Goal: Task Accomplishment & Management: Manage account settings

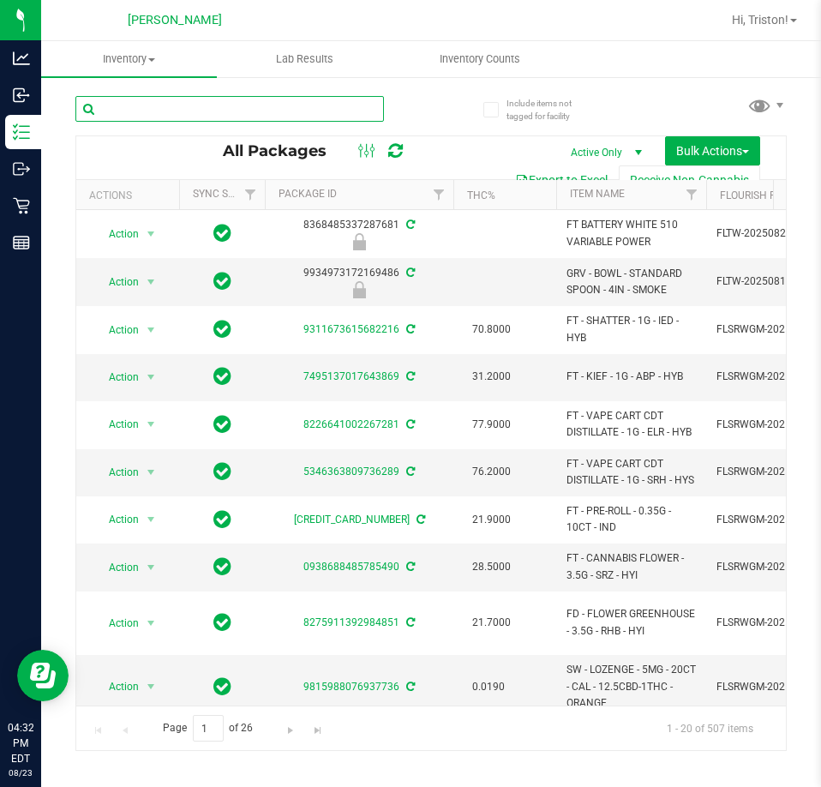
click at [199, 111] on input "text" at bounding box center [229, 109] width 308 height 26
type input "xrl"
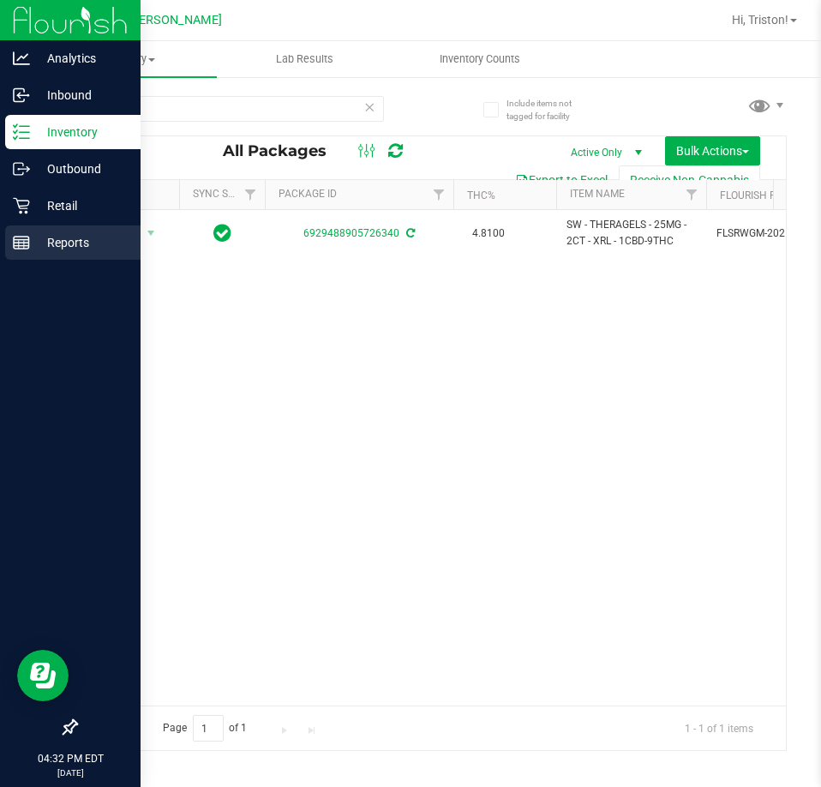
click at [53, 237] on p "Reports" at bounding box center [81, 242] width 103 height 21
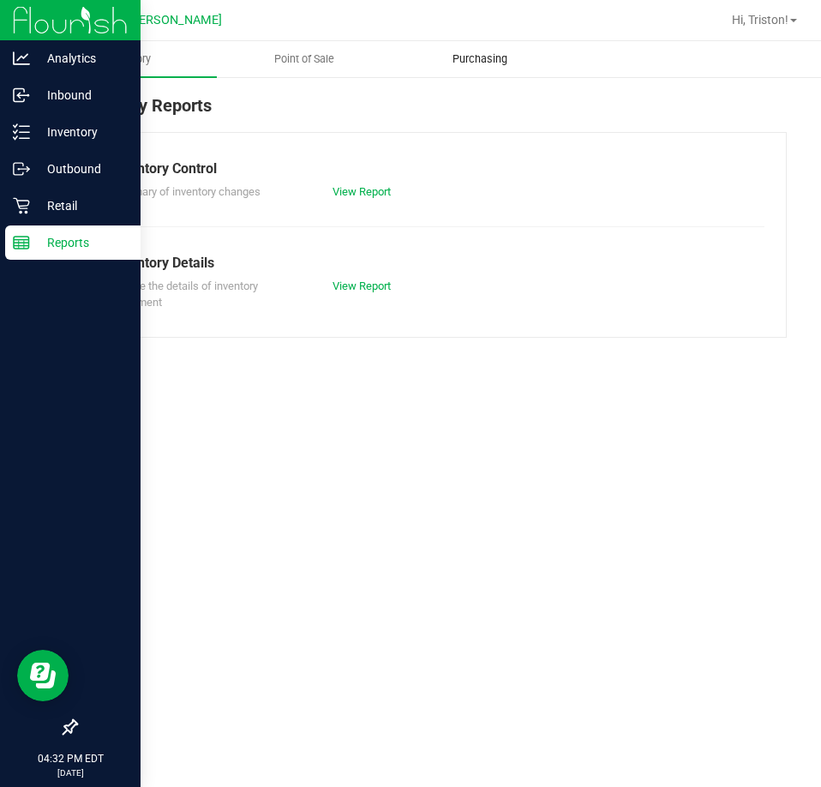
click at [507, 45] on uib-tab-heading "Purchasing" at bounding box center [480, 59] width 174 height 34
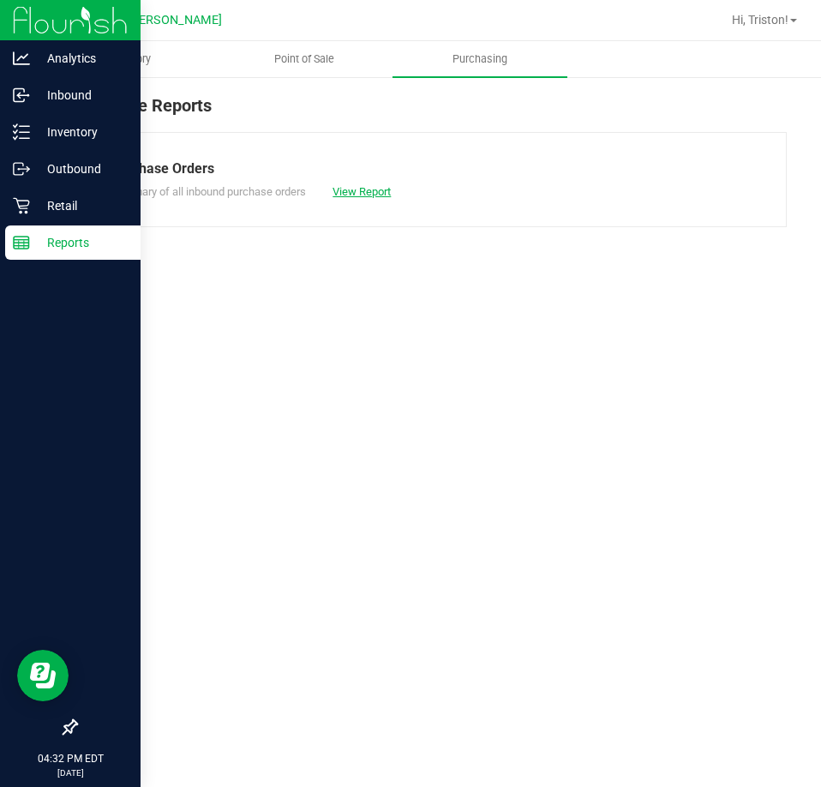
click at [350, 189] on link "View Report" at bounding box center [361, 191] width 58 height 13
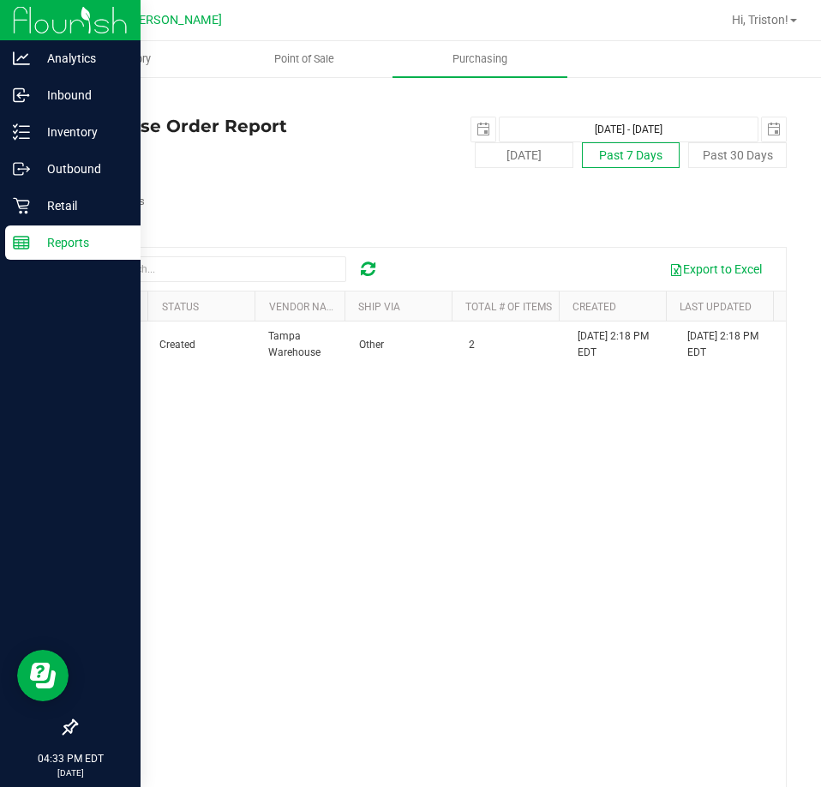
click at [602, 148] on button "Past 7 Days" at bounding box center [631, 155] width 99 height 26
type input "[DATE]"
type input "[DATE] - [DATE]"
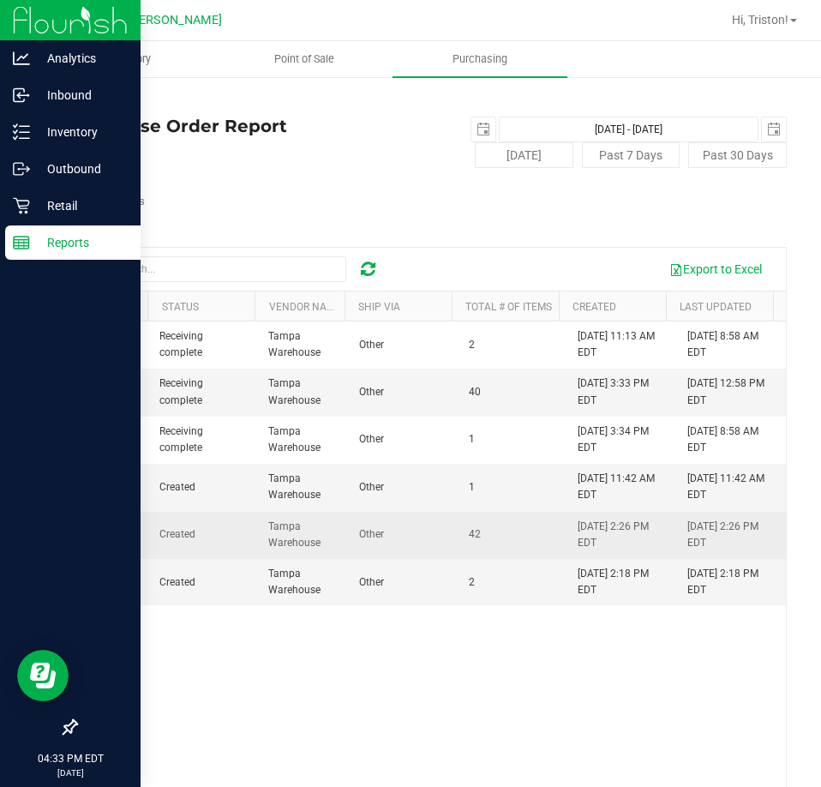
click at [112, 532] on span "00001441" at bounding box center [111, 534] width 48 height 12
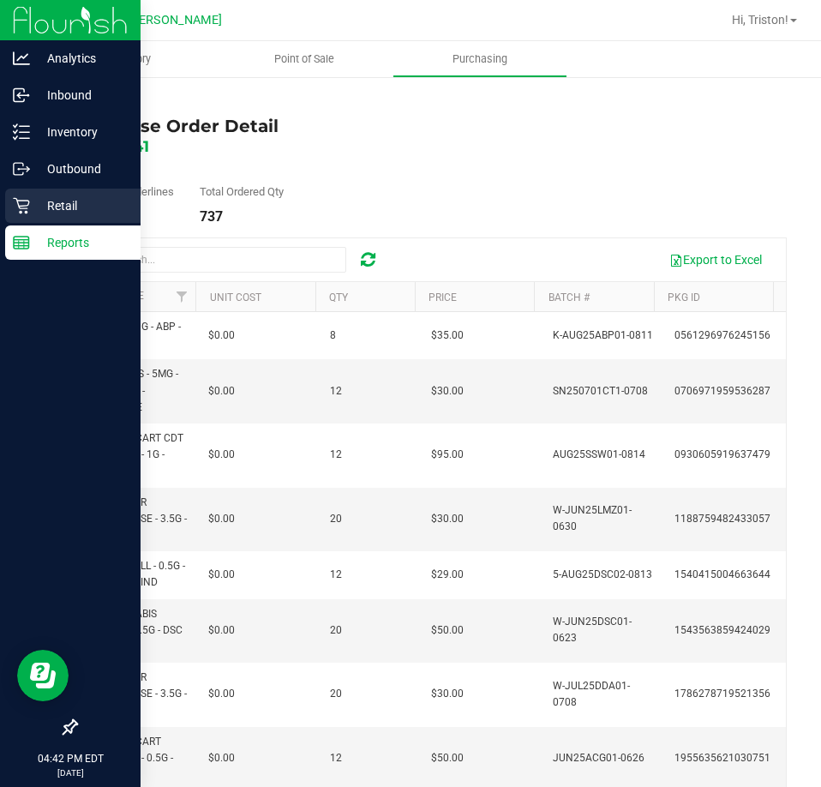
click at [34, 201] on p "Retail" at bounding box center [81, 205] width 103 height 21
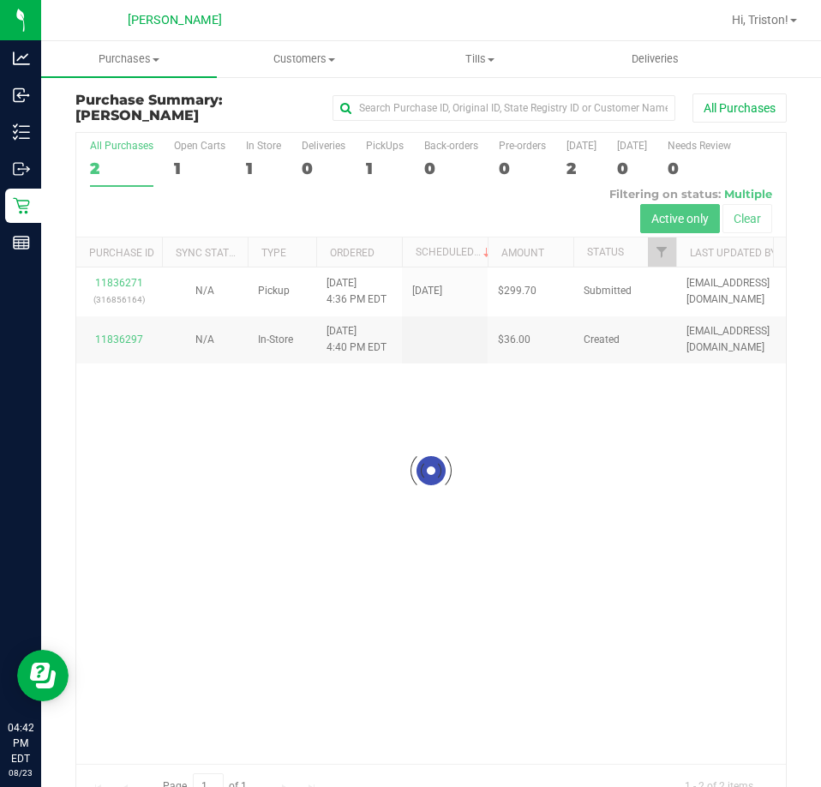
click at [525, 464] on div at bounding box center [431, 470] width 710 height 674
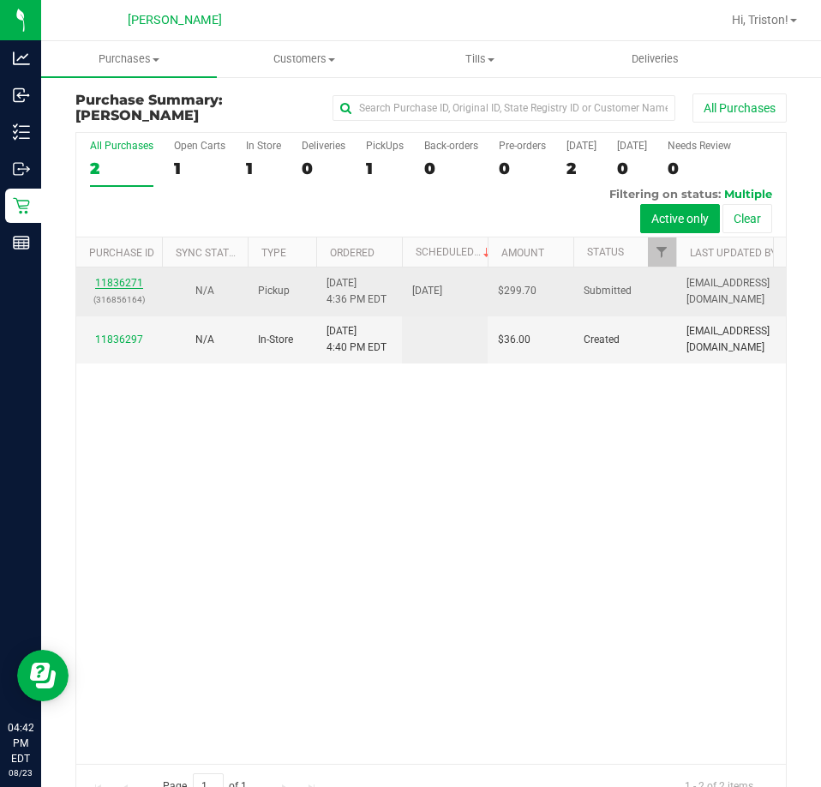
click at [135, 282] on link "11836271" at bounding box center [119, 283] width 48 height 12
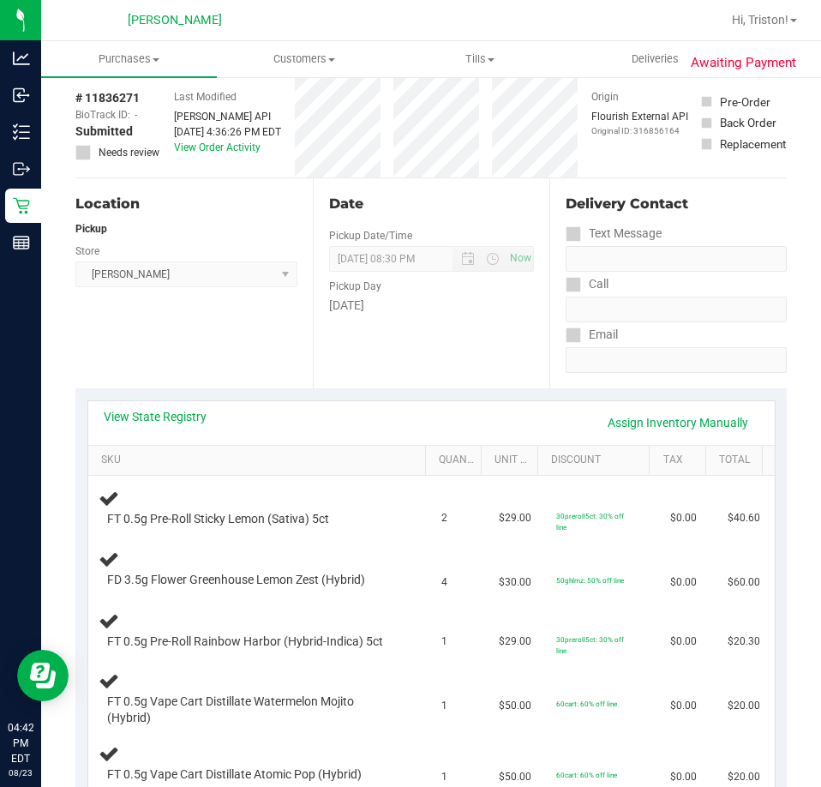
scroll to position [343, 0]
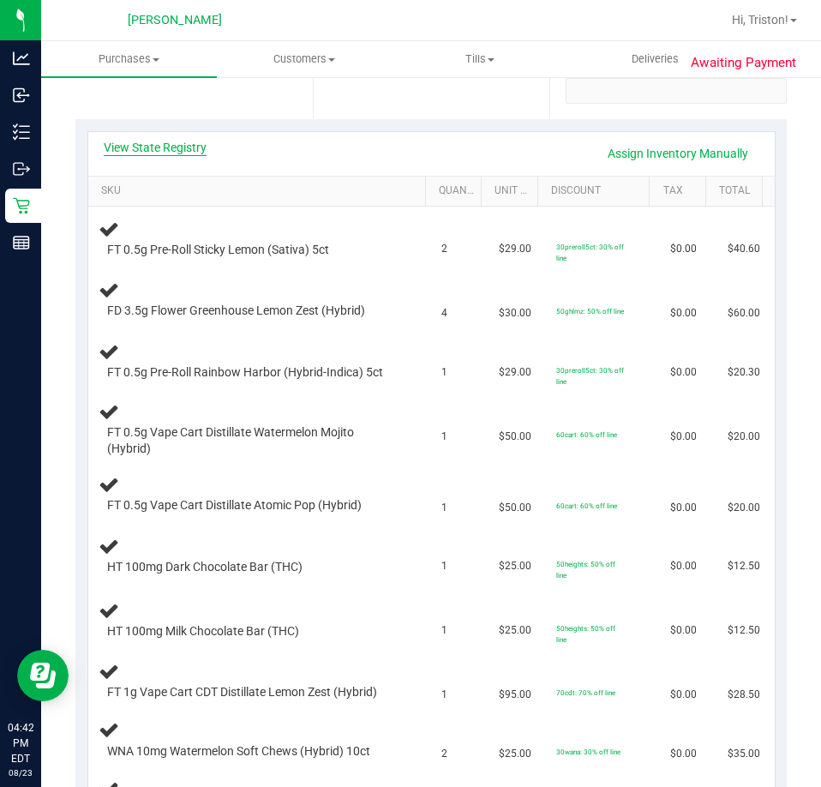
click at [182, 147] on link "View State Registry" at bounding box center [155, 147] width 103 height 17
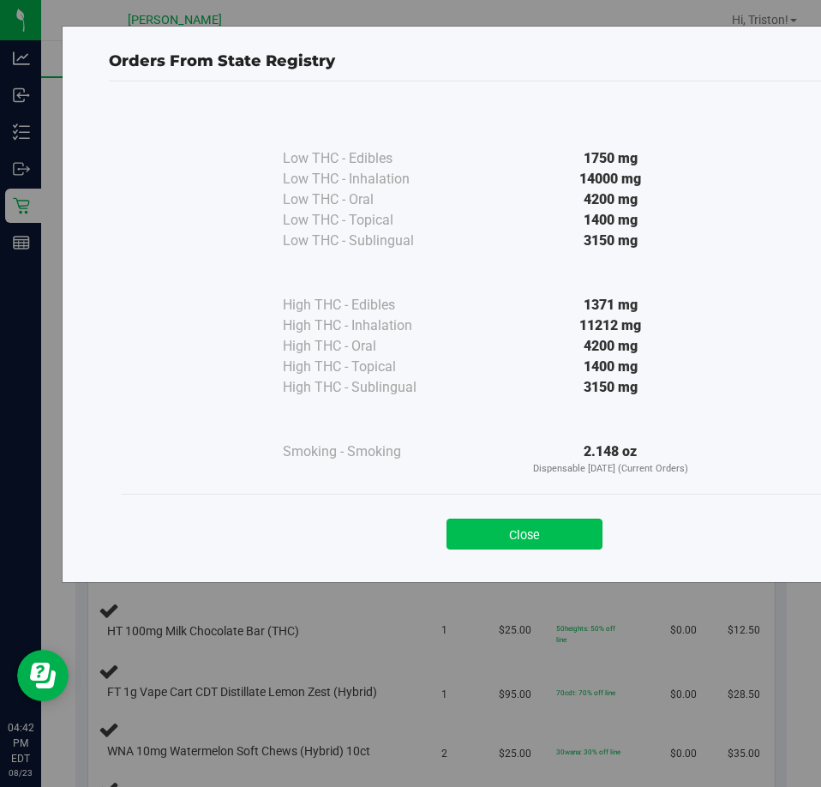
click at [543, 548] on button "Close" at bounding box center [524, 533] width 156 height 31
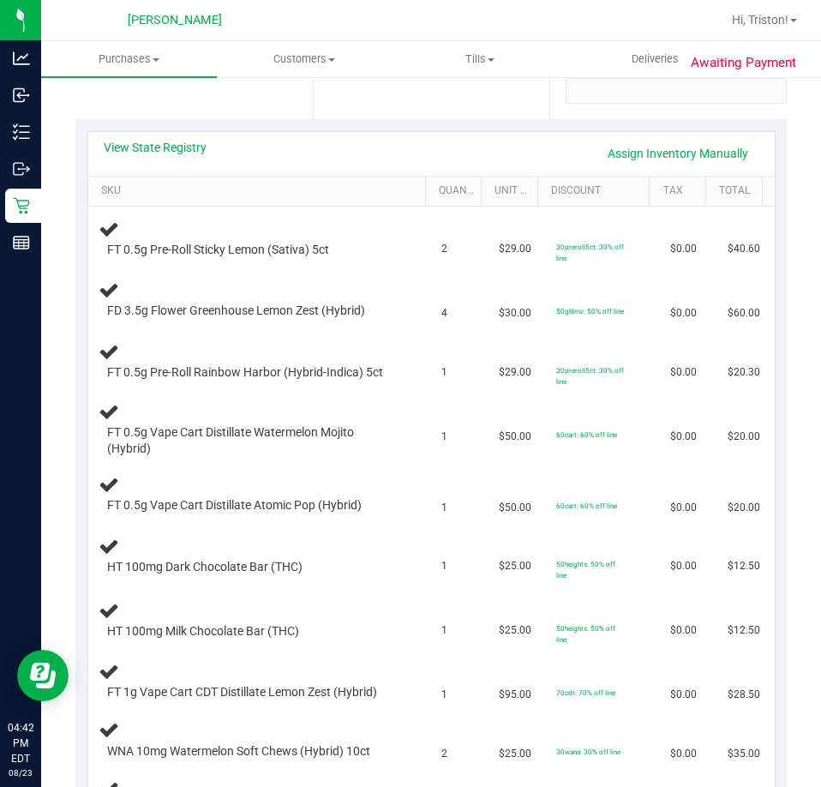
click at [146, 163] on div "View State Registry Assign Inventory Manually" at bounding box center [432, 153] width 656 height 29
click at [163, 132] on div "View State Registry Assign Inventory Manually" at bounding box center [431, 154] width 686 height 44
click at [174, 152] on link "View State Registry" at bounding box center [155, 147] width 103 height 17
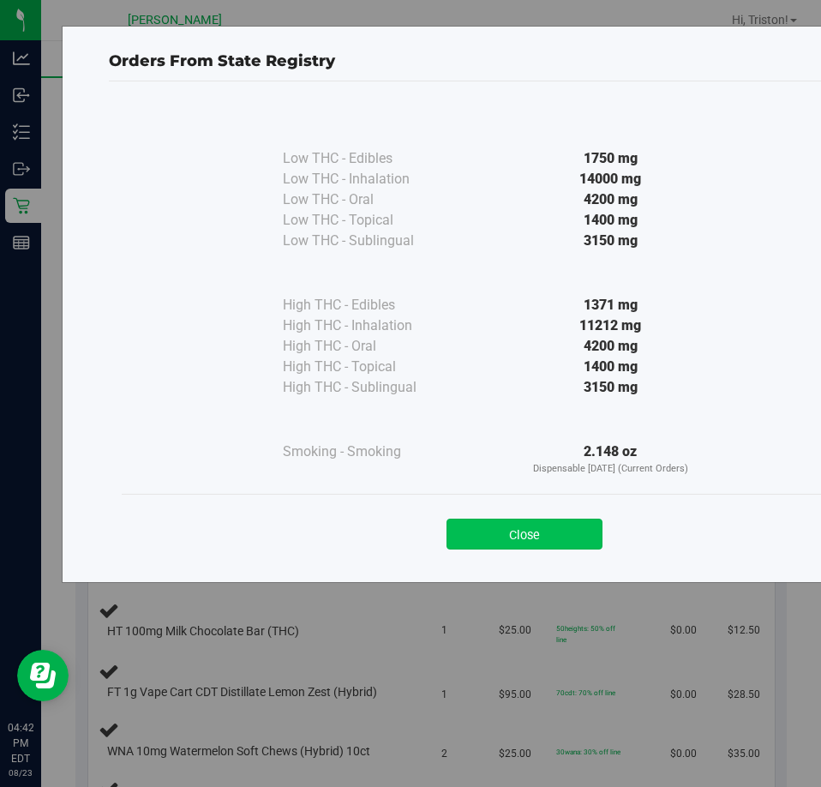
click at [530, 534] on button "Close" at bounding box center [524, 533] width 156 height 31
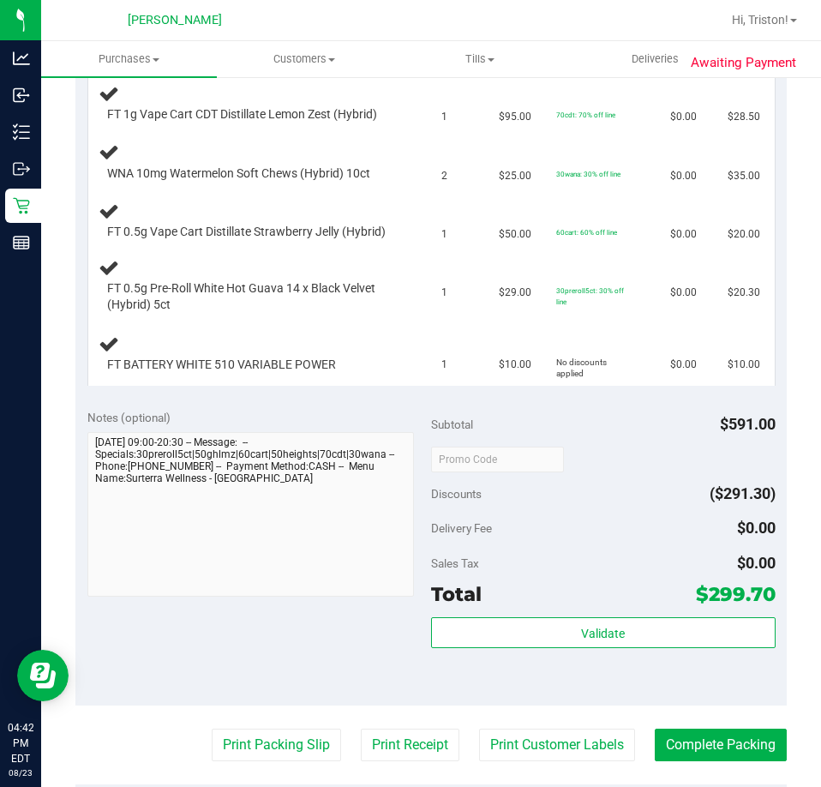
scroll to position [943, 0]
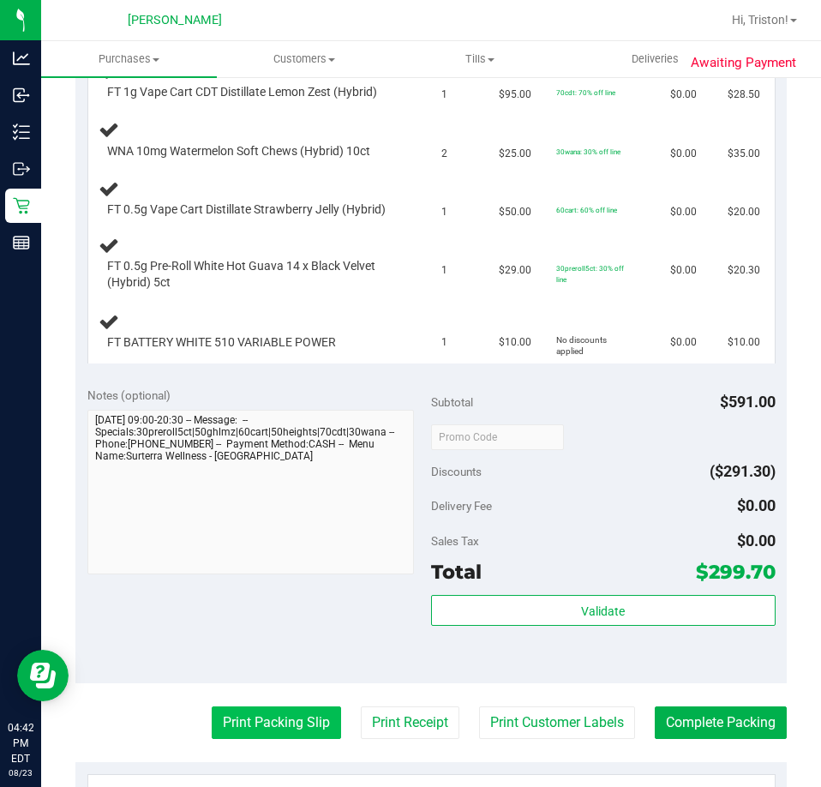
click at [302, 732] on button "Print Packing Slip" at bounding box center [276, 722] width 129 height 33
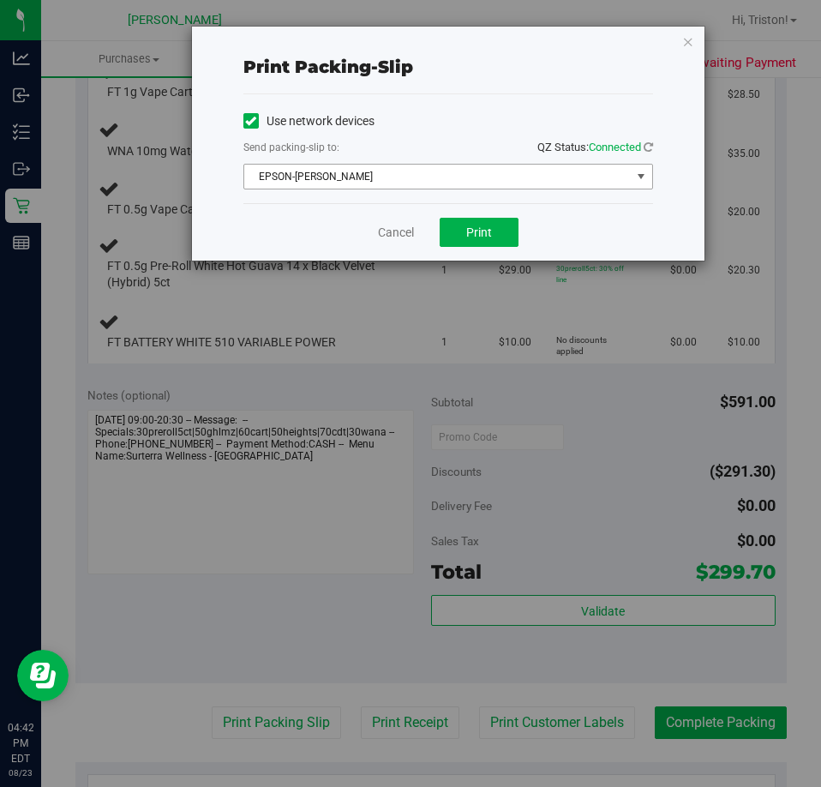
click at [453, 183] on span "EPSON-[PERSON_NAME]" at bounding box center [437, 177] width 386 height 24
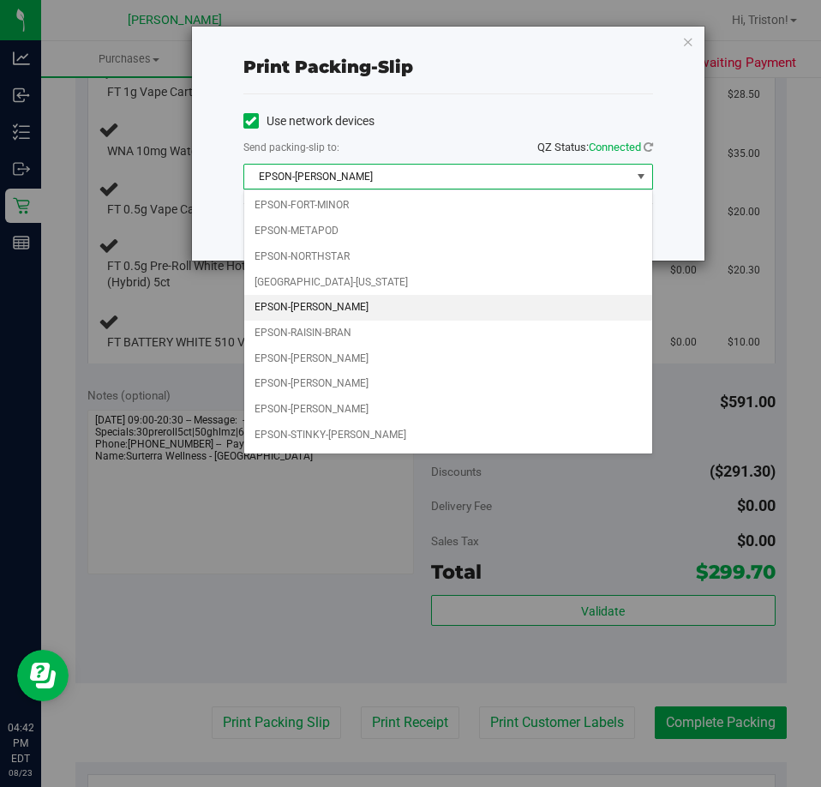
click at [453, 182] on span "EPSON-[PERSON_NAME]" at bounding box center [437, 177] width 386 height 24
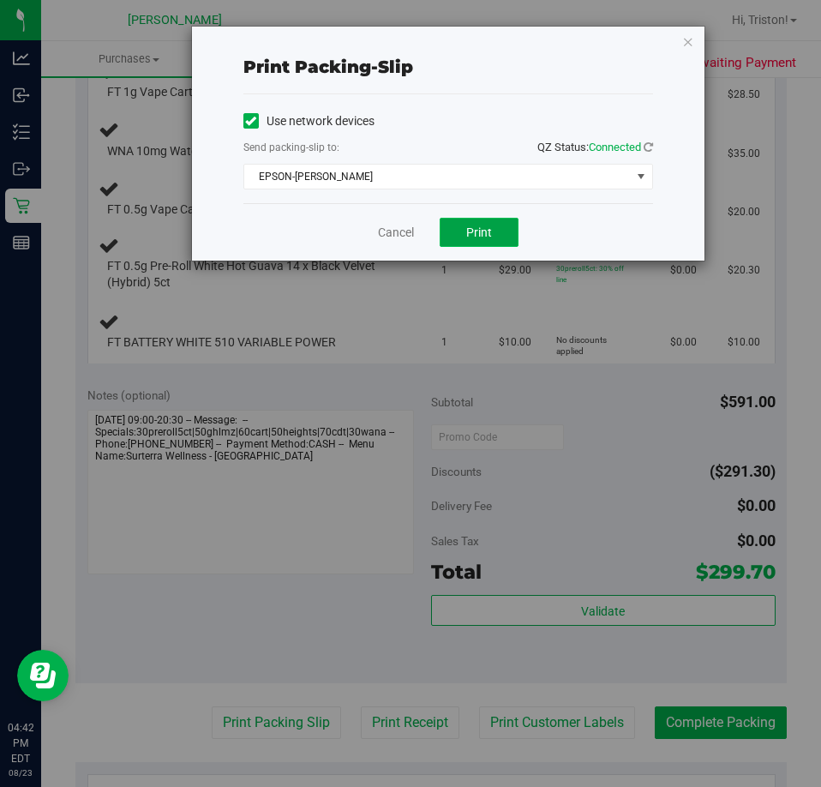
click at [488, 236] on span "Print" at bounding box center [479, 232] width 26 height 14
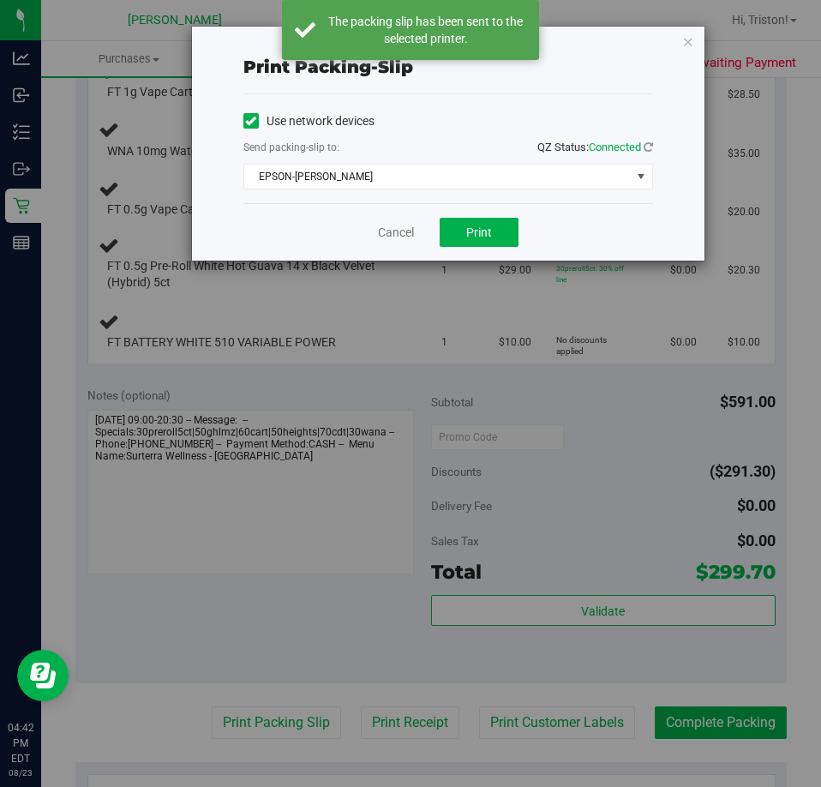
click at [423, 389] on div "Print packing-slip Use network devices Send packing-slip to: QZ Status: Connect…" at bounding box center [417, 393] width 834 height 787
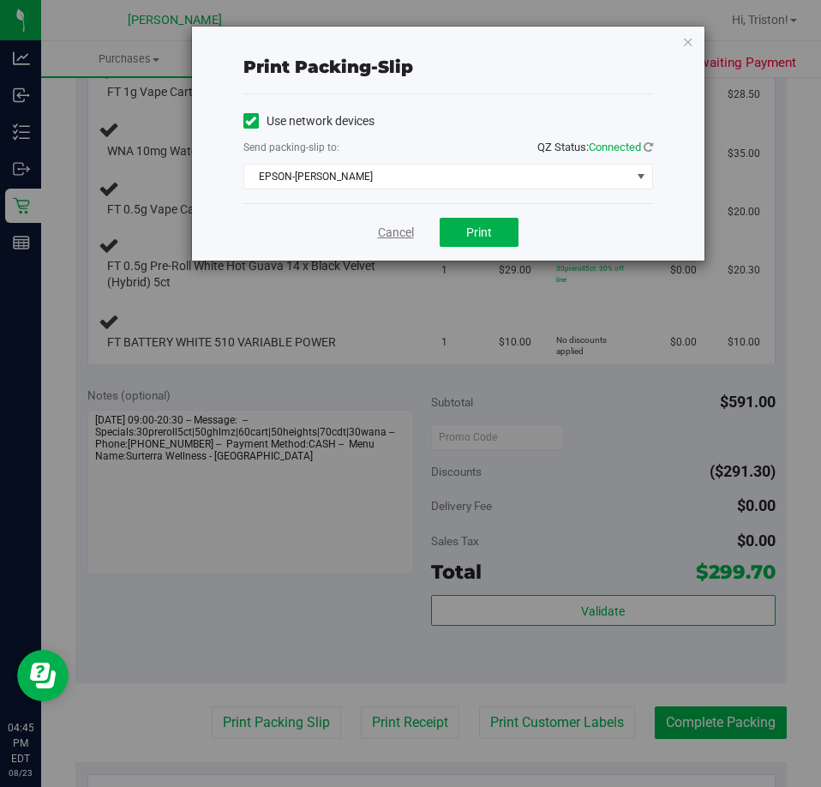
click at [384, 225] on link "Cancel" at bounding box center [396, 233] width 36 height 18
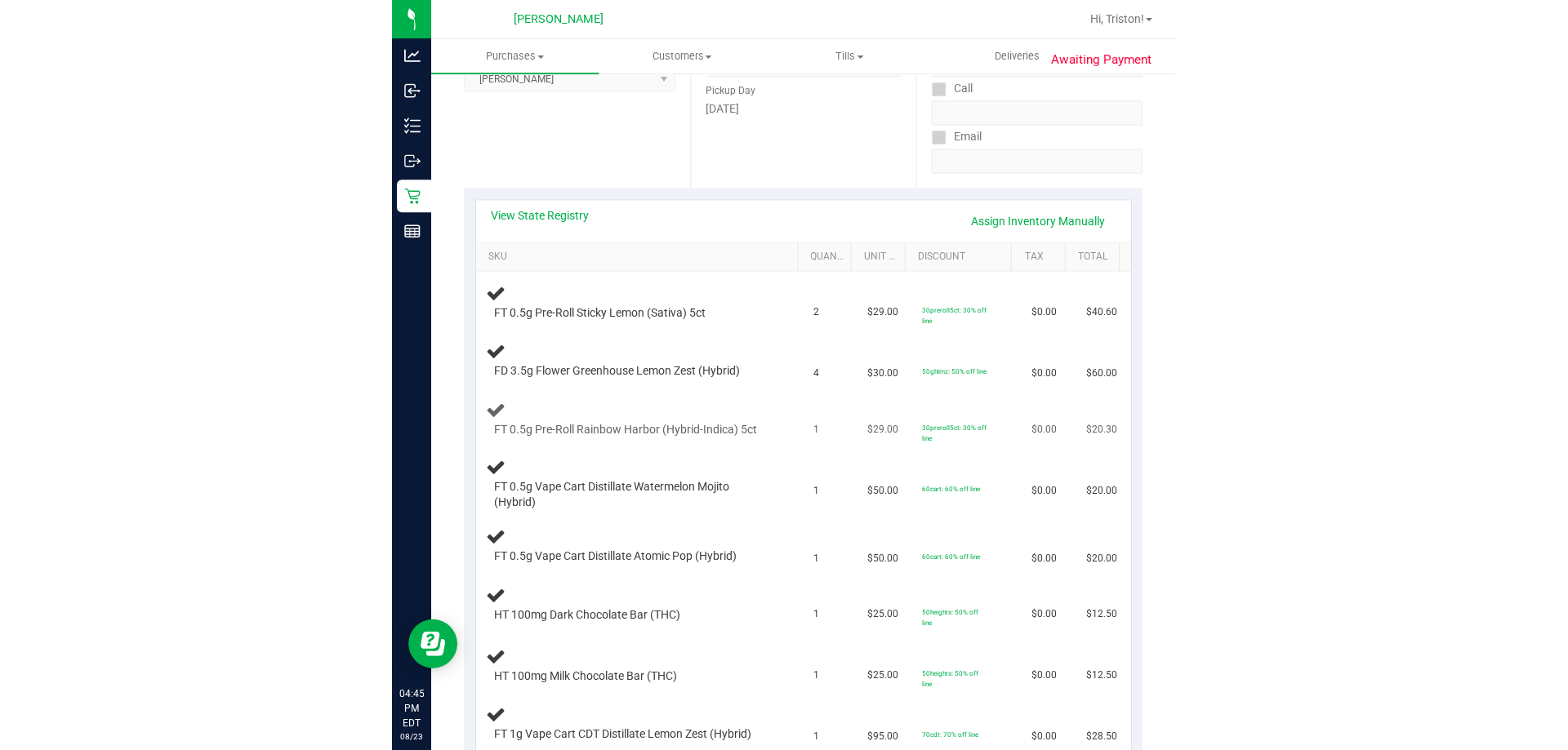
scroll to position [245, 0]
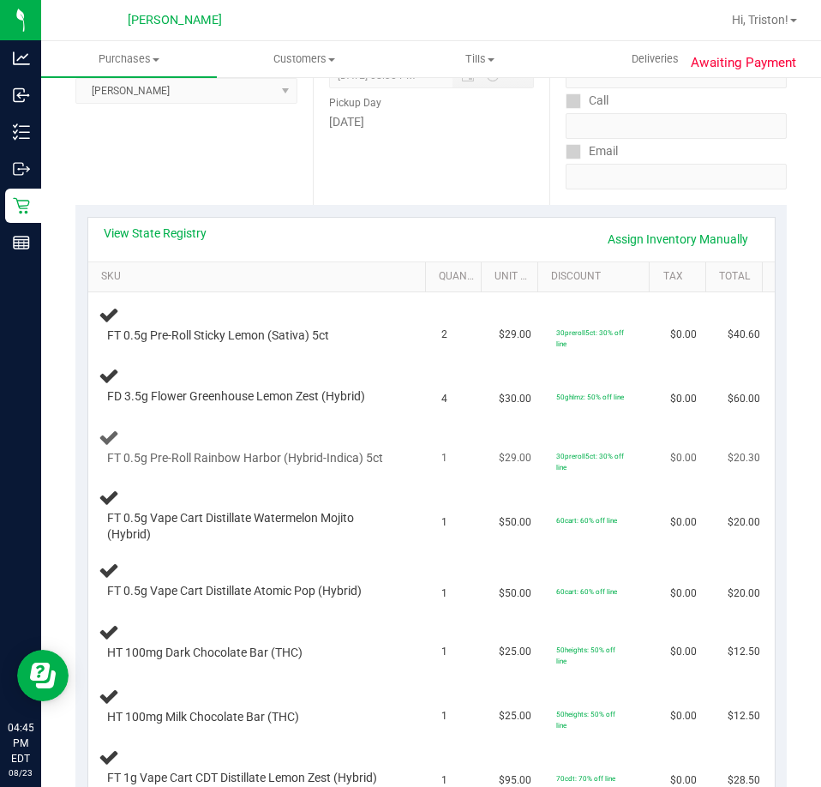
click at [452, 426] on td "1" at bounding box center [459, 448] width 57 height 64
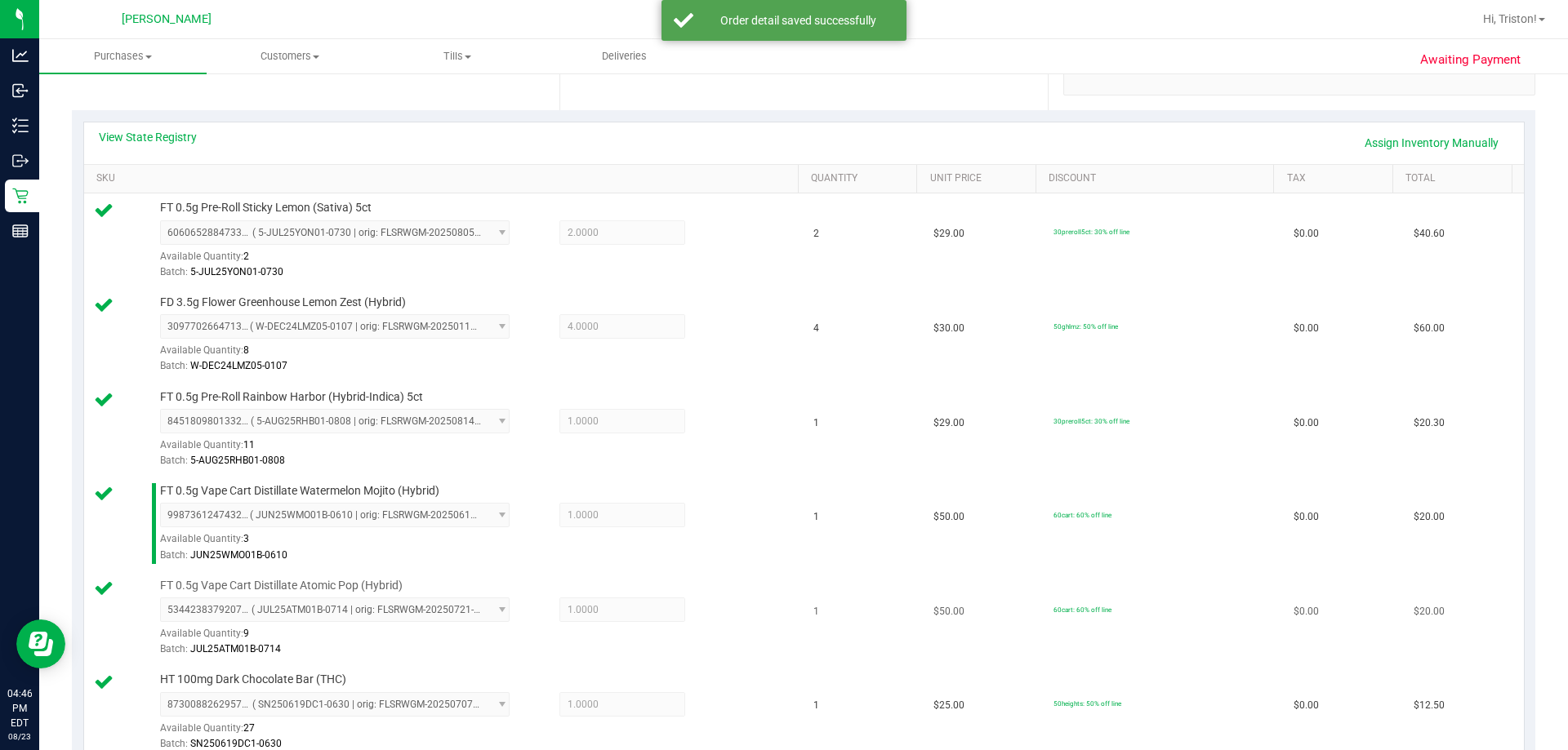
scroll to position [327, 0]
click at [782, 141] on link "Assign Inventory Manually" at bounding box center [1432, 146] width 155 height 28
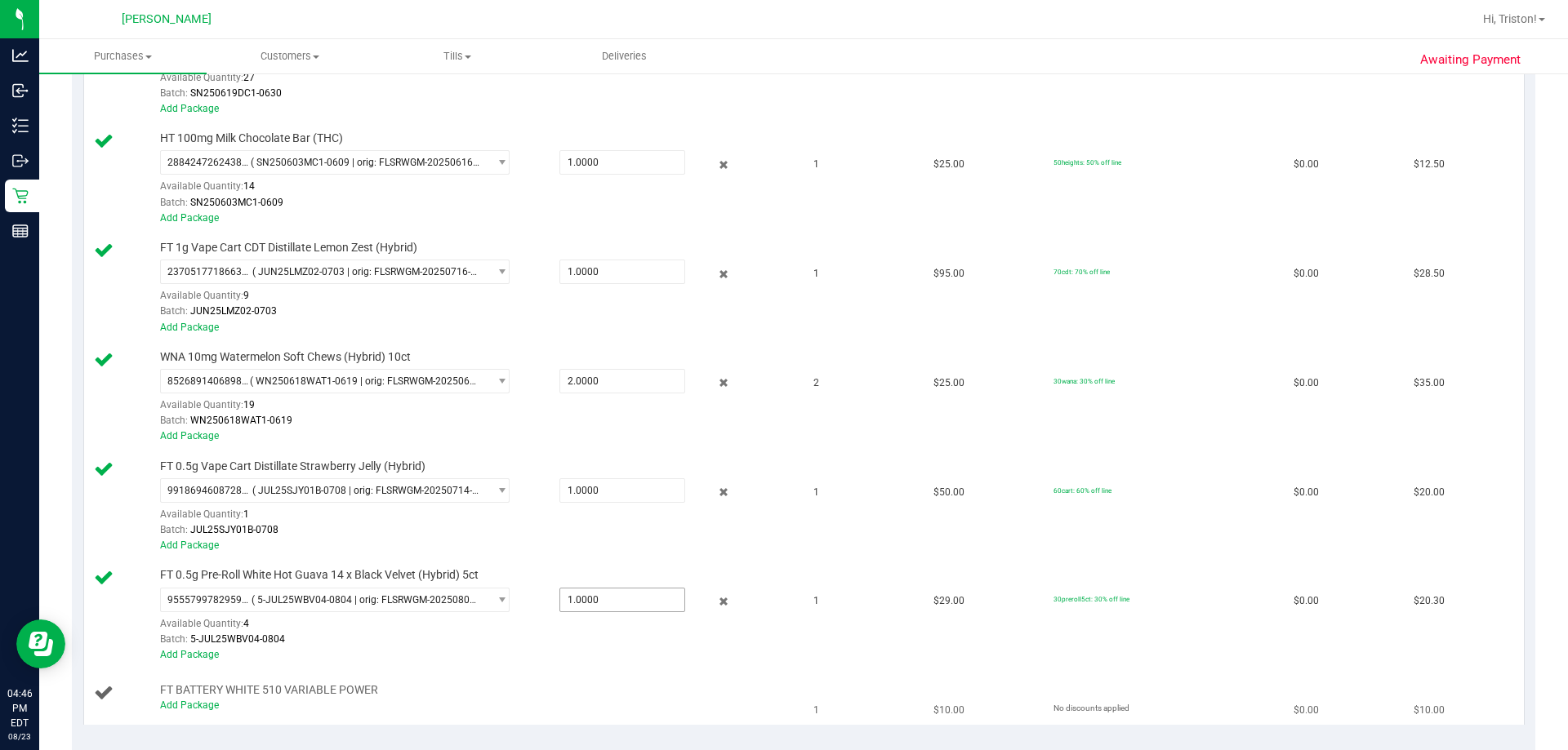
scroll to position [1225, 0]
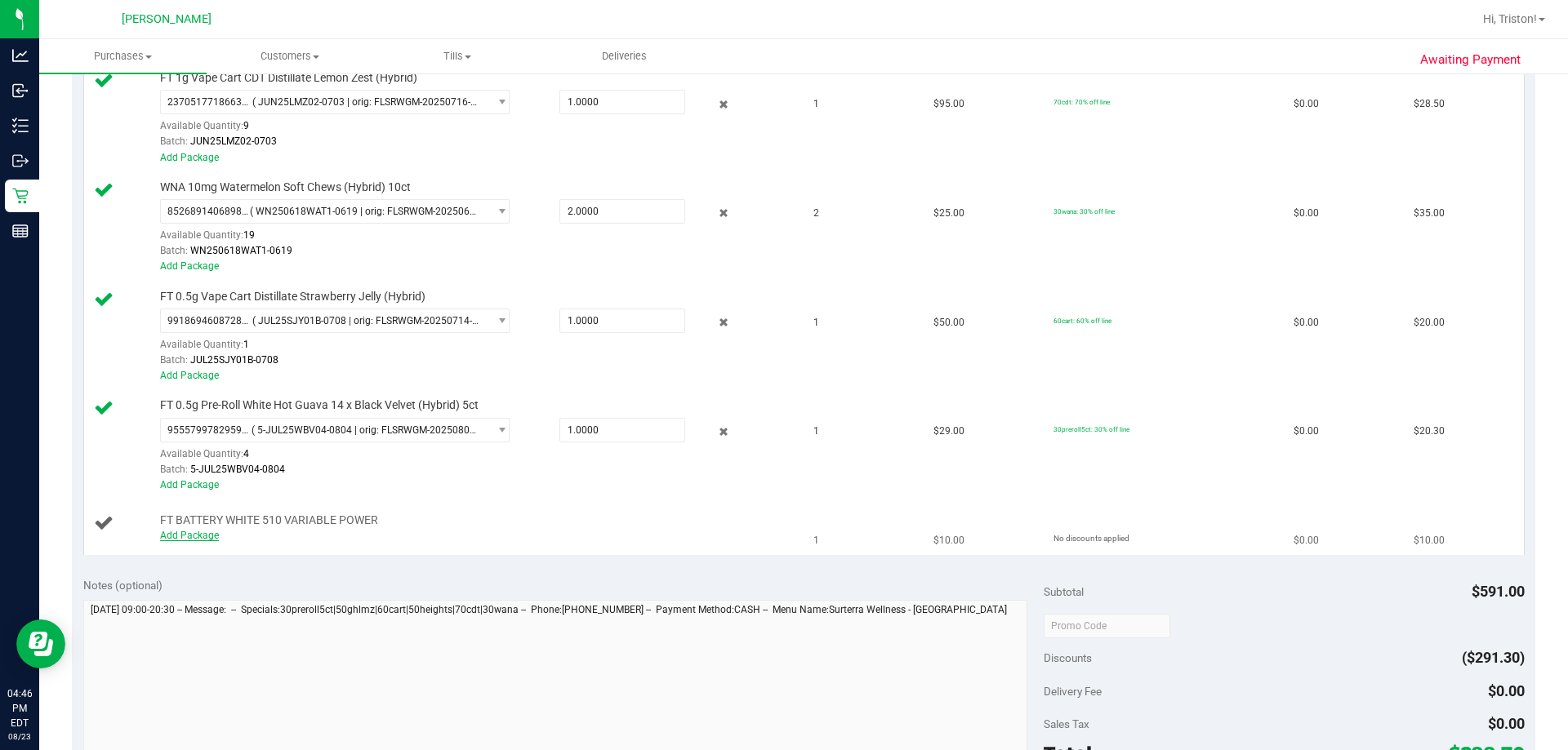
click at [209, 534] on link "Add Package" at bounding box center [190, 536] width 59 height 11
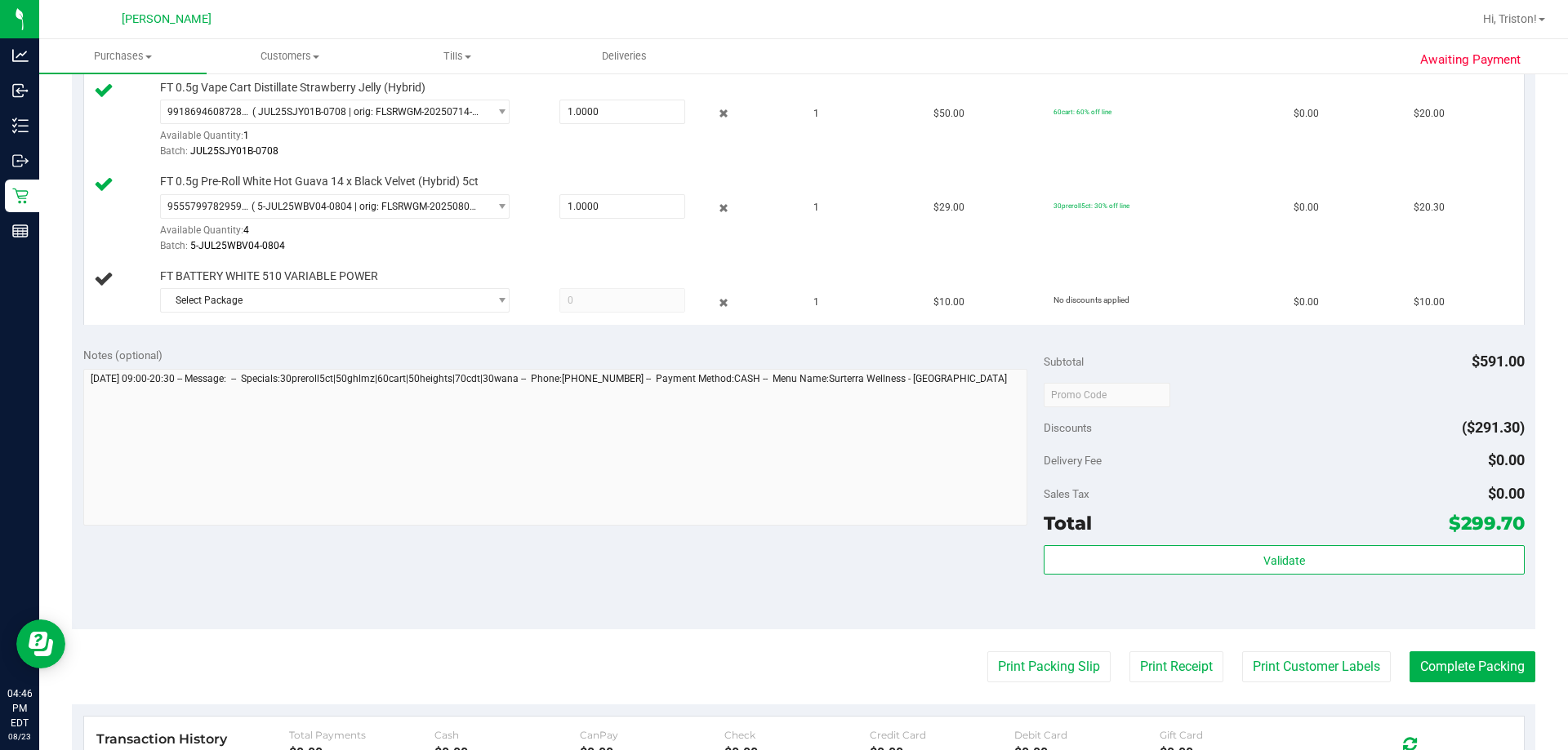
scroll to position [1307, 0]
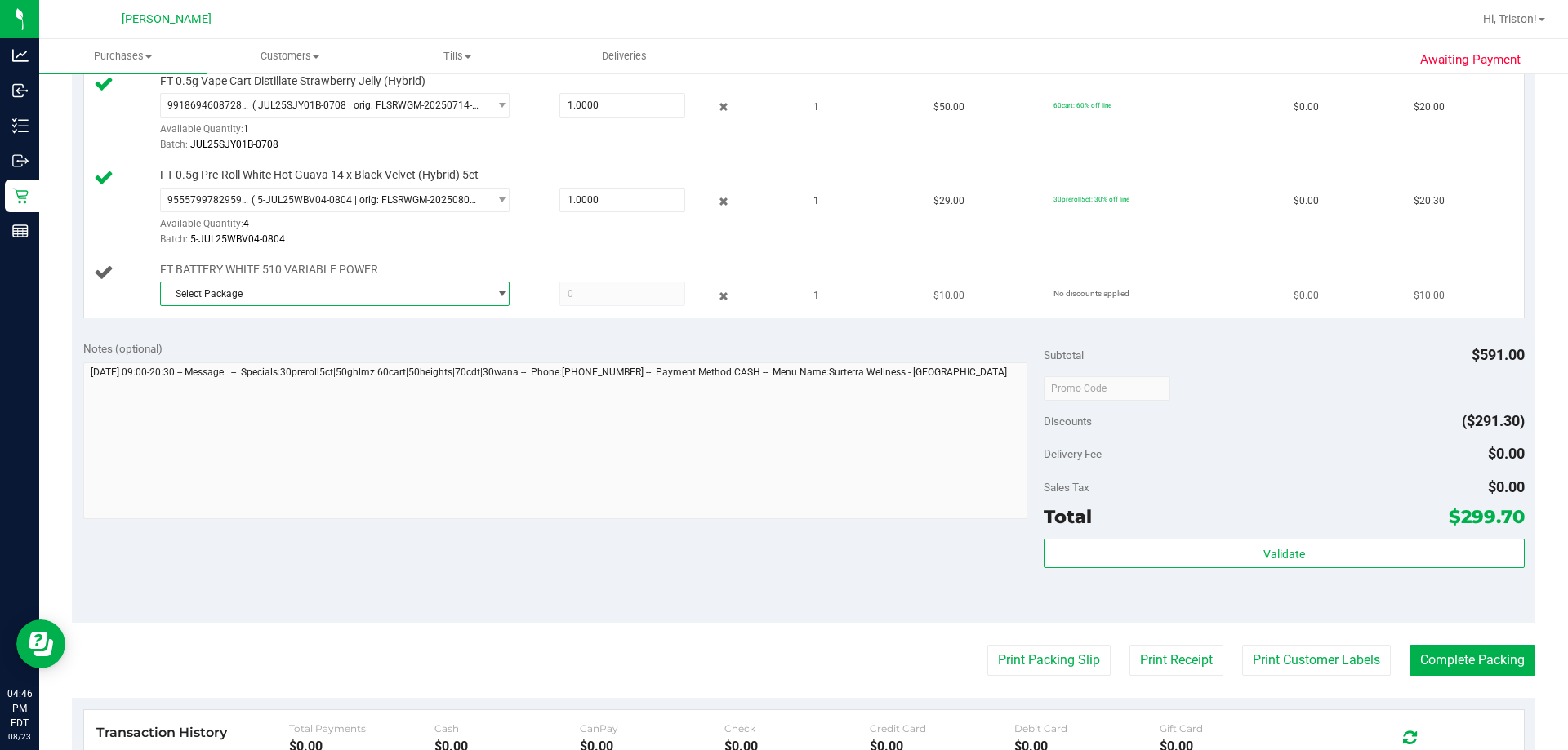
click at [332, 296] on span "Select Package" at bounding box center [325, 294] width 328 height 23
click at [311, 362] on span "( 1992285-022025 | orig: FLTW-20250702-004 )" at bounding box center [368, 362] width 209 height 11
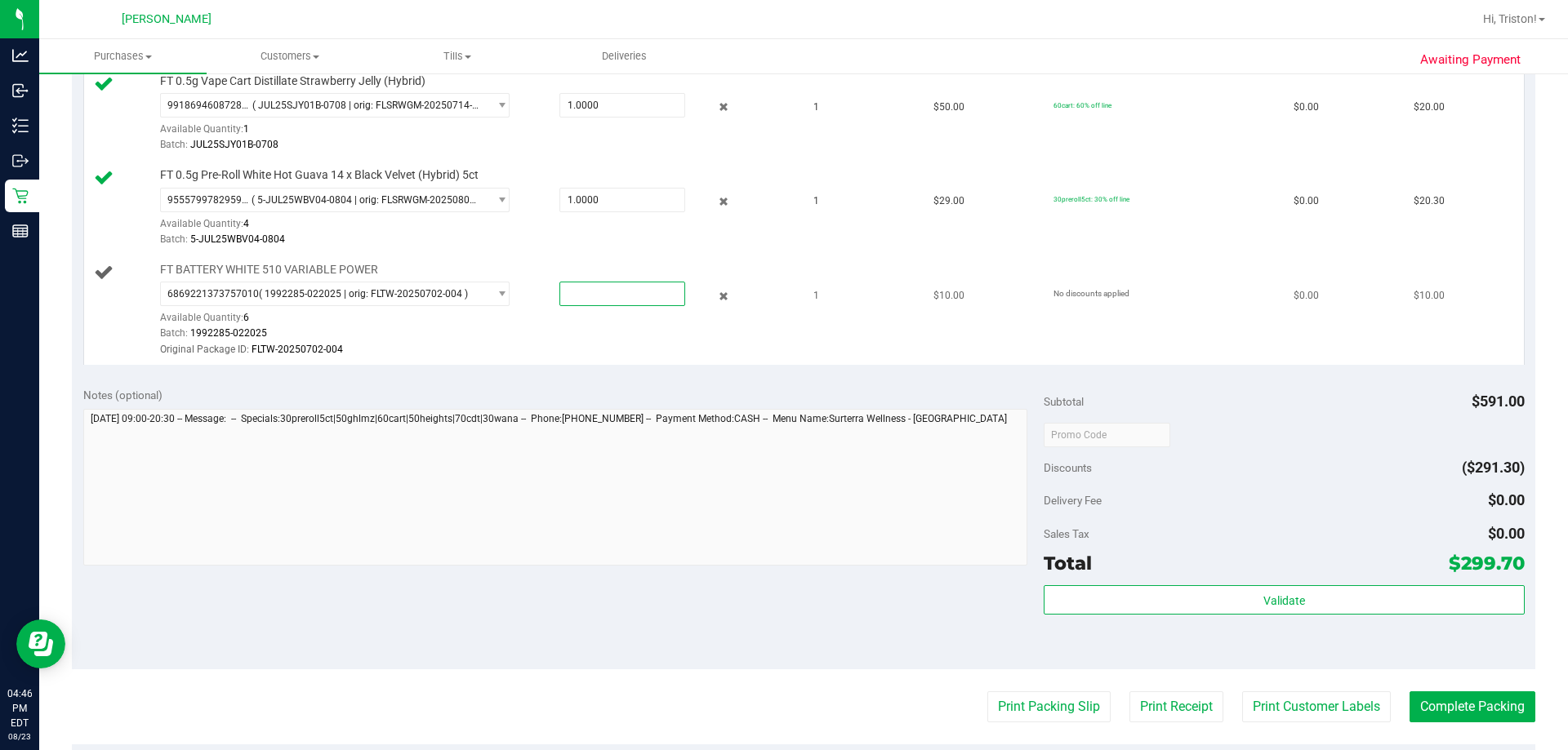
click at [608, 301] on span at bounding box center [622, 294] width 126 height 25
type input "1"
type input "1.0000"
click at [576, 355] on div "Original Package ID: FLTW-20250702-004" at bounding box center [476, 350] width 631 height 15
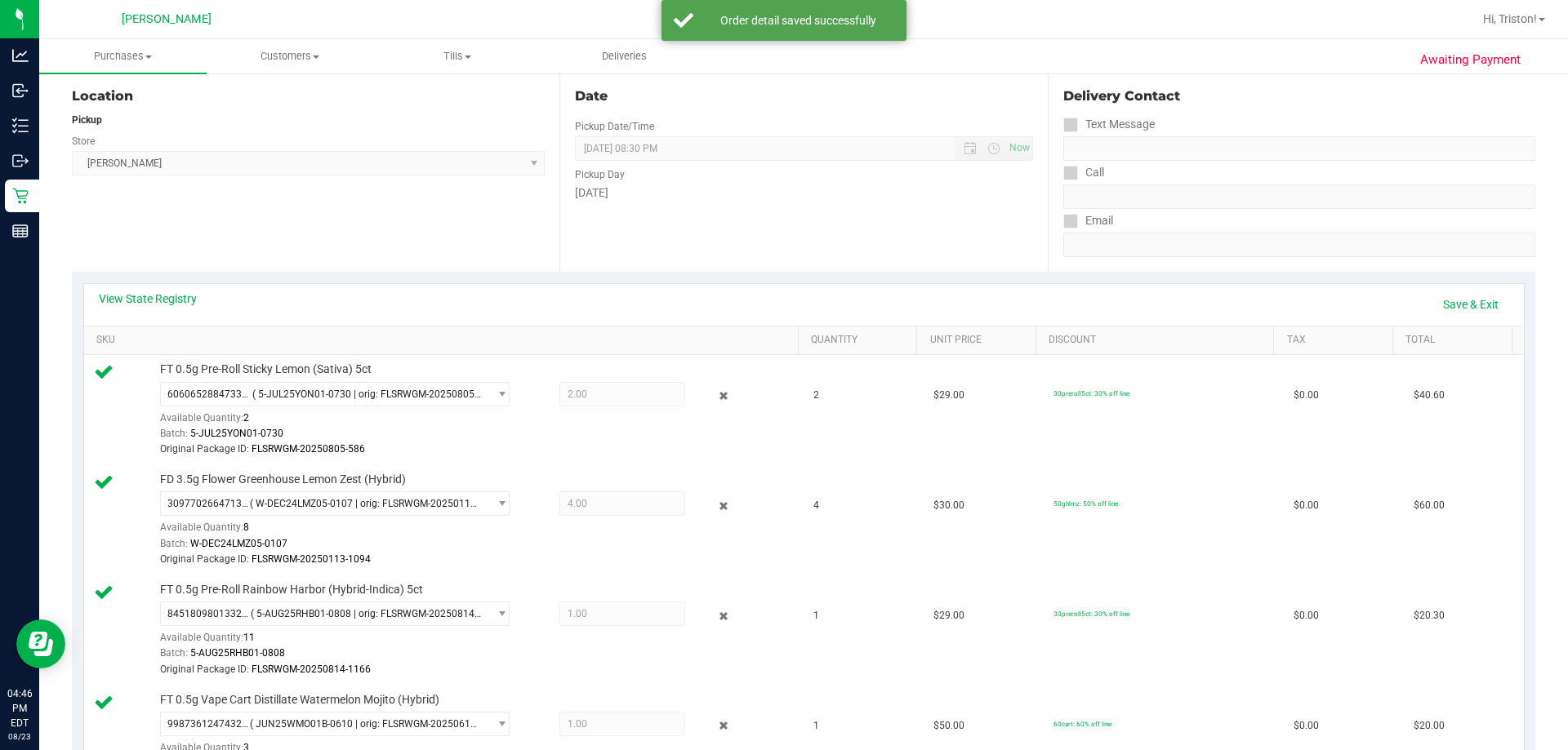
scroll to position [163, 0]
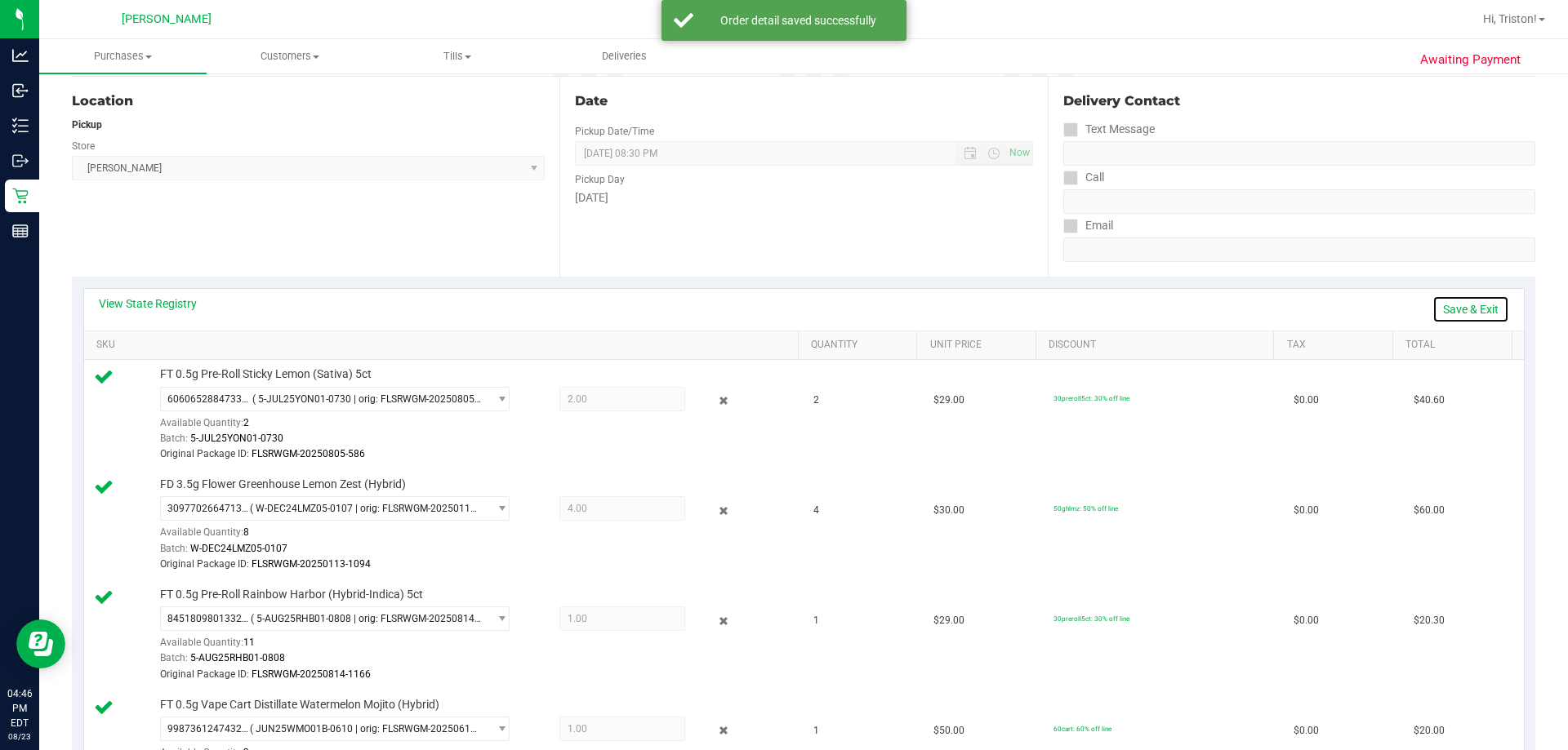
click at [782, 299] on link "Save & Exit" at bounding box center [1471, 309] width 77 height 28
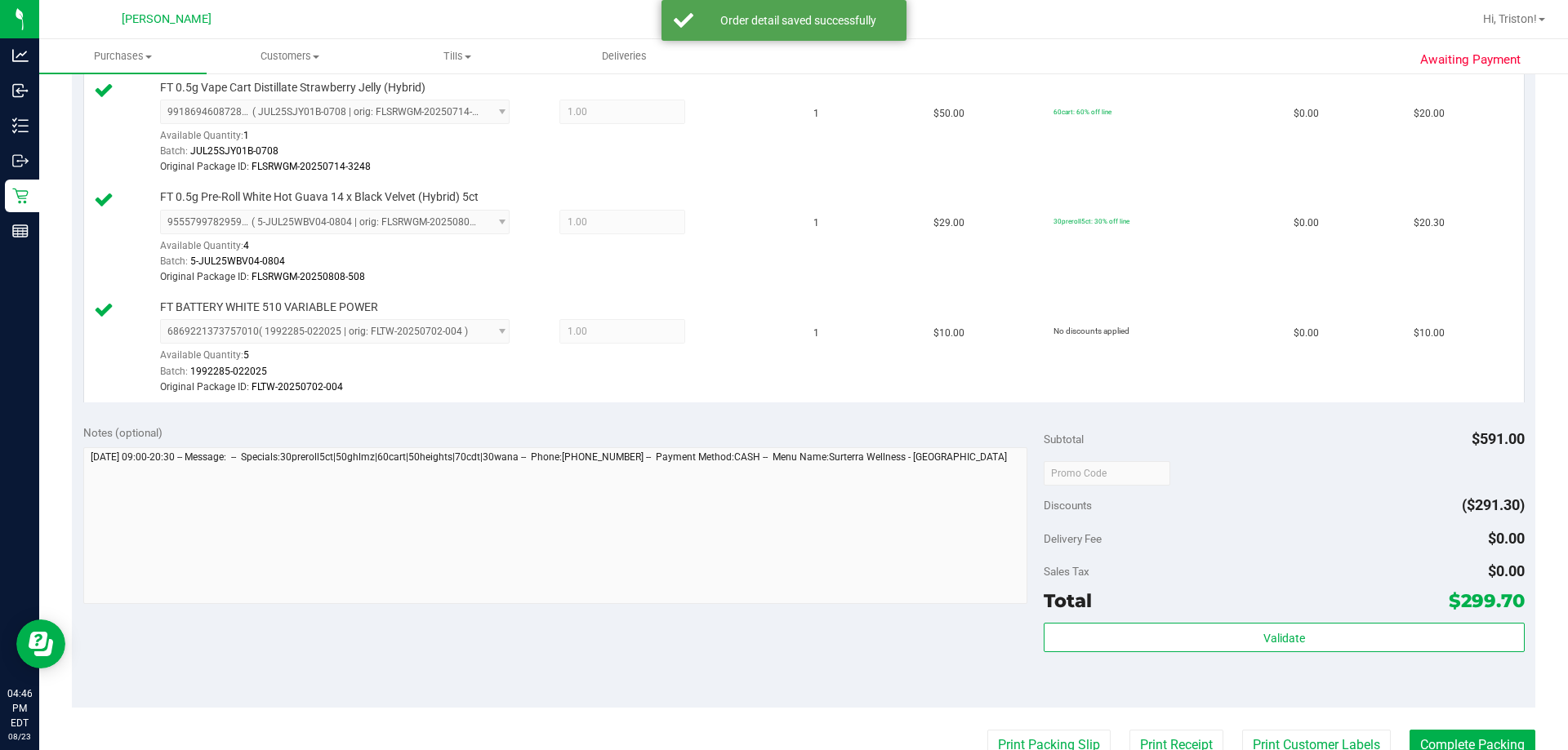
scroll to position [1470, 0]
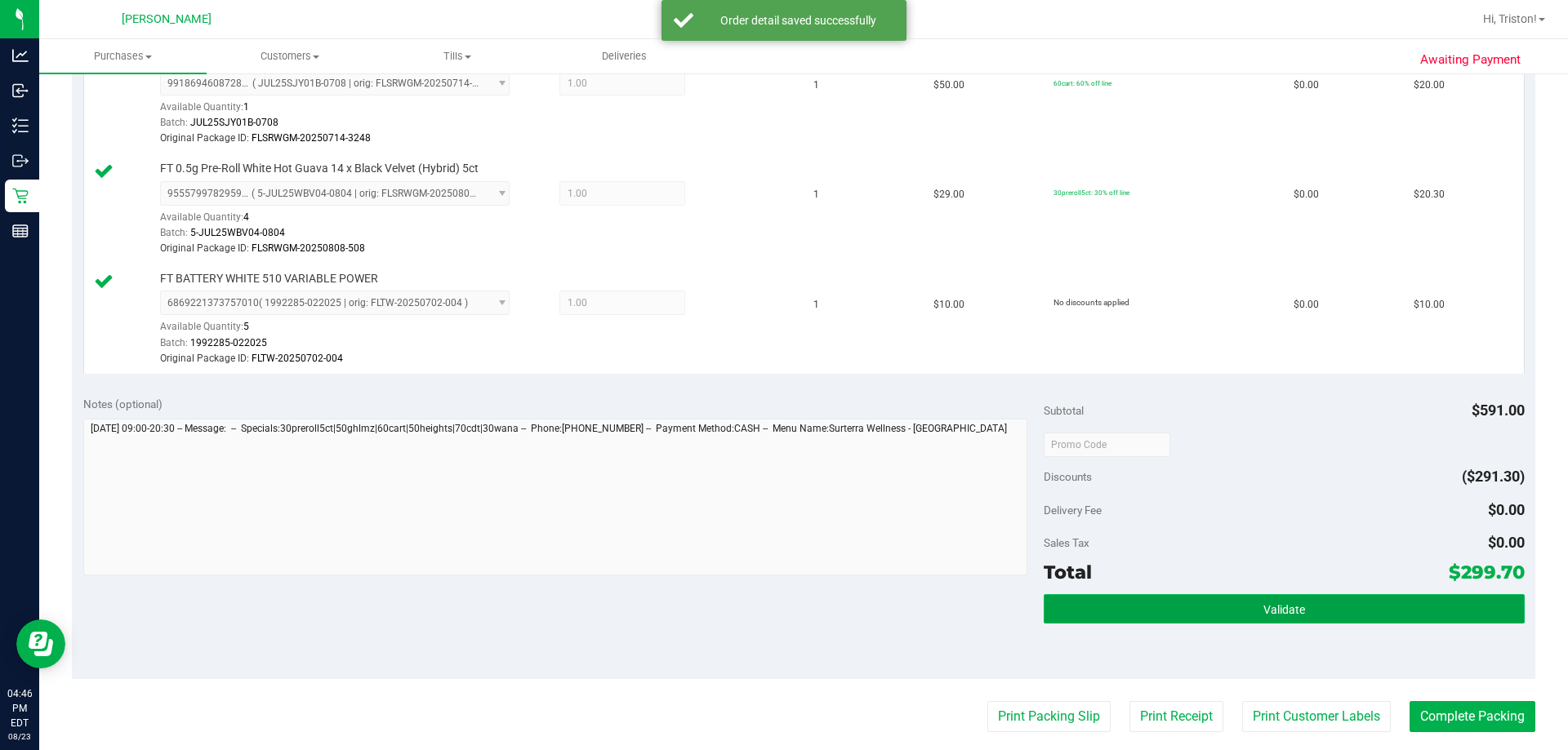
click at [782, 600] on button "Validate" at bounding box center [1284, 609] width 480 height 30
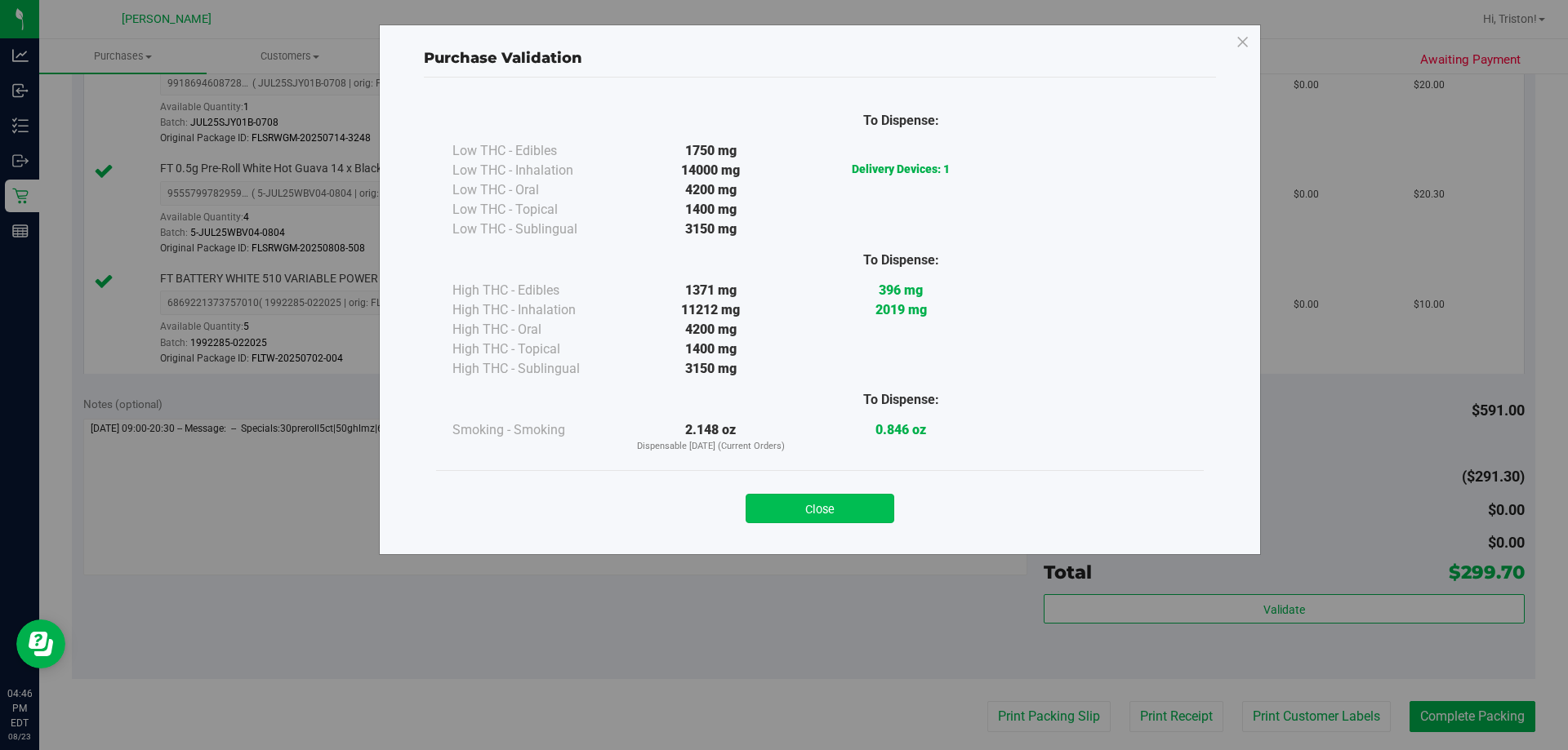
click at [782, 511] on button "Close" at bounding box center [820, 508] width 149 height 30
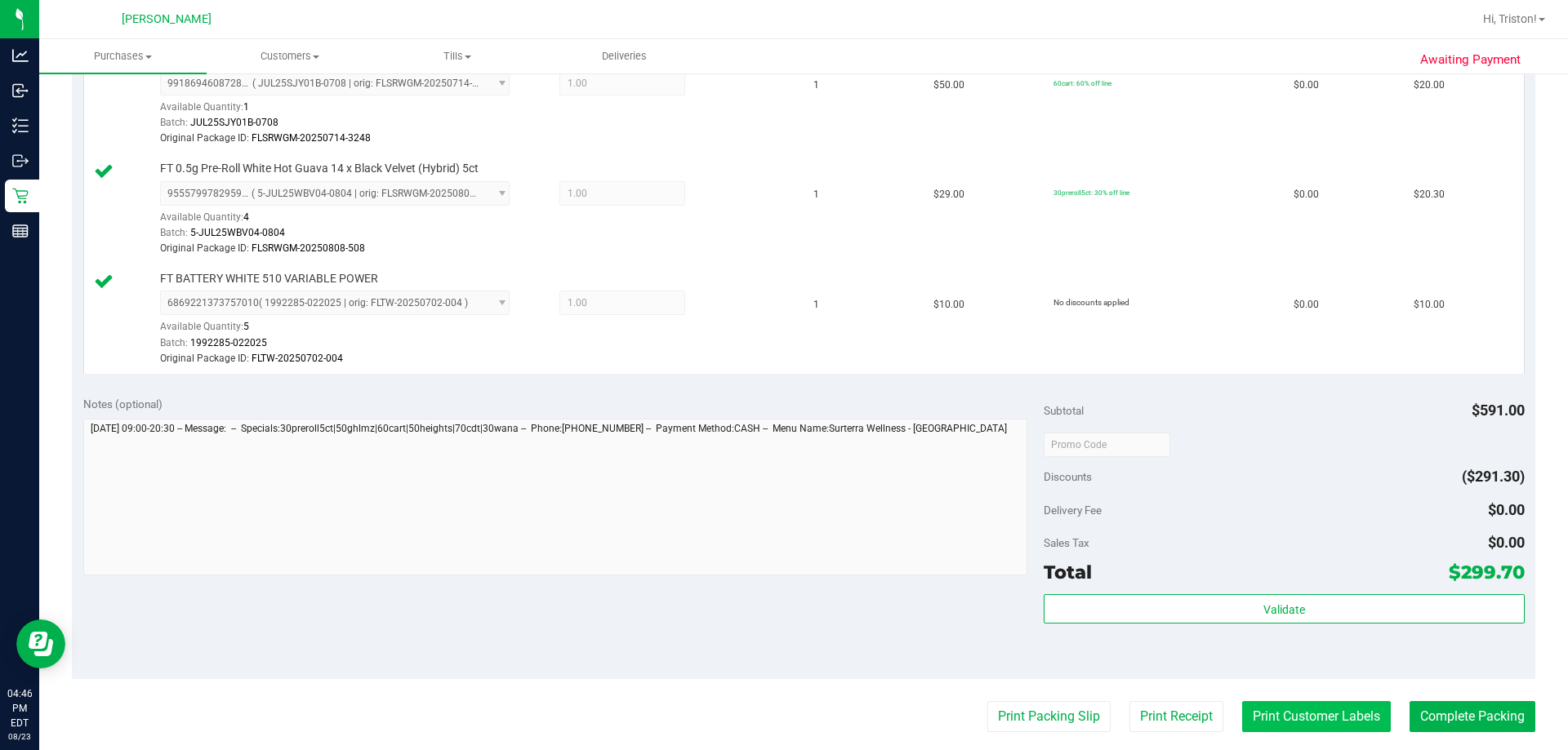
click at [782, 715] on button "Print Customer Labels" at bounding box center [1316, 717] width 149 height 31
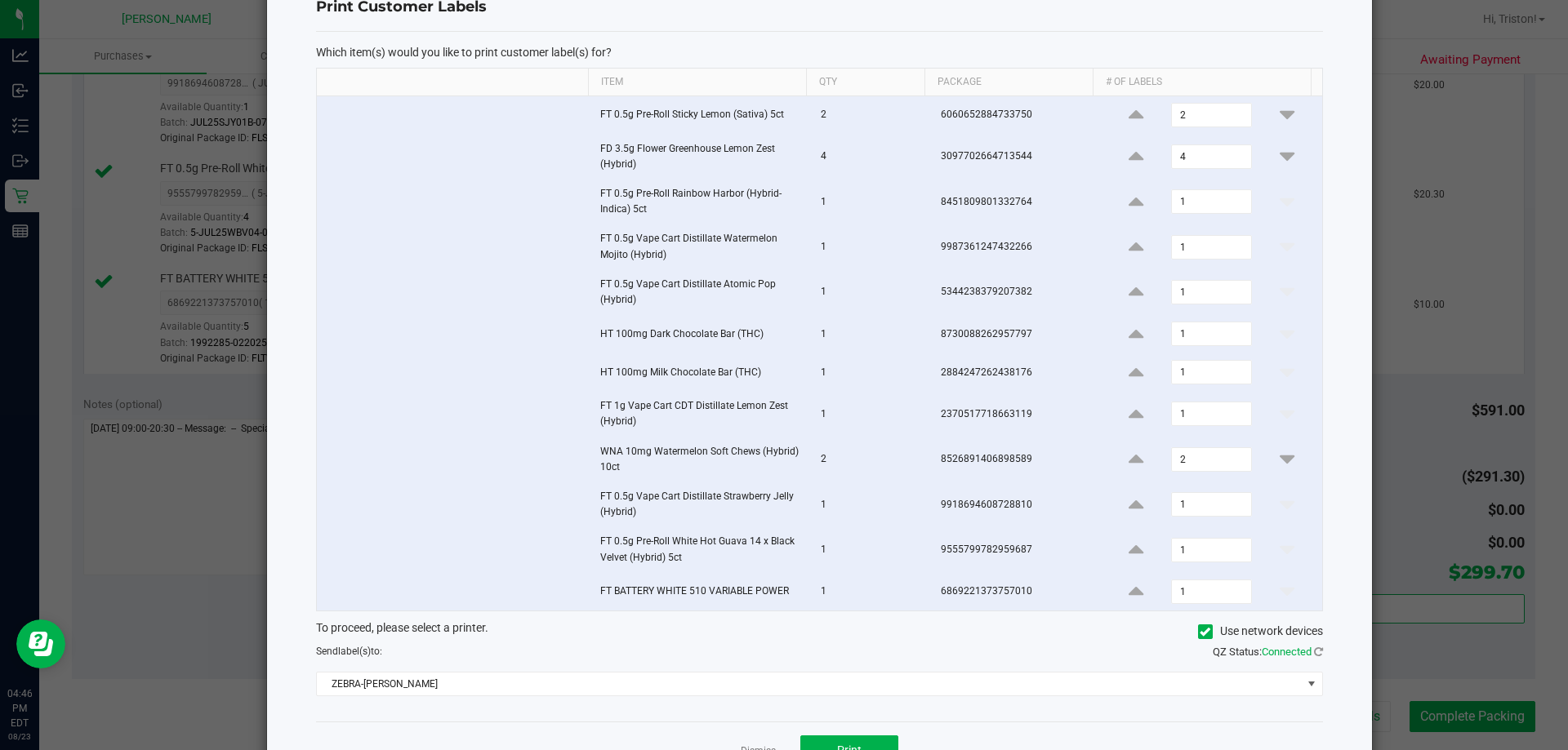
scroll to position [108, 0]
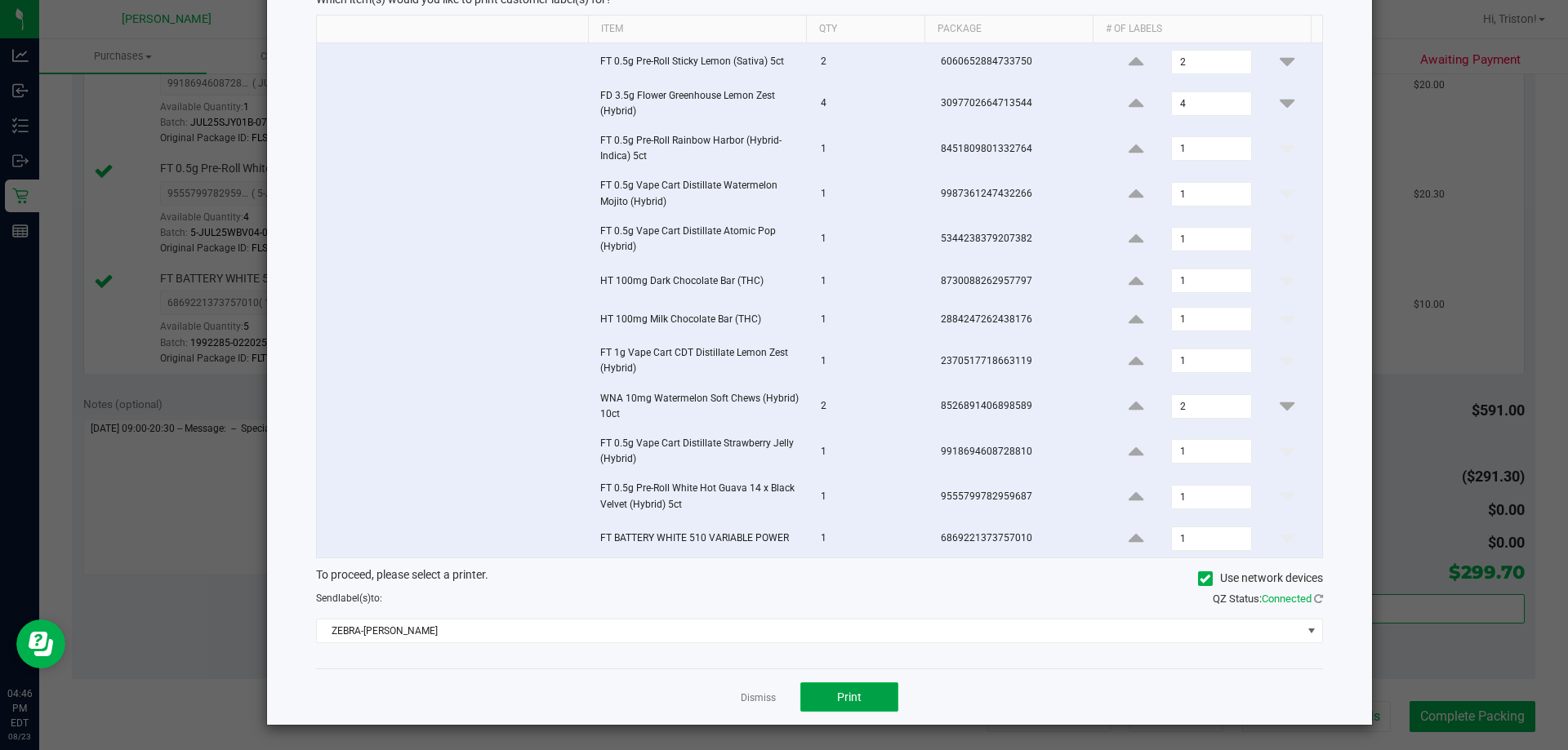
click at [782, 695] on span "Print" at bounding box center [849, 698] width 25 height 13
click at [756, 698] on link "Dismiss" at bounding box center [758, 699] width 35 height 14
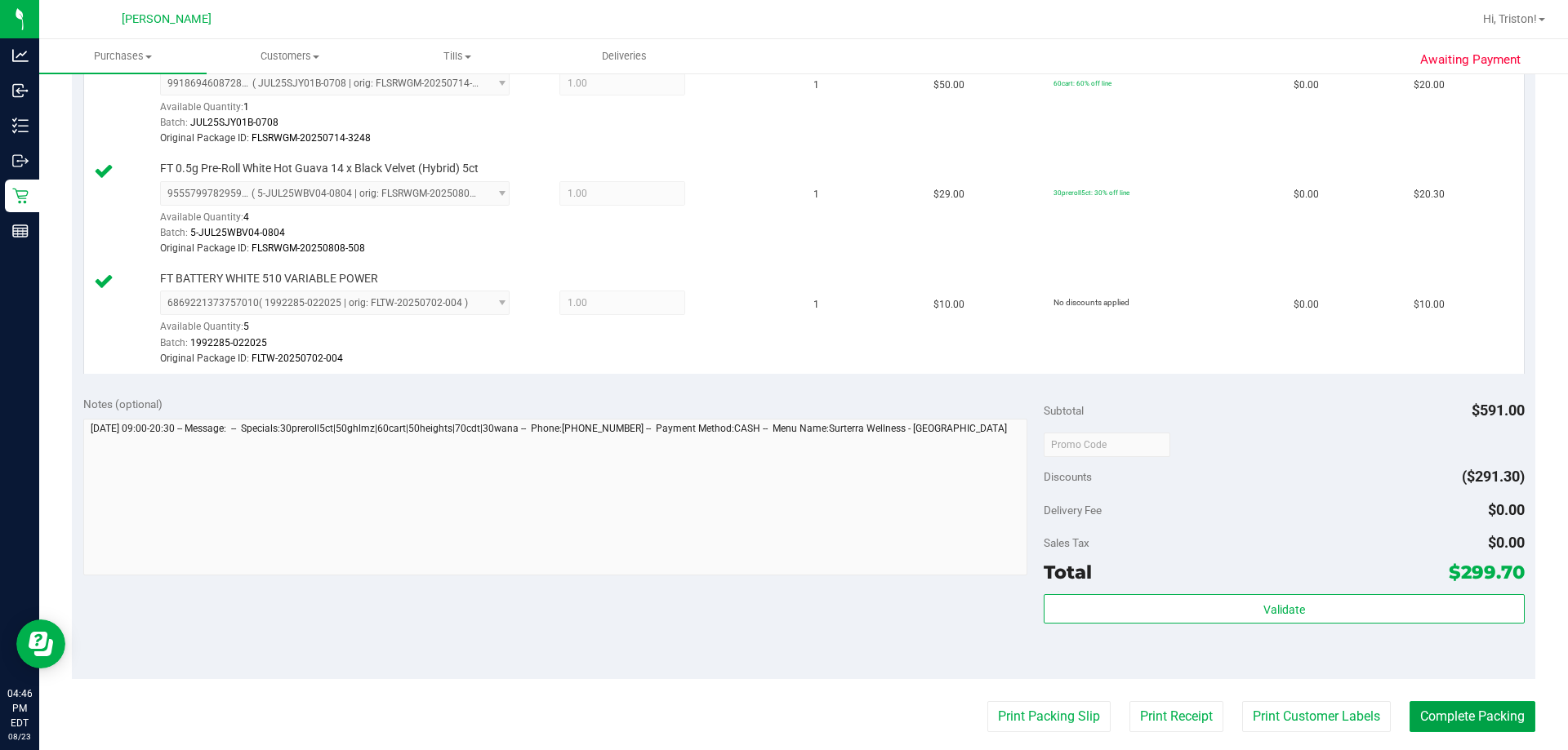
drag, startPoint x: 1480, startPoint y: 707, endPoint x: 1472, endPoint y: 691, distance: 17.9
click at [782, 707] on button "Complete Packing" at bounding box center [1473, 717] width 126 height 31
click at [782, 432] on div at bounding box center [1284, 444] width 480 height 30
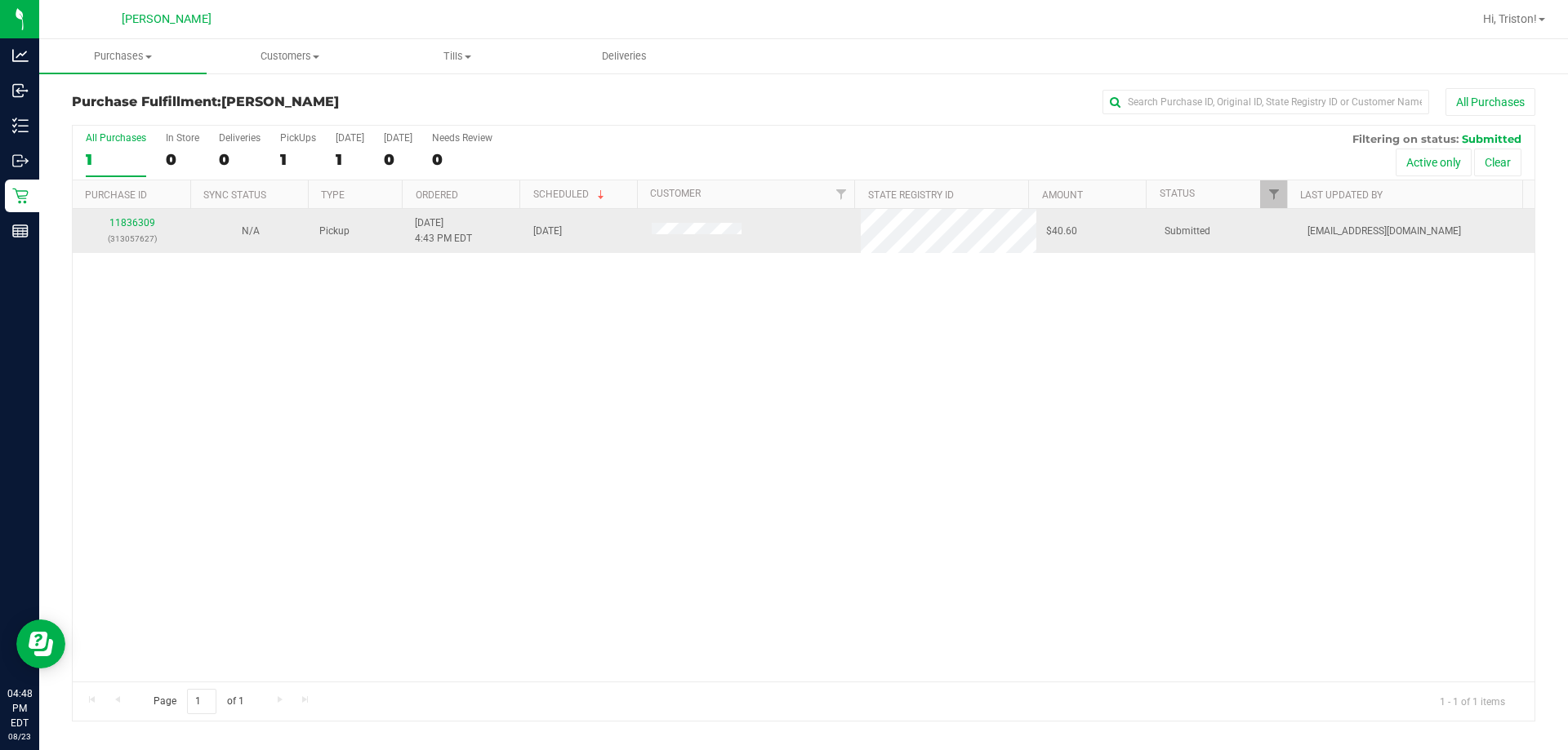
click at [137, 216] on div "11836309 (313057627)" at bounding box center [132, 231] width 99 height 31
click at [135, 224] on link "11836309" at bounding box center [132, 223] width 46 height 11
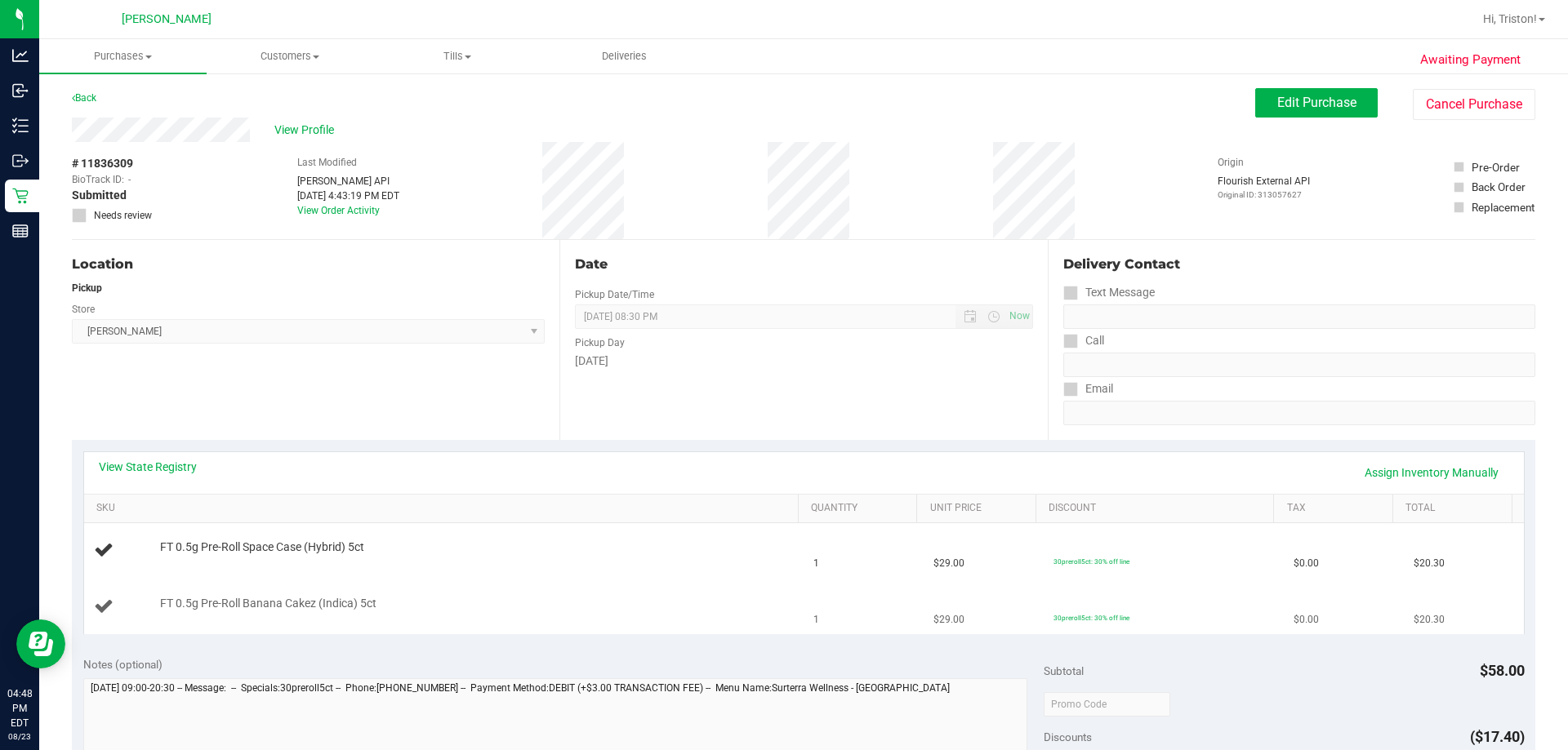
click at [494, 589] on td "FT 0.5g Pre-Roll Banana Cakez (Indica) 5ct" at bounding box center [444, 606] width 721 height 54
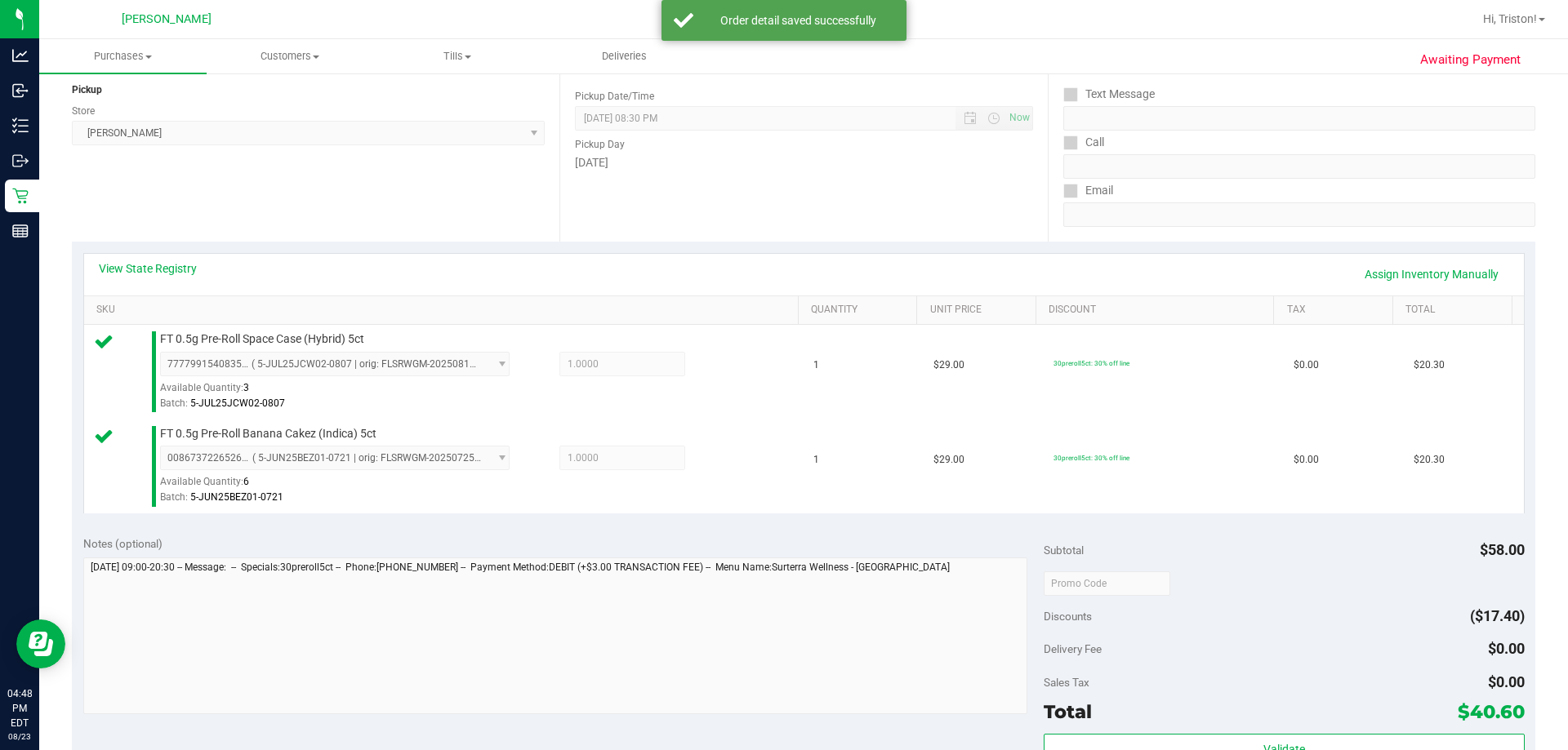
scroll to position [327, 0]
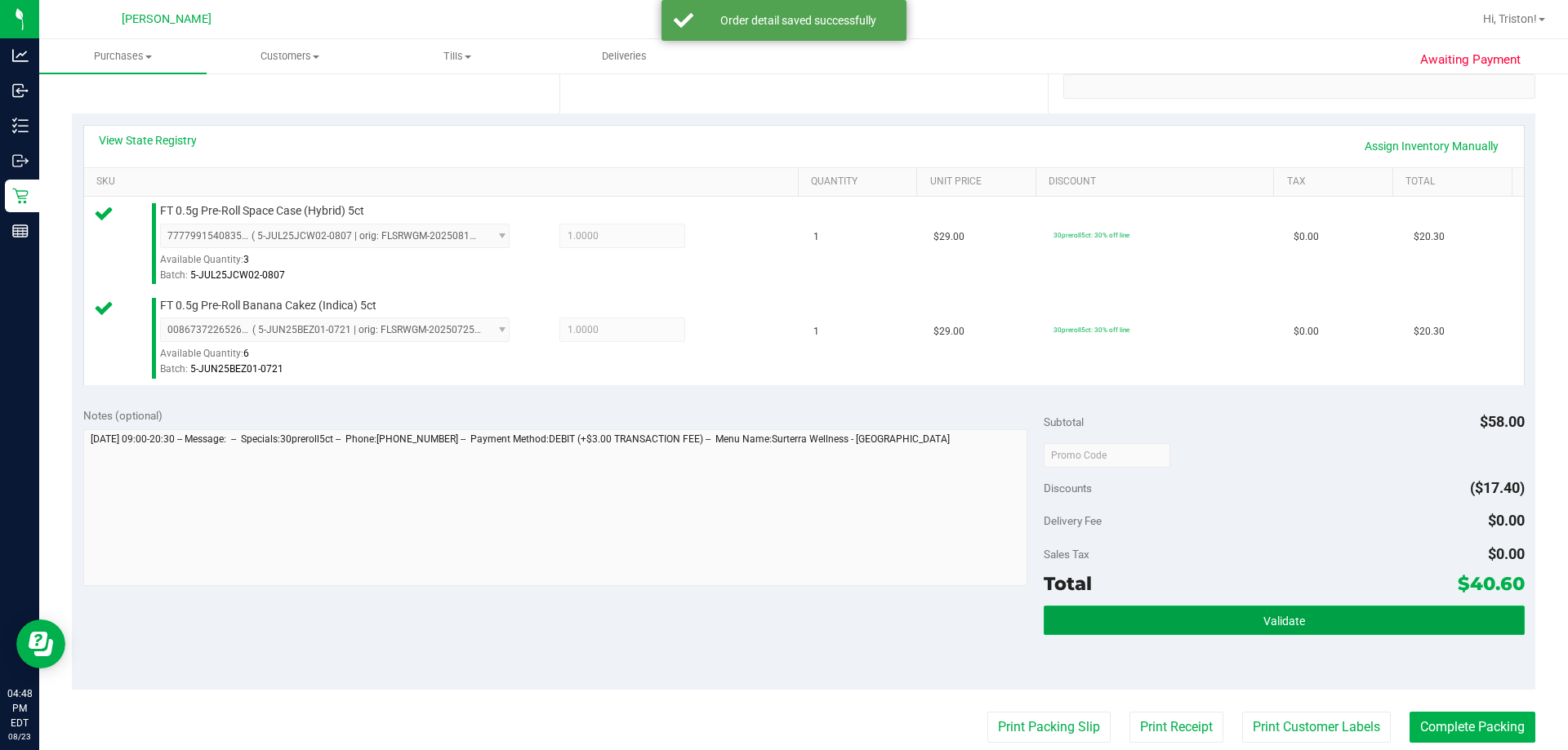
click at [782, 608] on button "Validate" at bounding box center [1284, 620] width 480 height 30
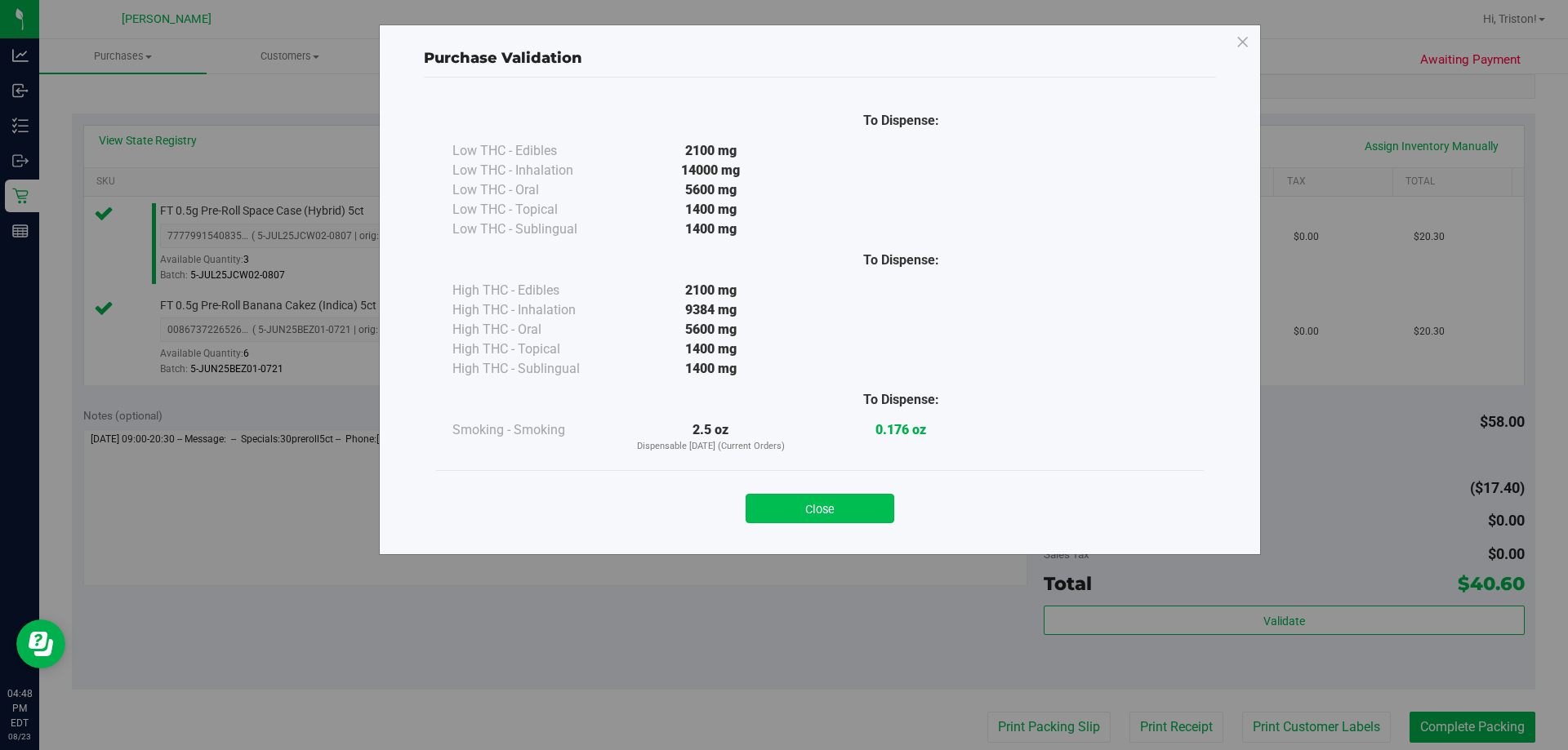
click at [782, 522] on button "Close" at bounding box center [820, 508] width 149 height 30
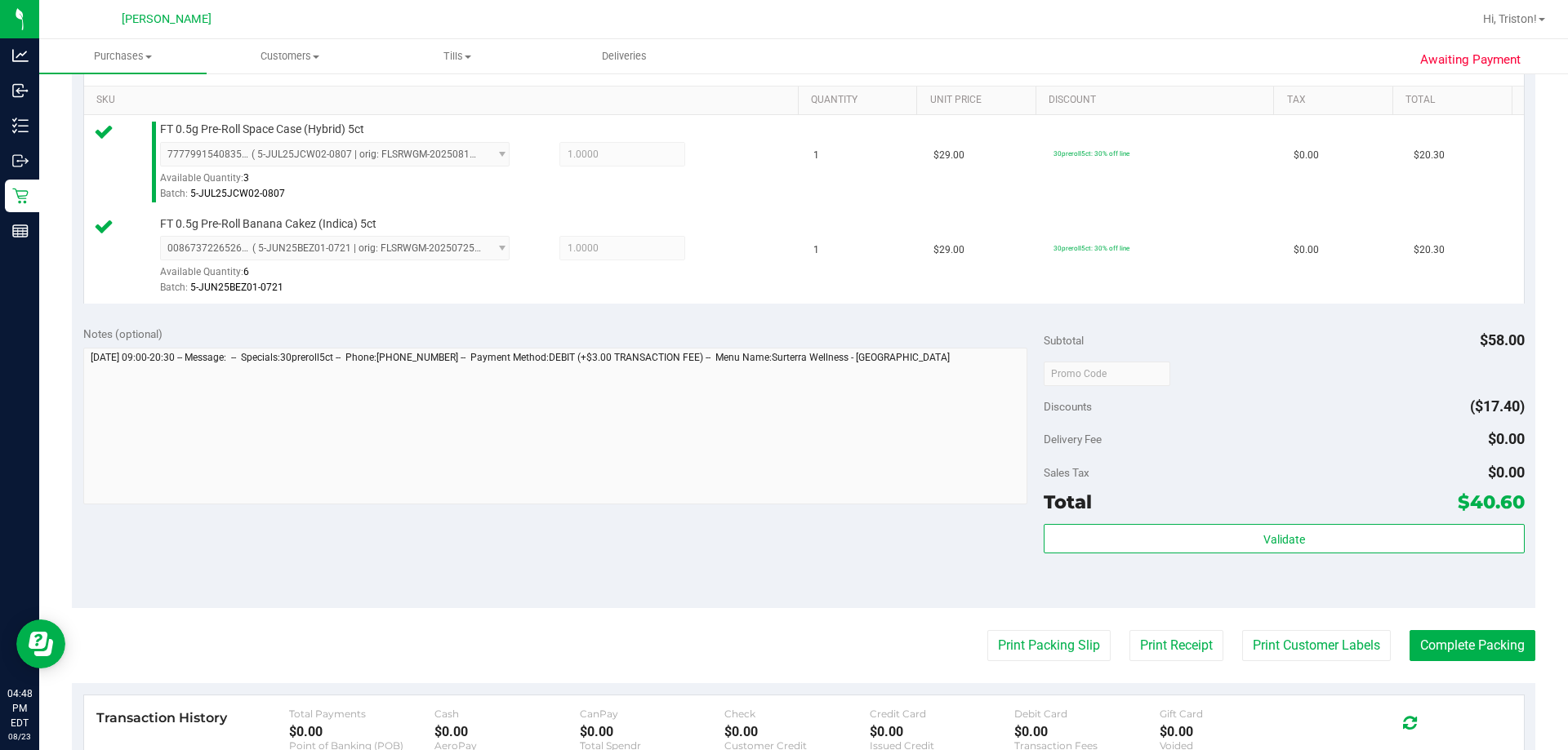
scroll to position [654, 0]
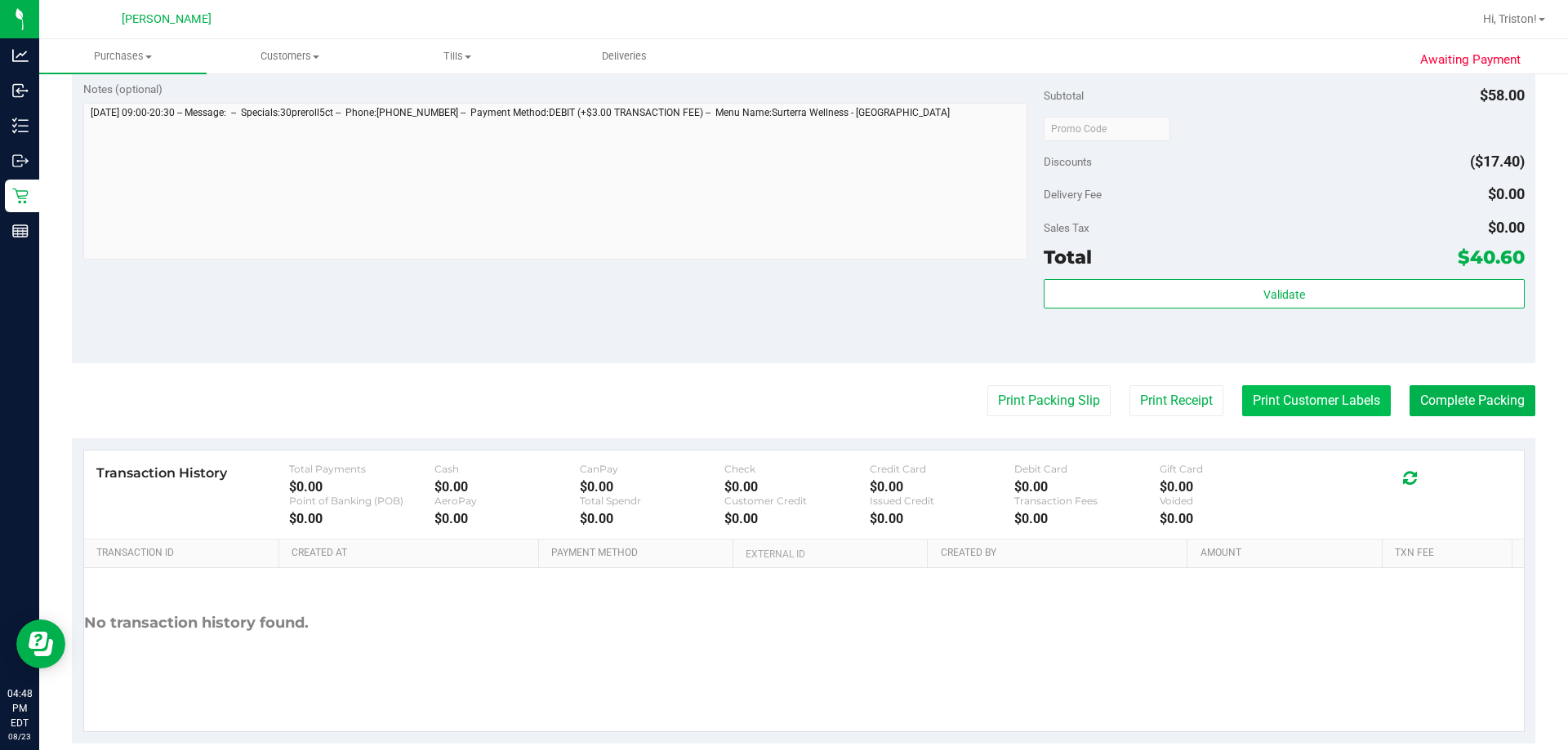
click at [782, 392] on button "Print Customer Labels" at bounding box center [1316, 400] width 149 height 31
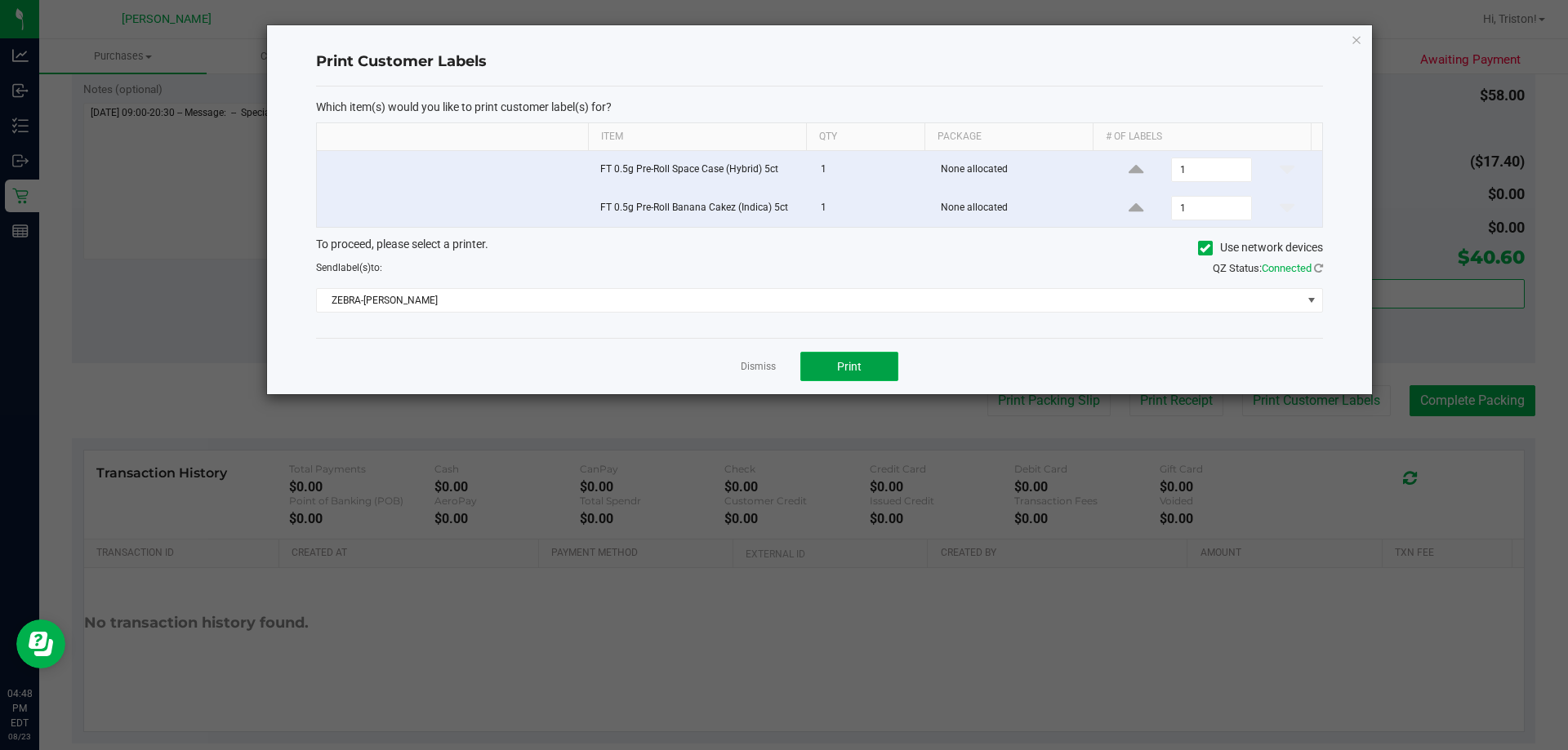
click at [782, 358] on button "Print" at bounding box center [849, 366] width 98 height 30
click at [768, 367] on link "Dismiss" at bounding box center [758, 367] width 35 height 14
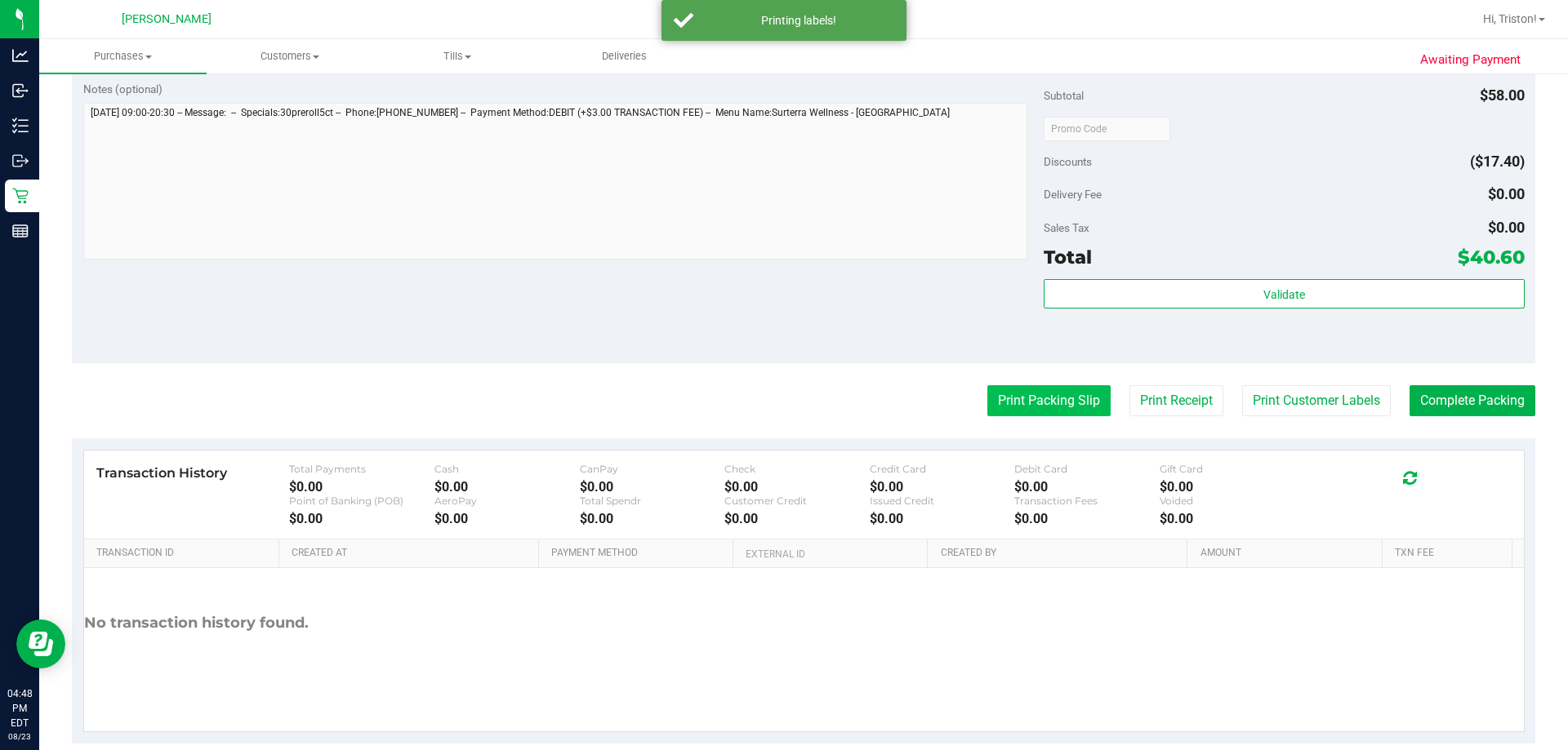
click at [782, 399] on button "Print Packing Slip" at bounding box center [1049, 400] width 123 height 31
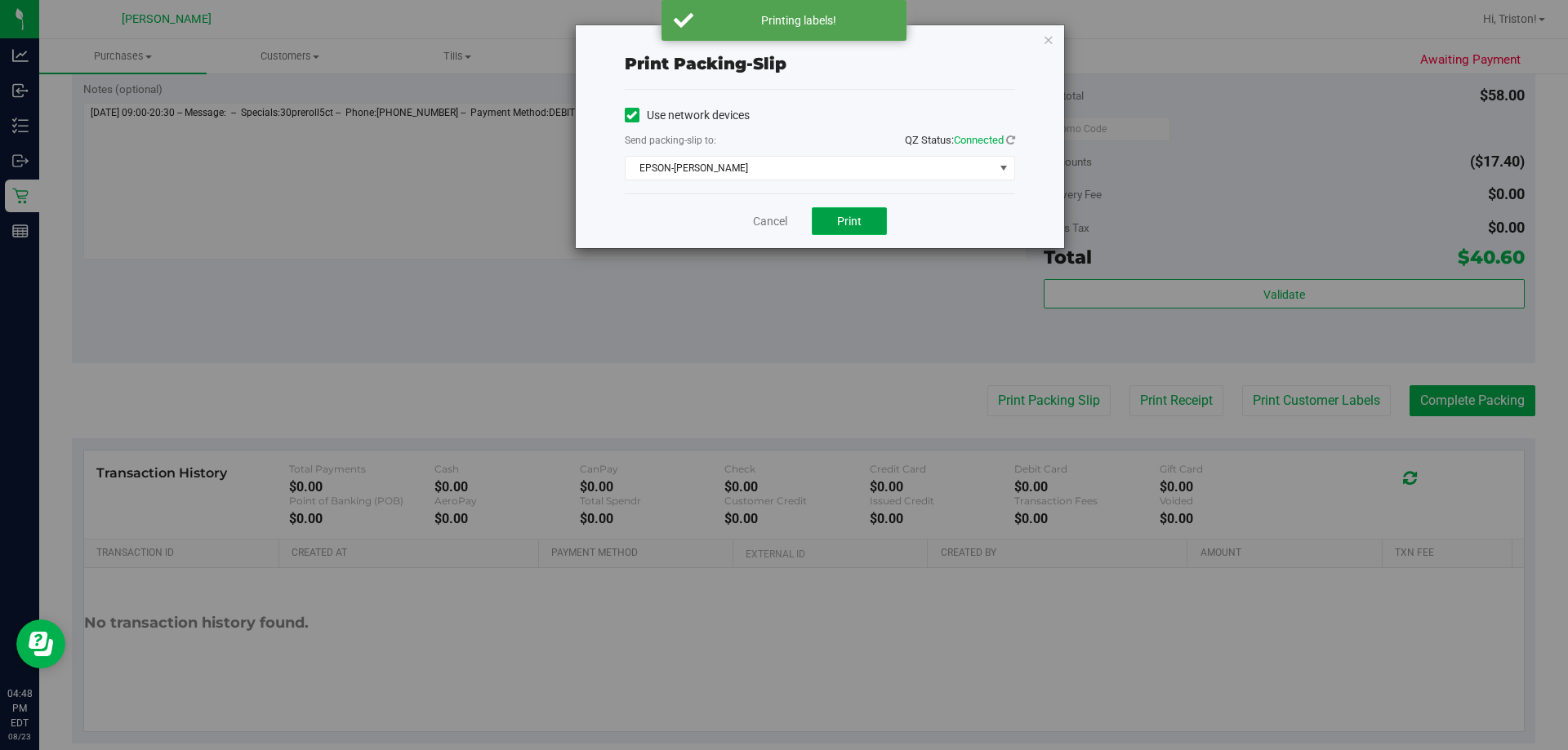
click at [782, 217] on button "Print" at bounding box center [849, 221] width 75 height 28
click at [764, 220] on link "Cancel" at bounding box center [770, 222] width 34 height 17
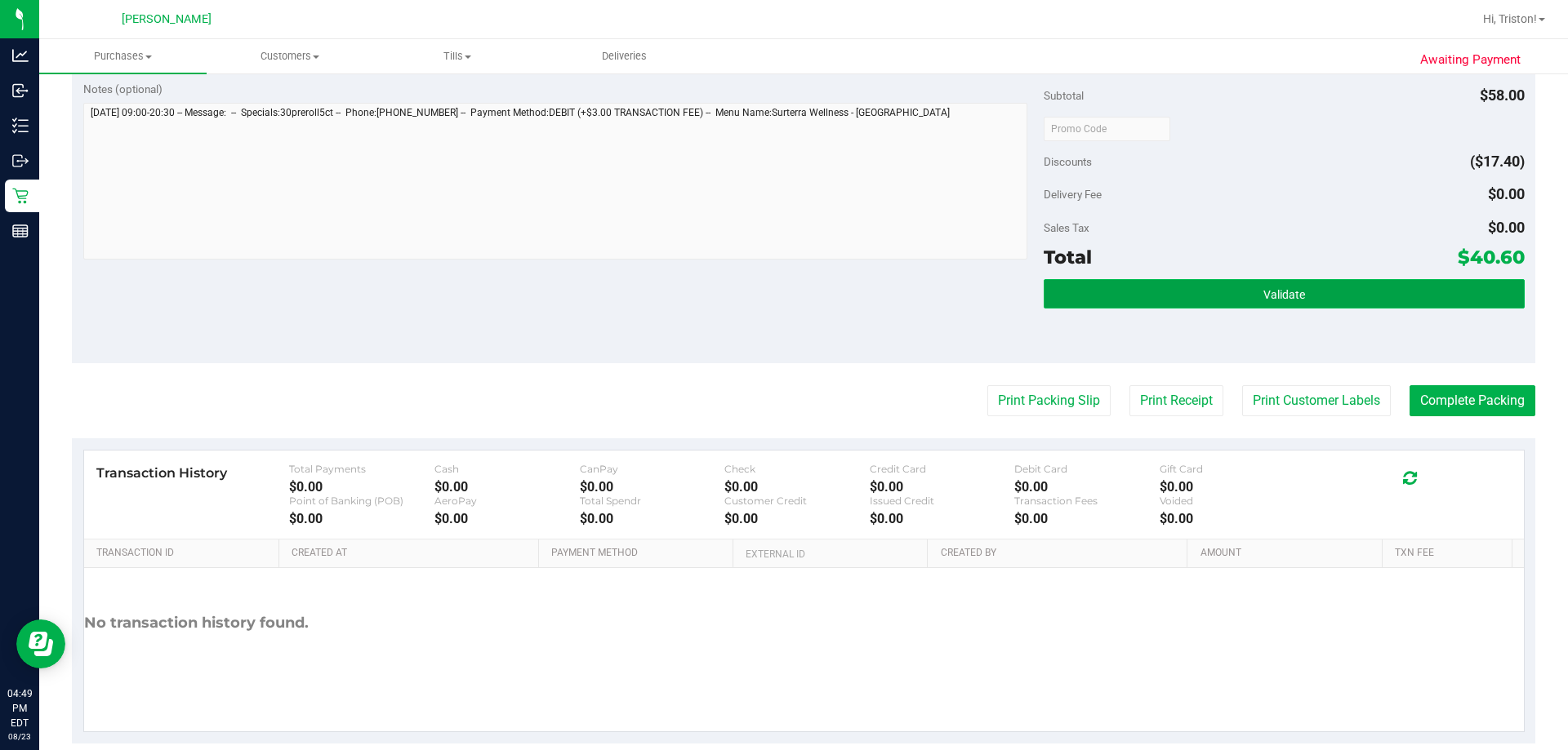
click at [782, 293] on span "Validate" at bounding box center [1285, 294] width 42 height 13
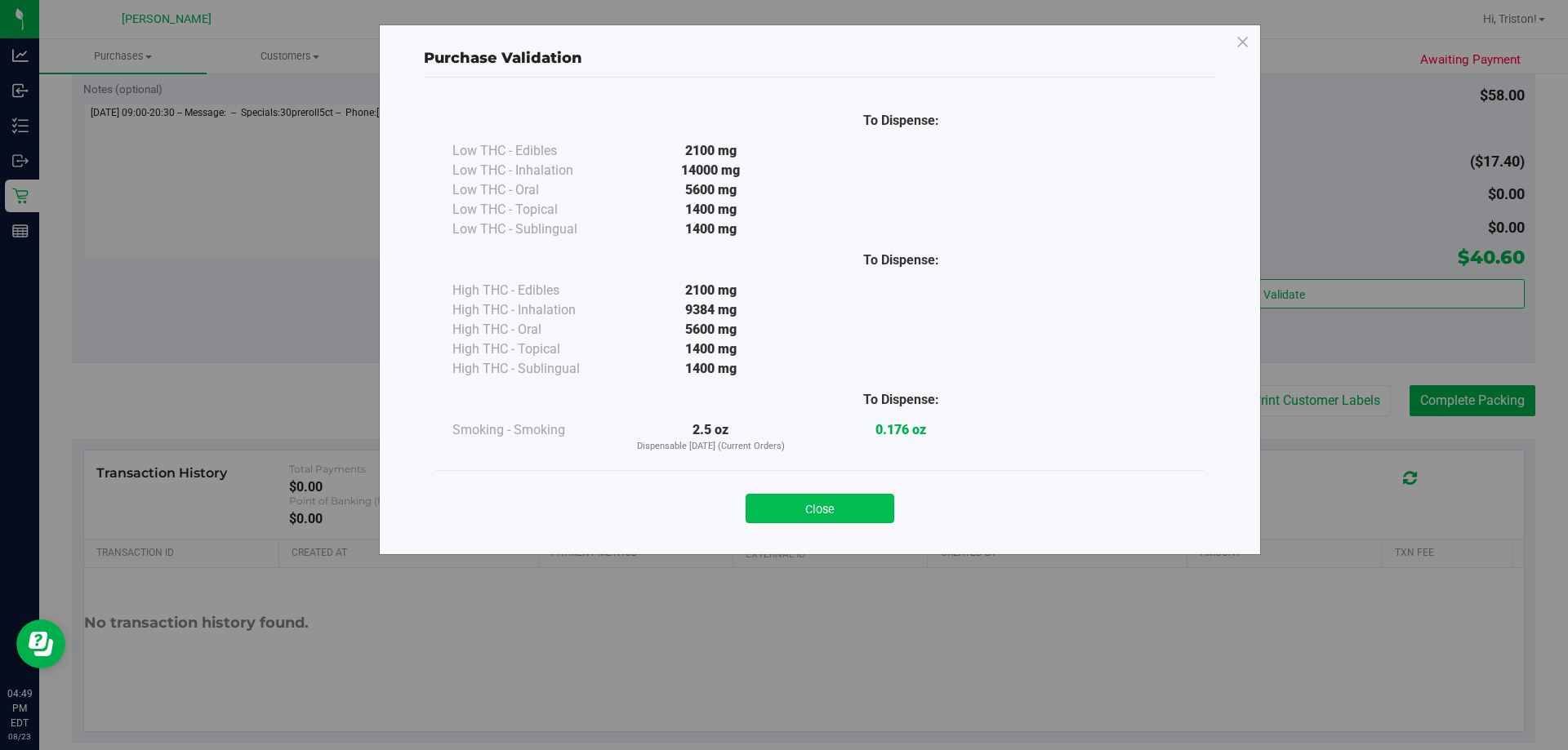
click at [782, 511] on button "Close" at bounding box center [820, 508] width 149 height 30
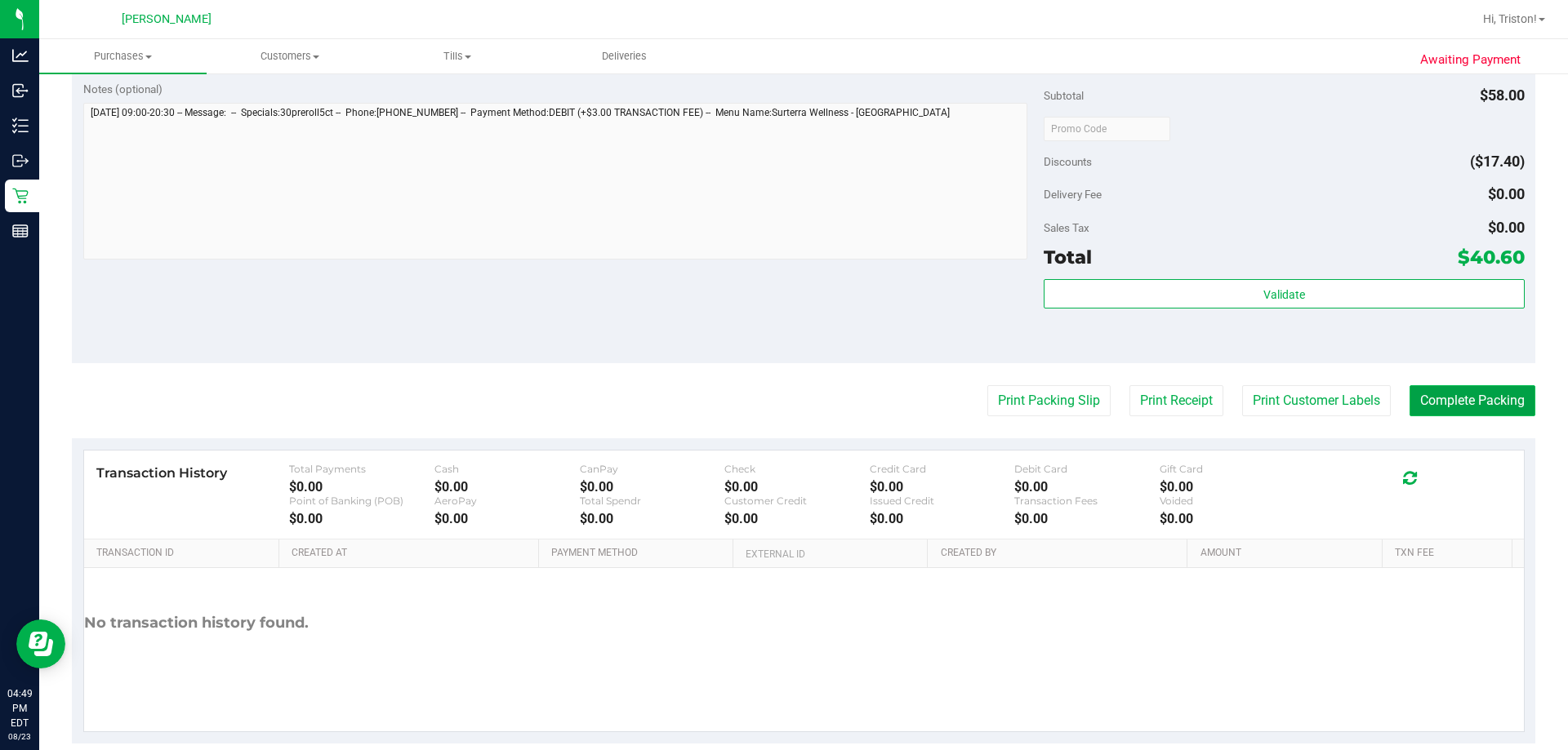
click at [782, 402] on button "Complete Packing" at bounding box center [1473, 400] width 126 height 31
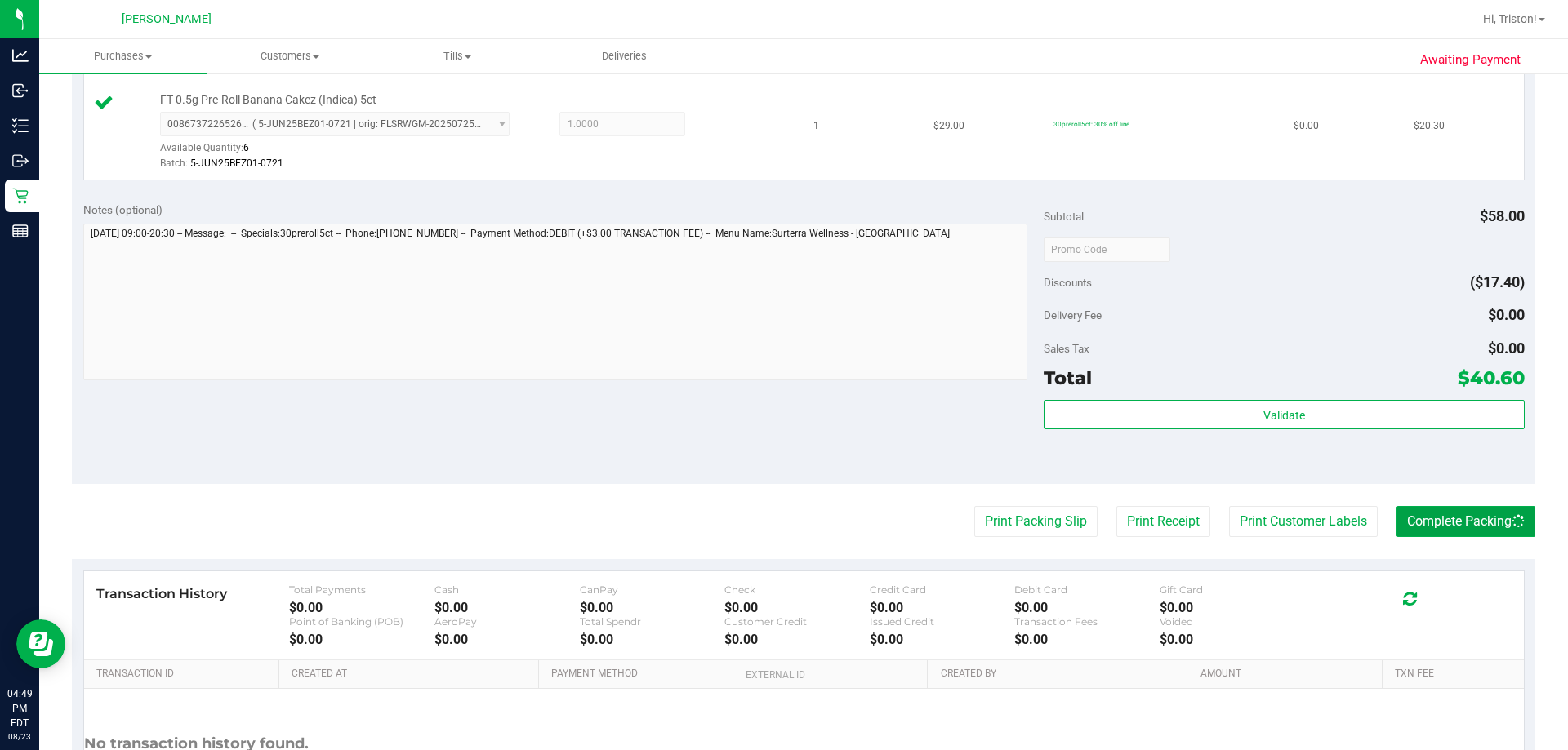
scroll to position [408, 0]
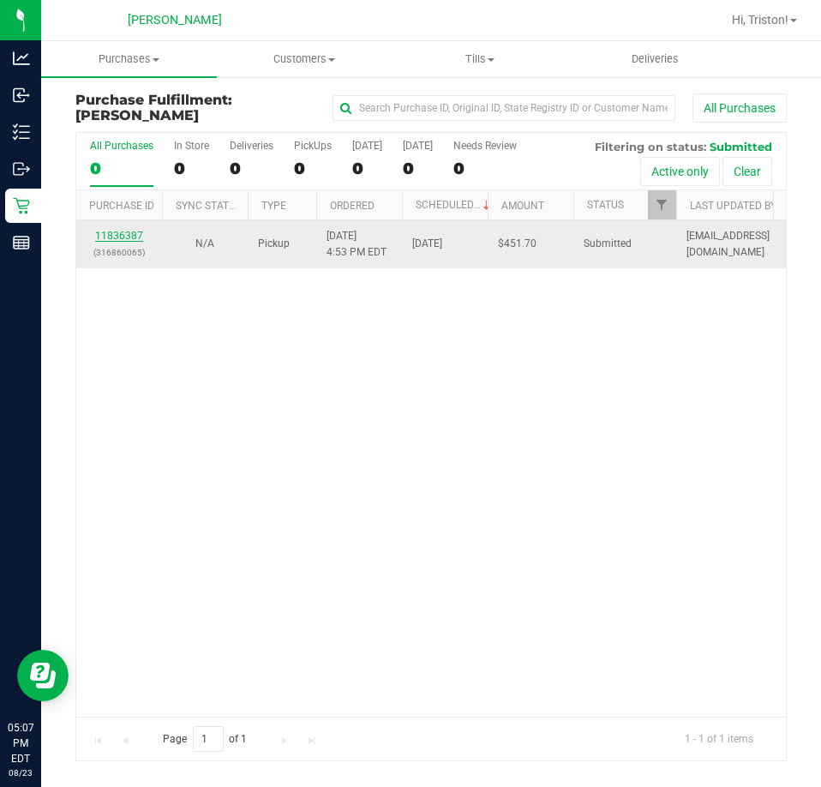
click at [126, 232] on link "11836387" at bounding box center [119, 236] width 48 height 12
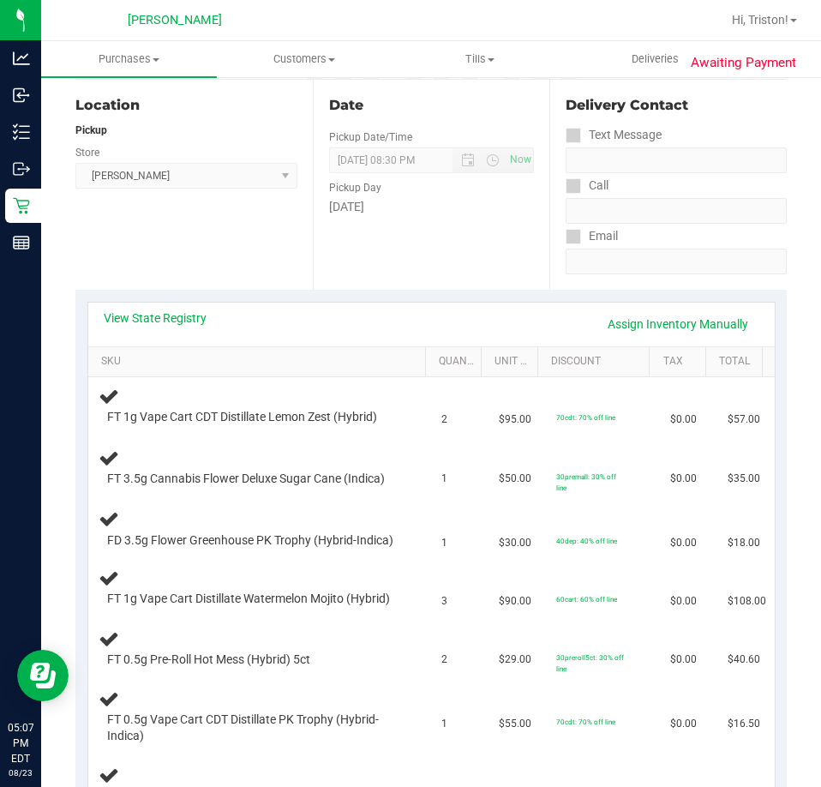
scroll to position [171, 0]
click at [176, 306] on div "View State Registry Assign Inventory Manually" at bounding box center [431, 325] width 686 height 44
click at [171, 319] on link "View State Registry" at bounding box center [155, 318] width 103 height 17
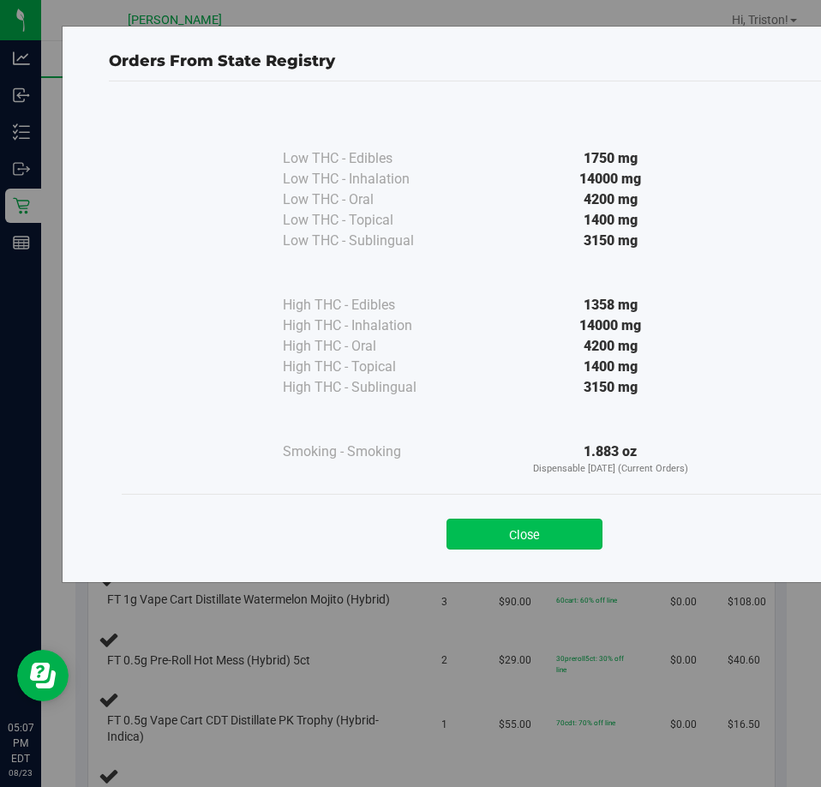
click at [566, 524] on button "Close" at bounding box center [524, 533] width 156 height 31
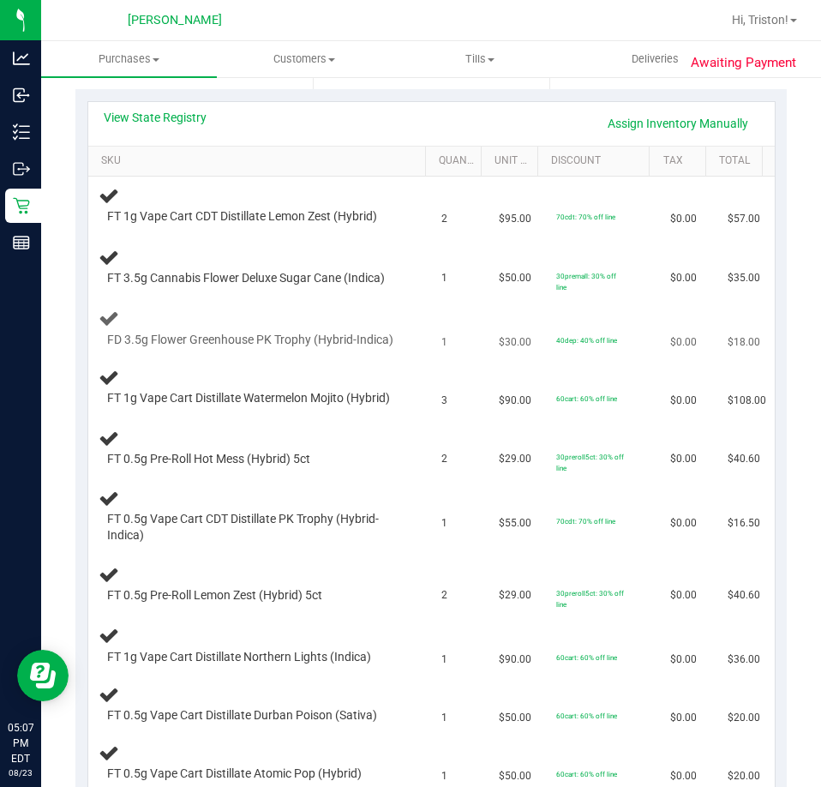
scroll to position [343, 0]
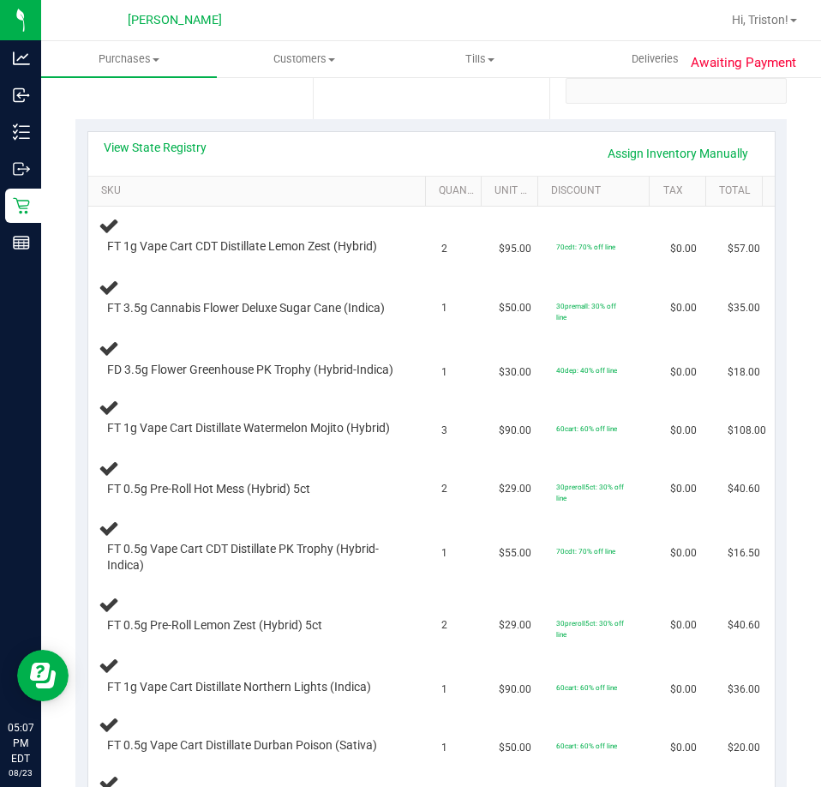
click at [144, 156] on div "View State Registry Assign Inventory Manually" at bounding box center [432, 153] width 656 height 29
click at [148, 145] on link "View State Registry" at bounding box center [155, 147] width 103 height 17
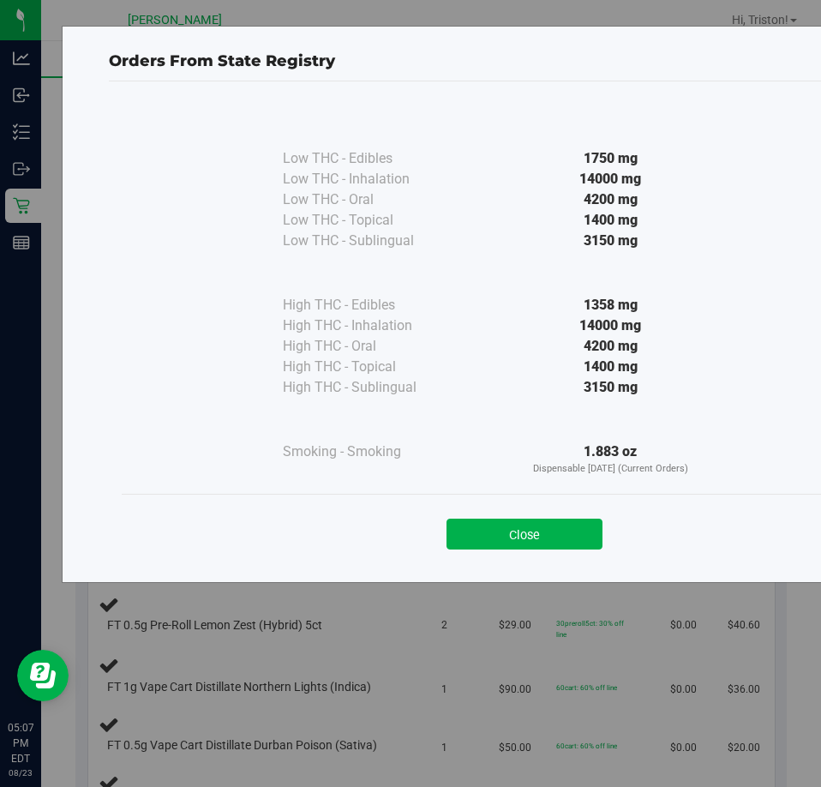
click at [563, 535] on button "Close" at bounding box center [524, 533] width 156 height 31
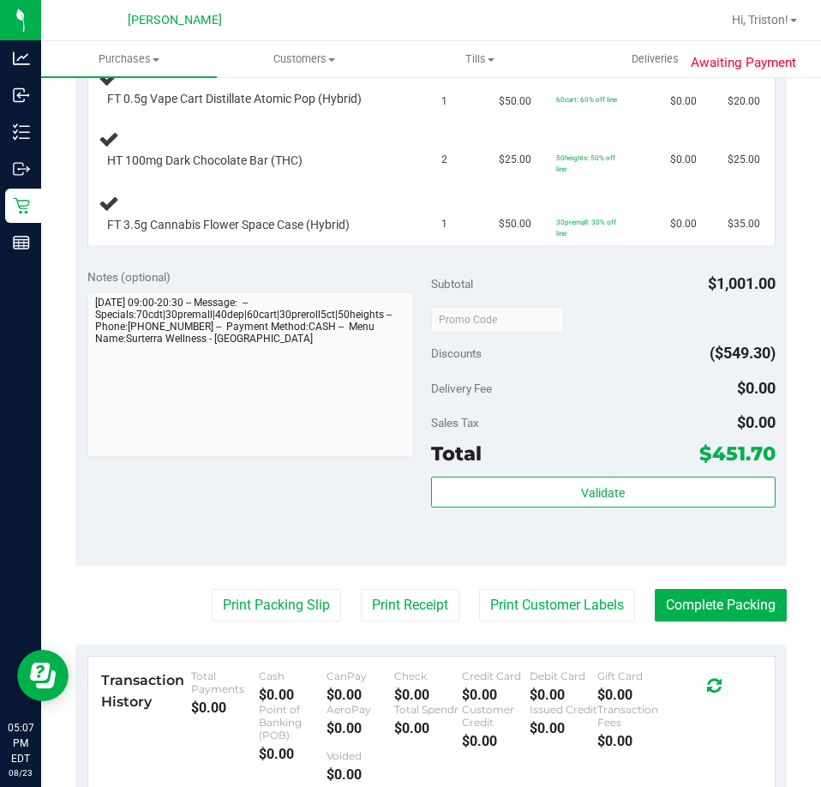
scroll to position [1285, 0]
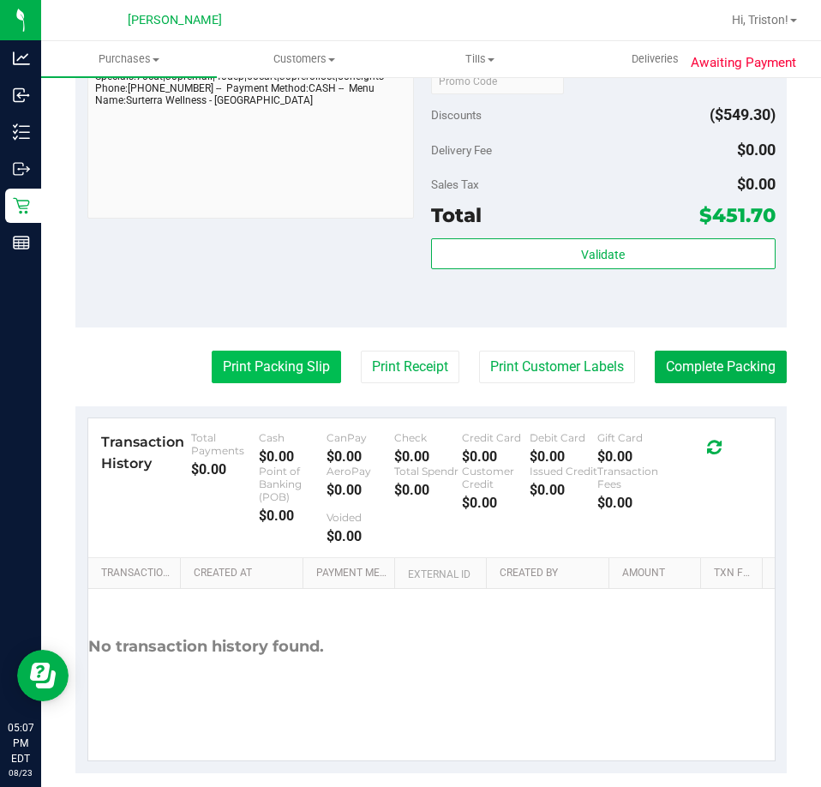
click at [237, 383] on button "Print Packing Slip" at bounding box center [276, 366] width 129 height 33
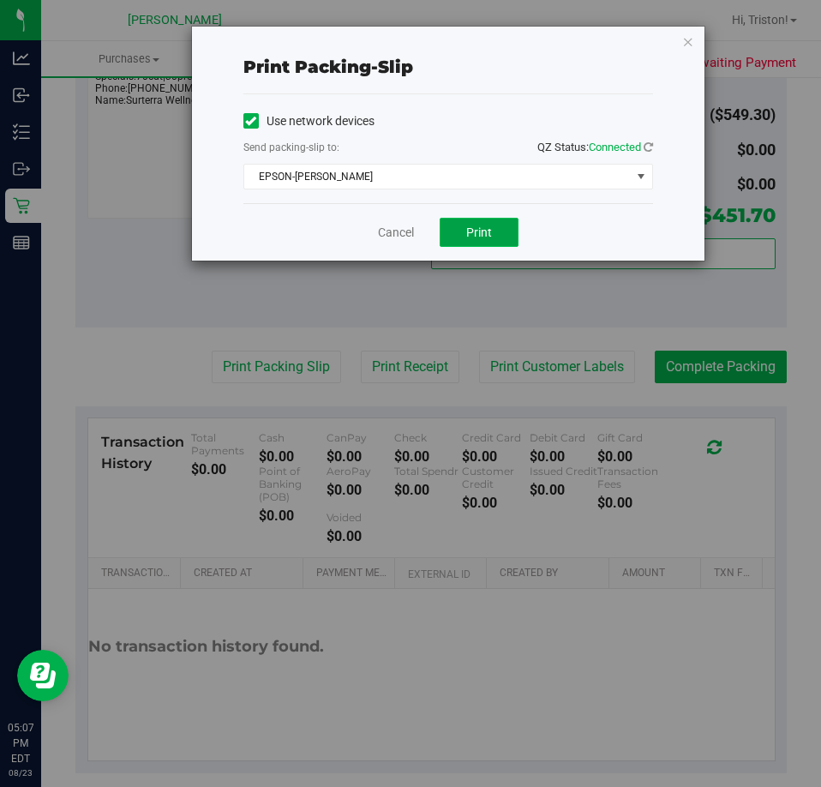
click at [494, 235] on button "Print" at bounding box center [479, 232] width 79 height 29
click at [692, 45] on icon "button" at bounding box center [688, 41] width 12 height 21
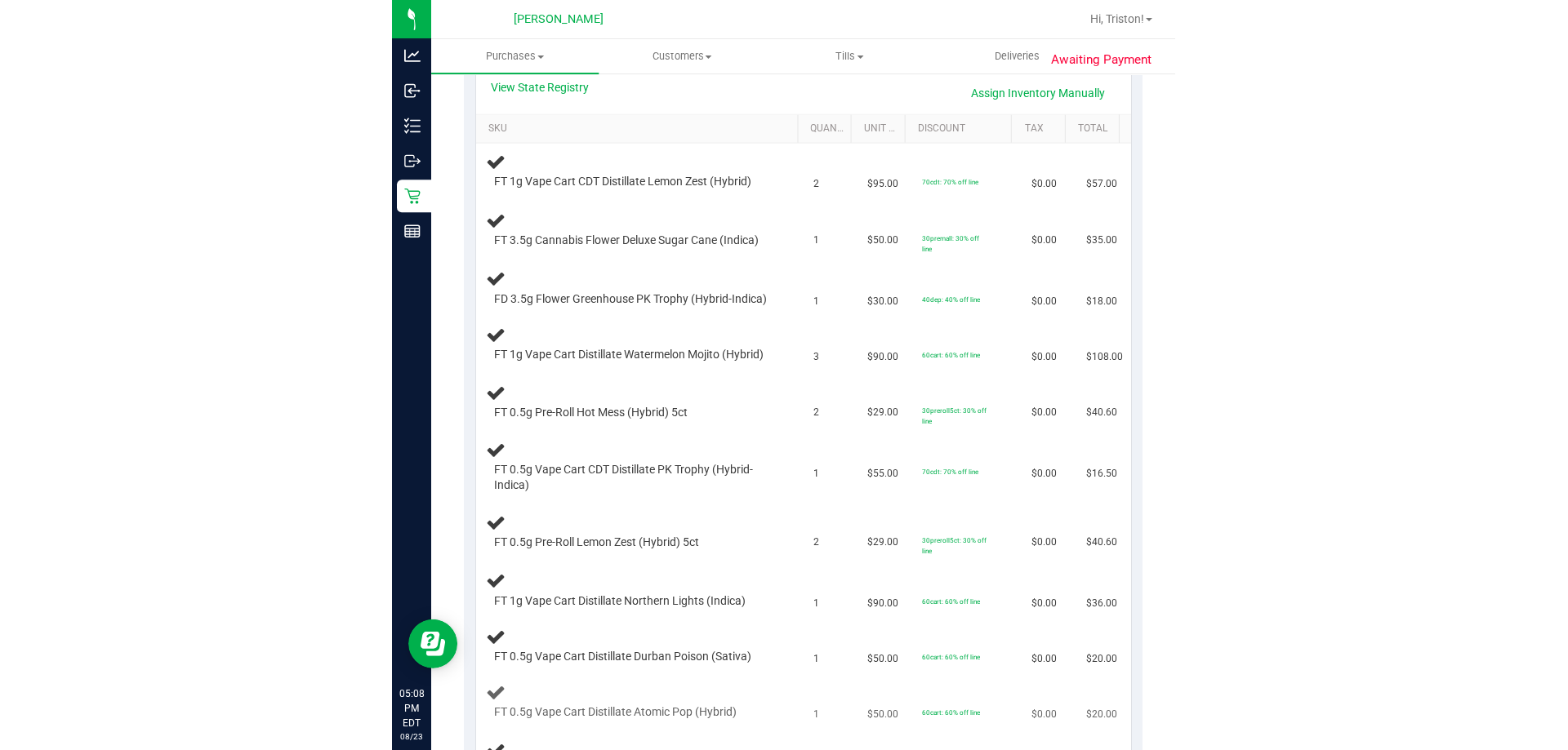
scroll to position [408, 0]
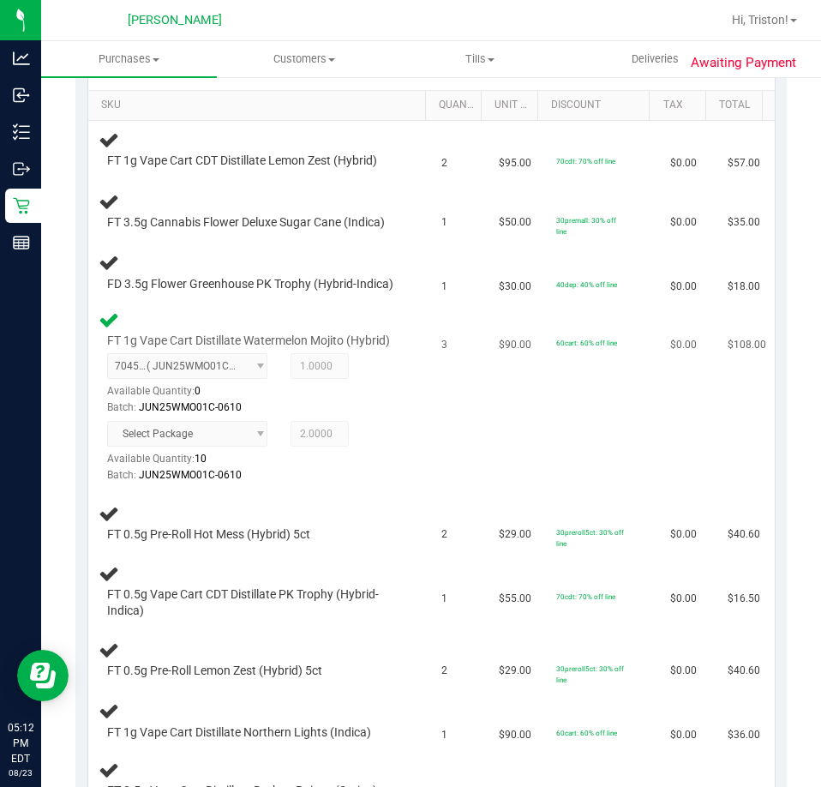
click at [388, 386] on div "FT 1g Vape Cart Distillate Watermelon Mojito (Hybrid) 7045306427428590 ( JUN25W…" at bounding box center [260, 396] width 323 height 175
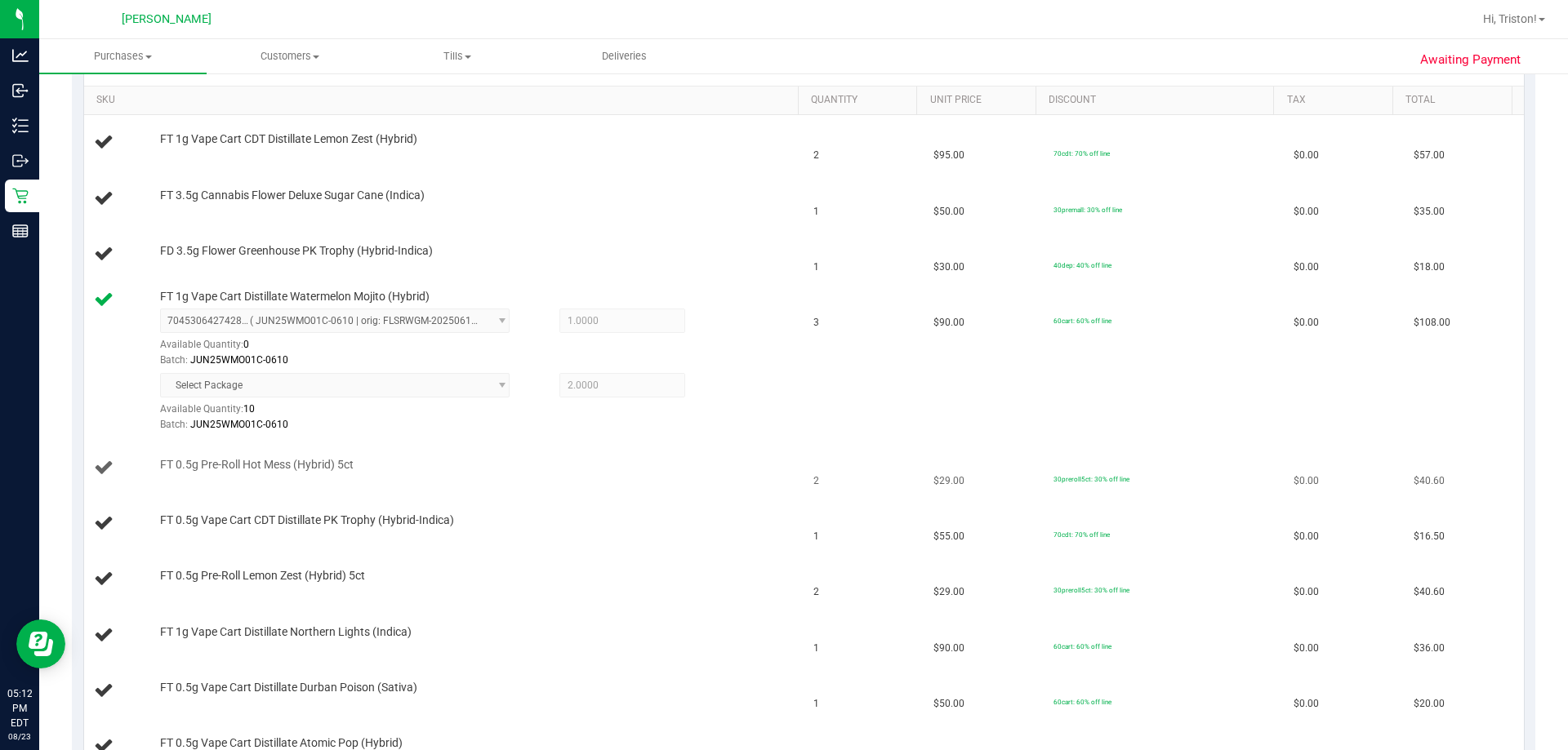
click at [782, 477] on td "2" at bounding box center [864, 469] width 120 height 55
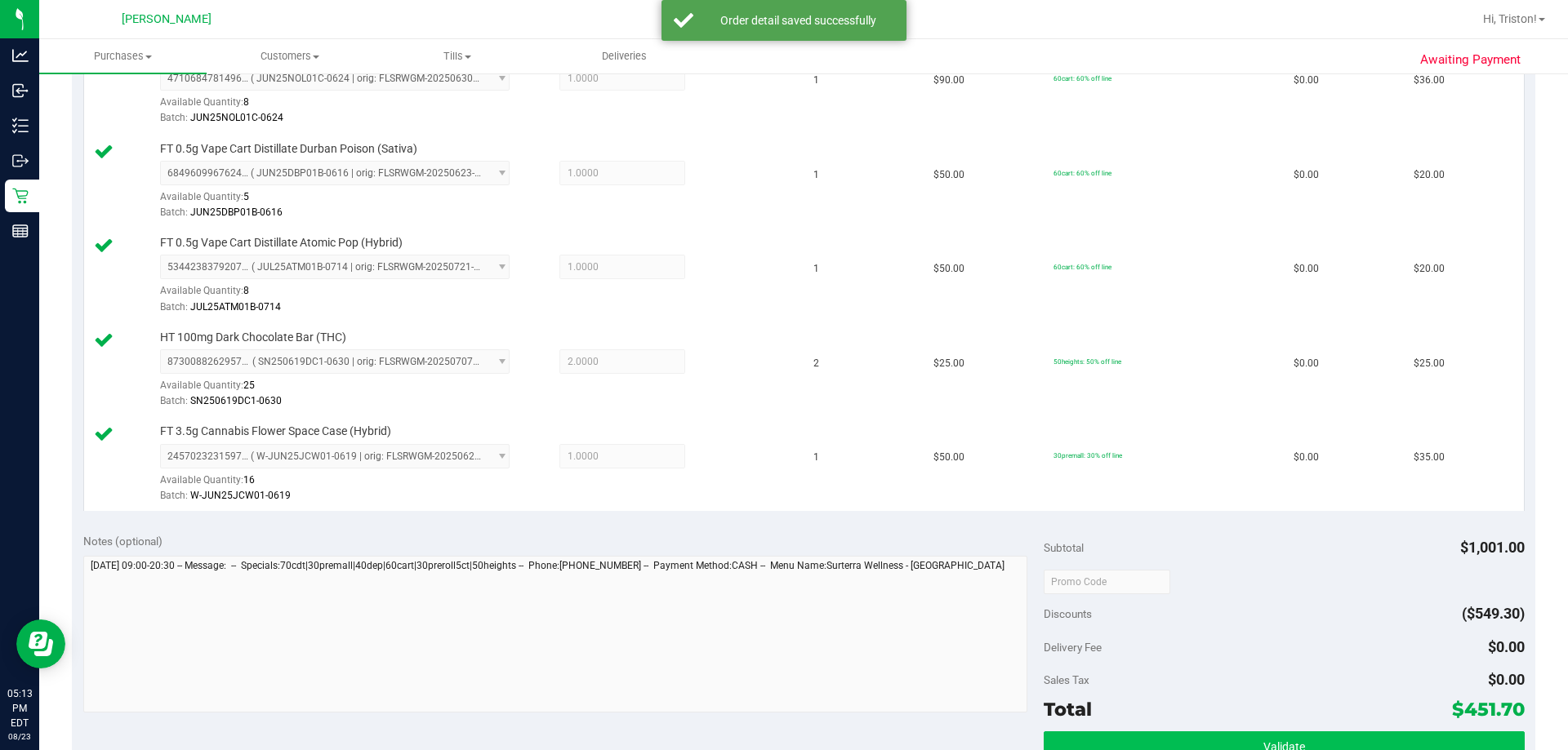
scroll to position [1389, 0]
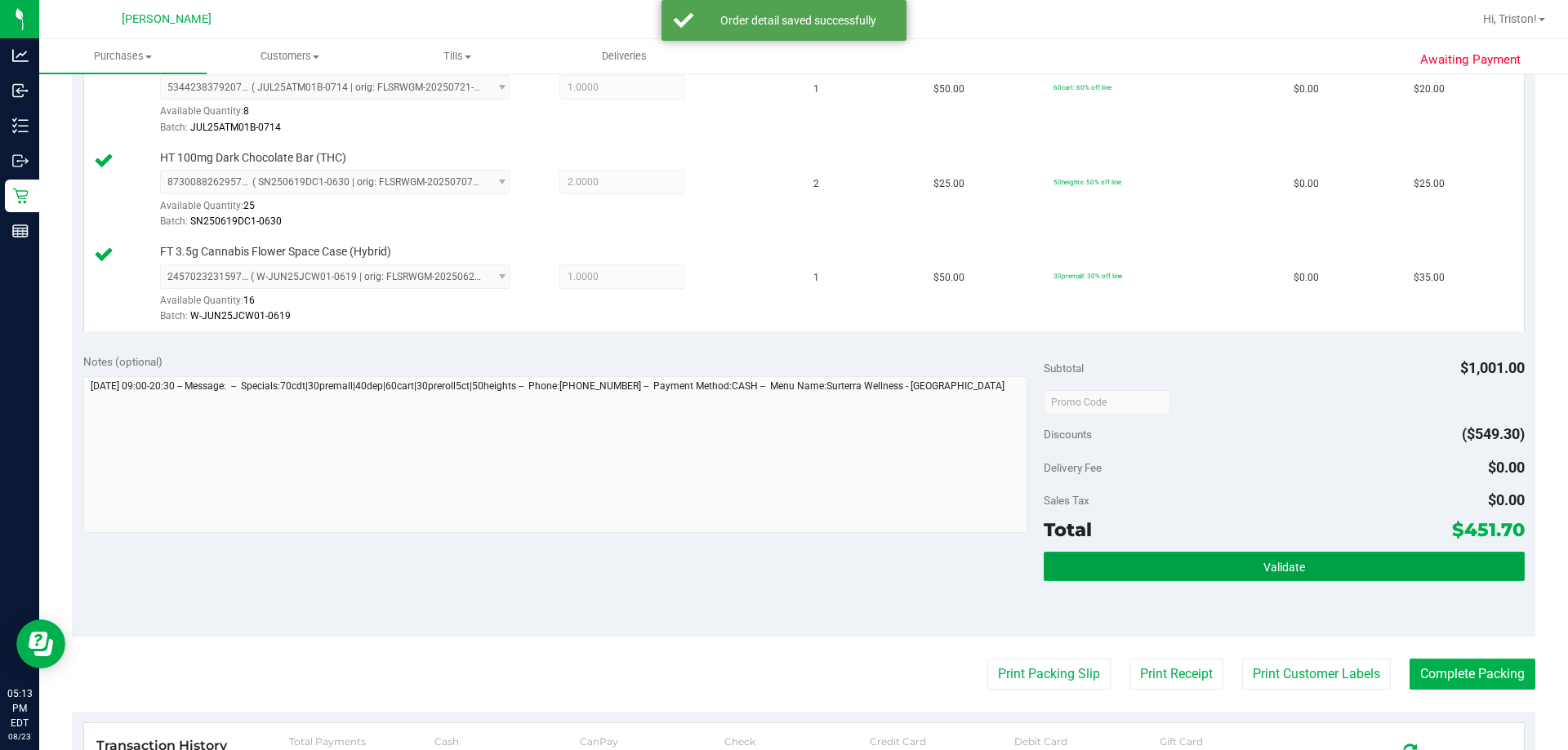
click at [782, 561] on button "Validate" at bounding box center [1284, 566] width 480 height 30
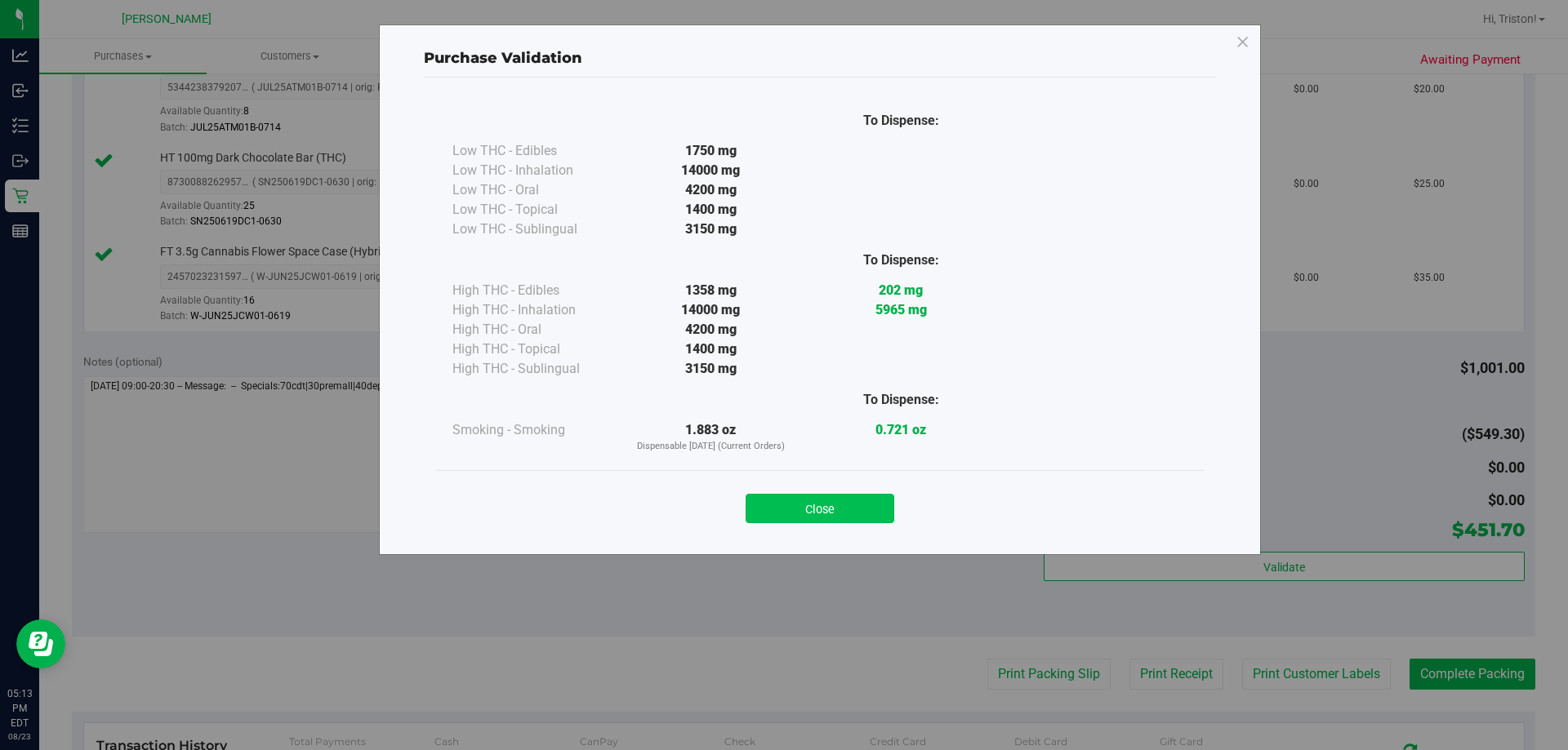
click at [782, 521] on button "Close" at bounding box center [820, 508] width 149 height 30
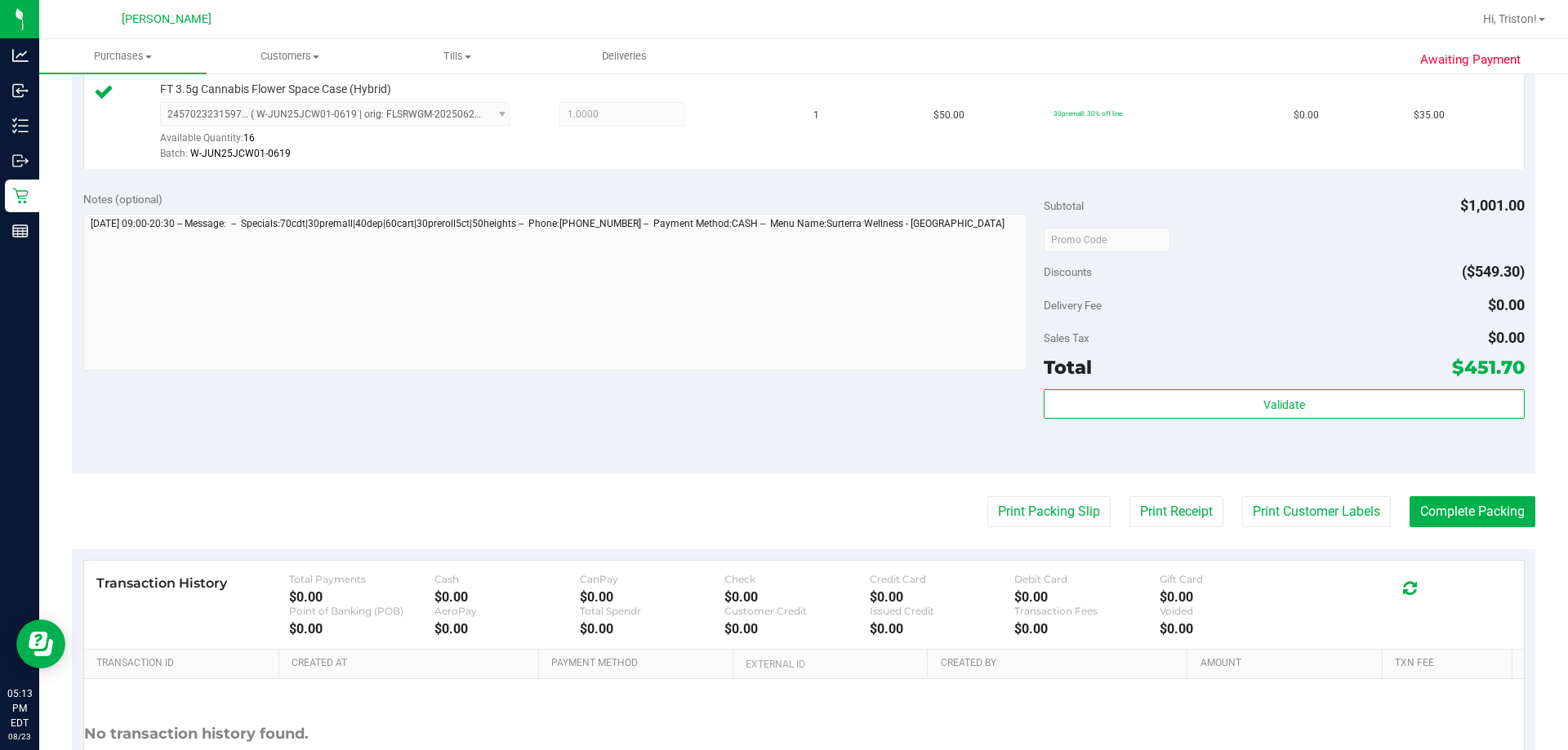
scroll to position [1551, 0]
click at [782, 519] on button "Print Customer Labels" at bounding box center [1316, 511] width 149 height 31
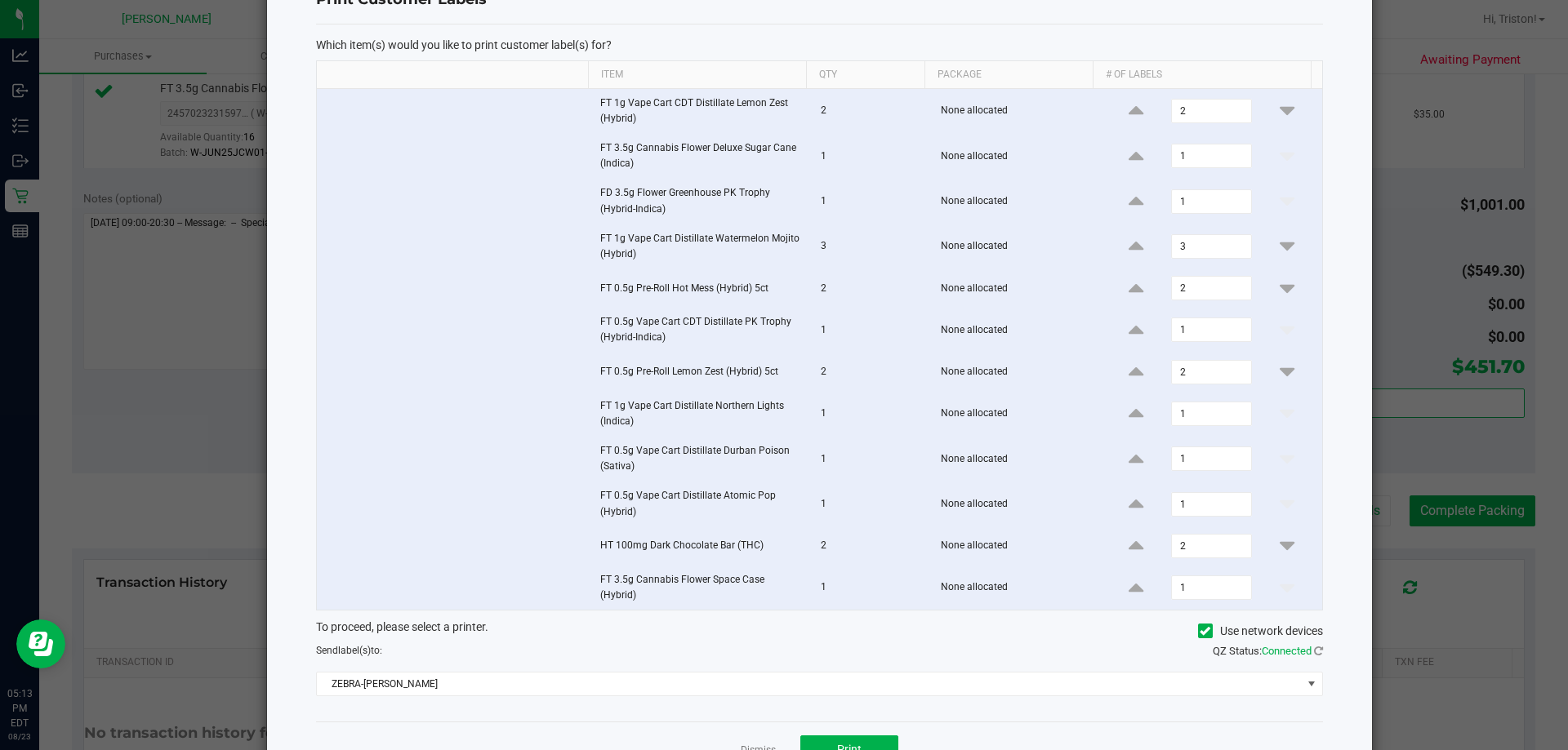
scroll to position [115, 0]
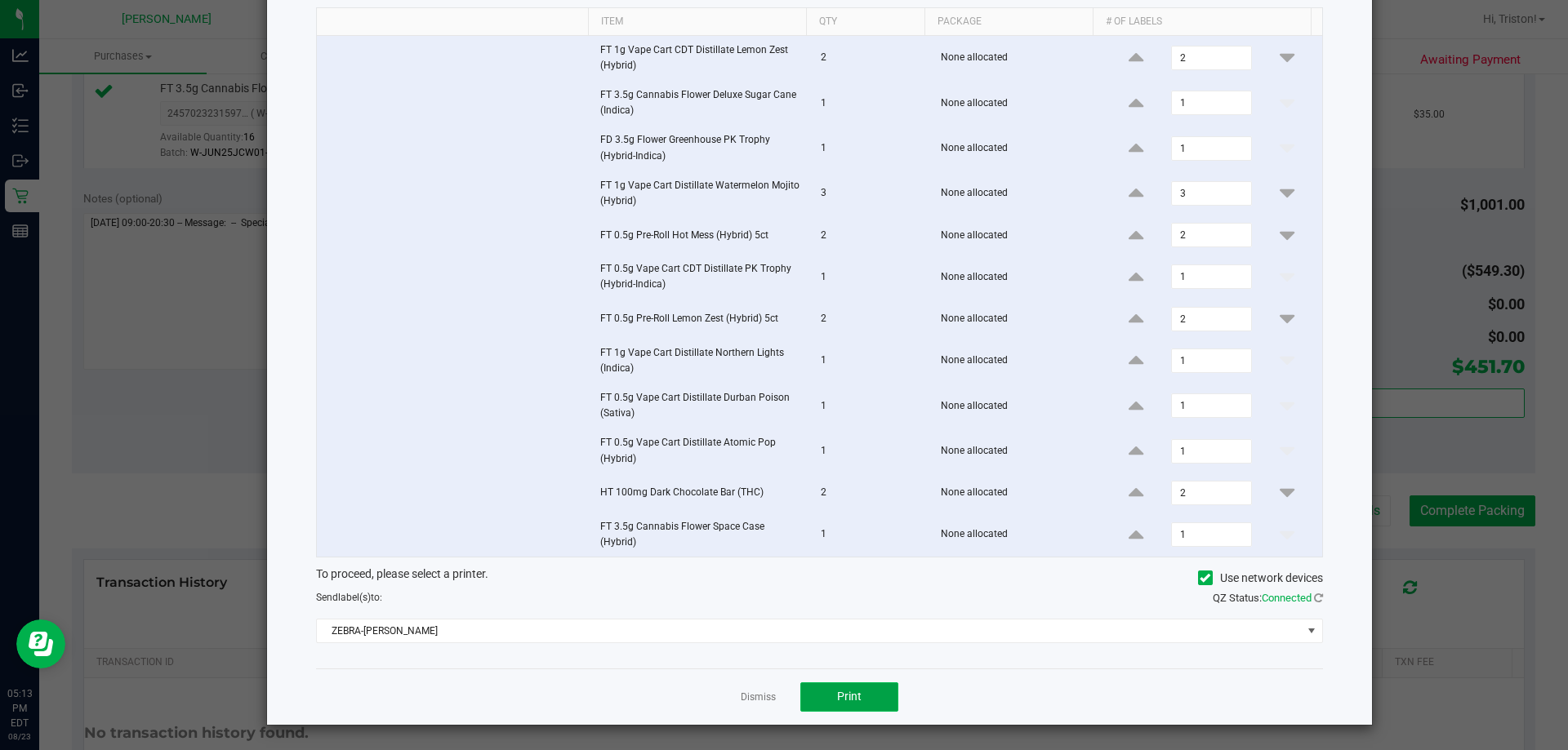
click at [782, 685] on button "Print" at bounding box center [849, 697] width 98 height 30
click at [751, 701] on link "Dismiss" at bounding box center [758, 698] width 35 height 14
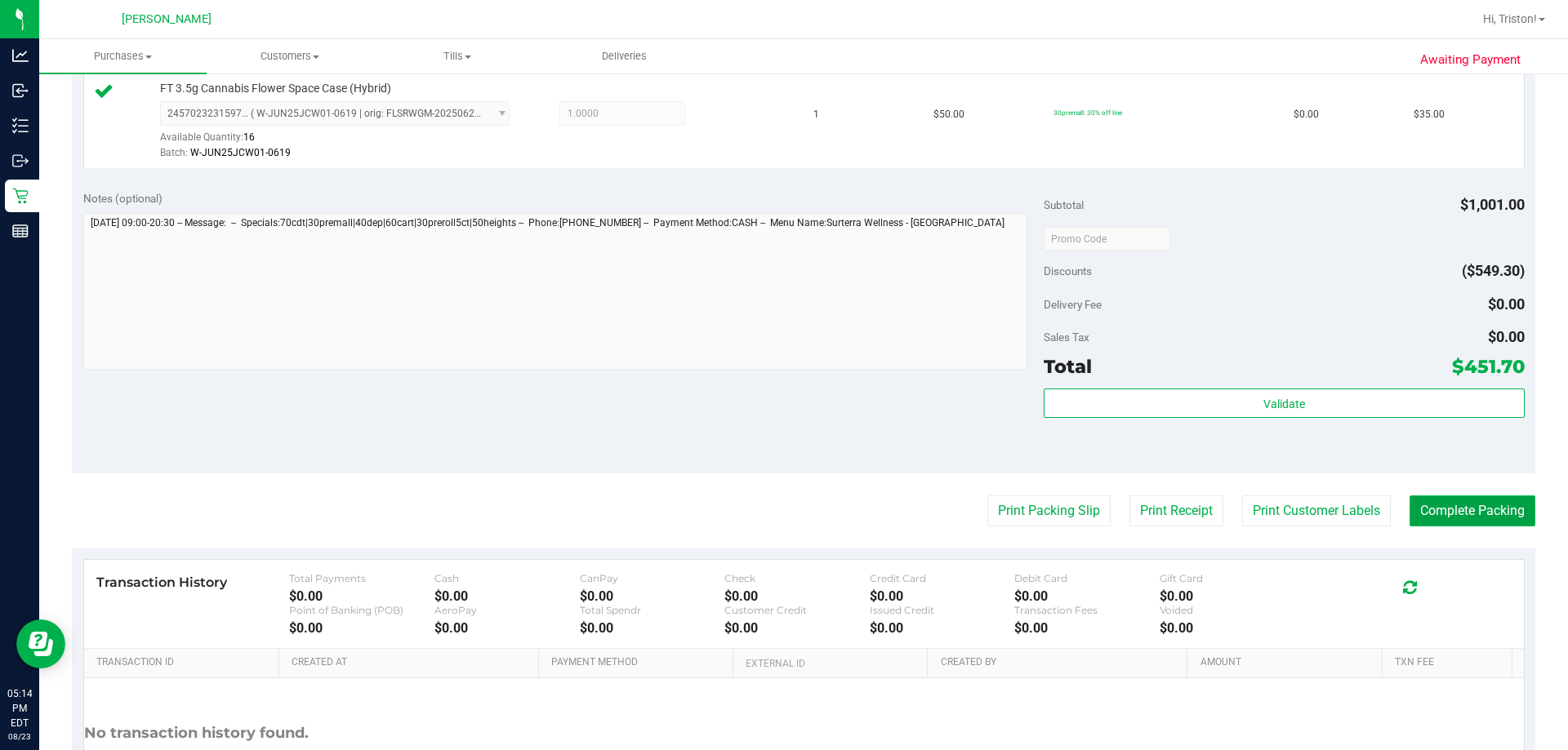
click at [782, 512] on button "Complete Packing" at bounding box center [1473, 511] width 126 height 31
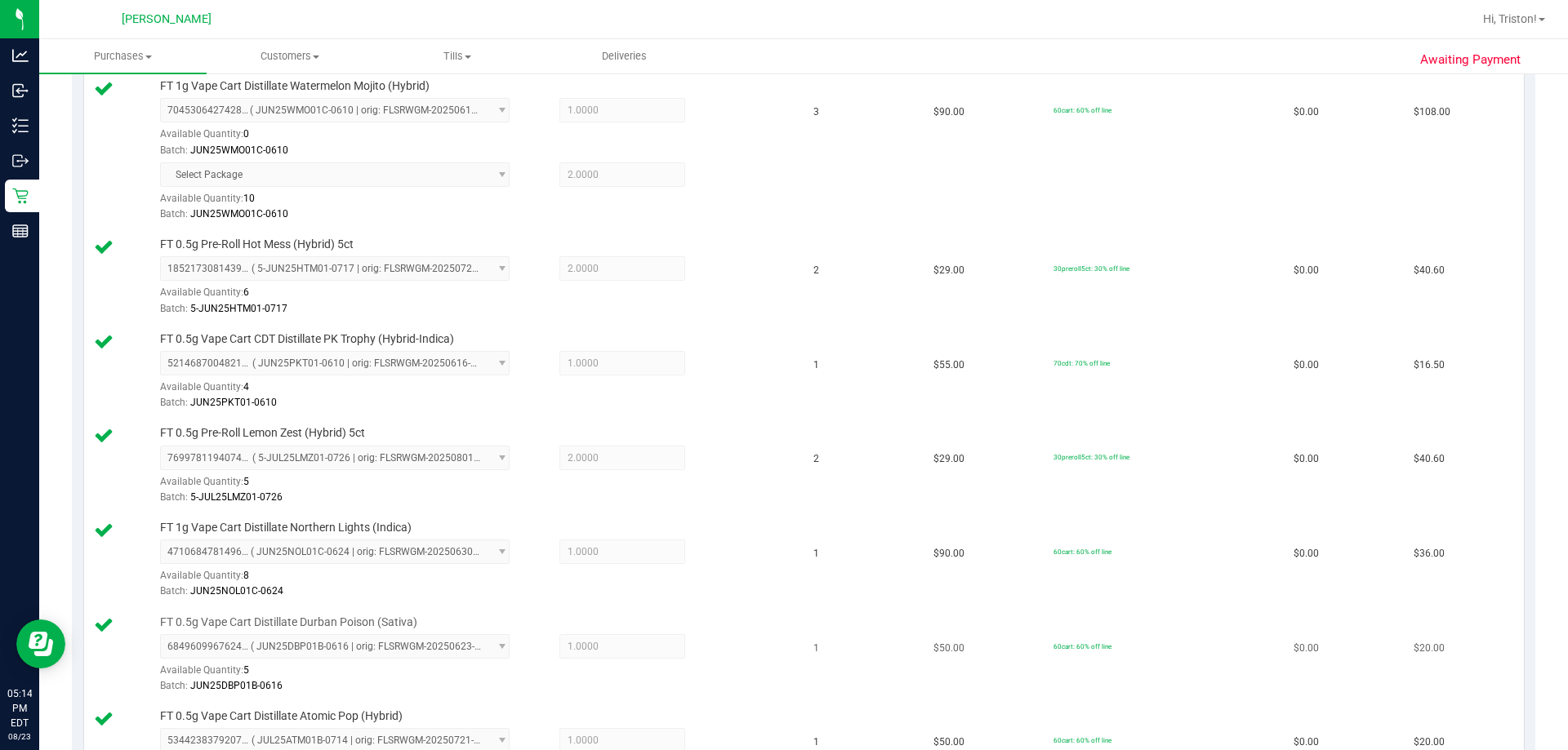
scroll to position [245, 0]
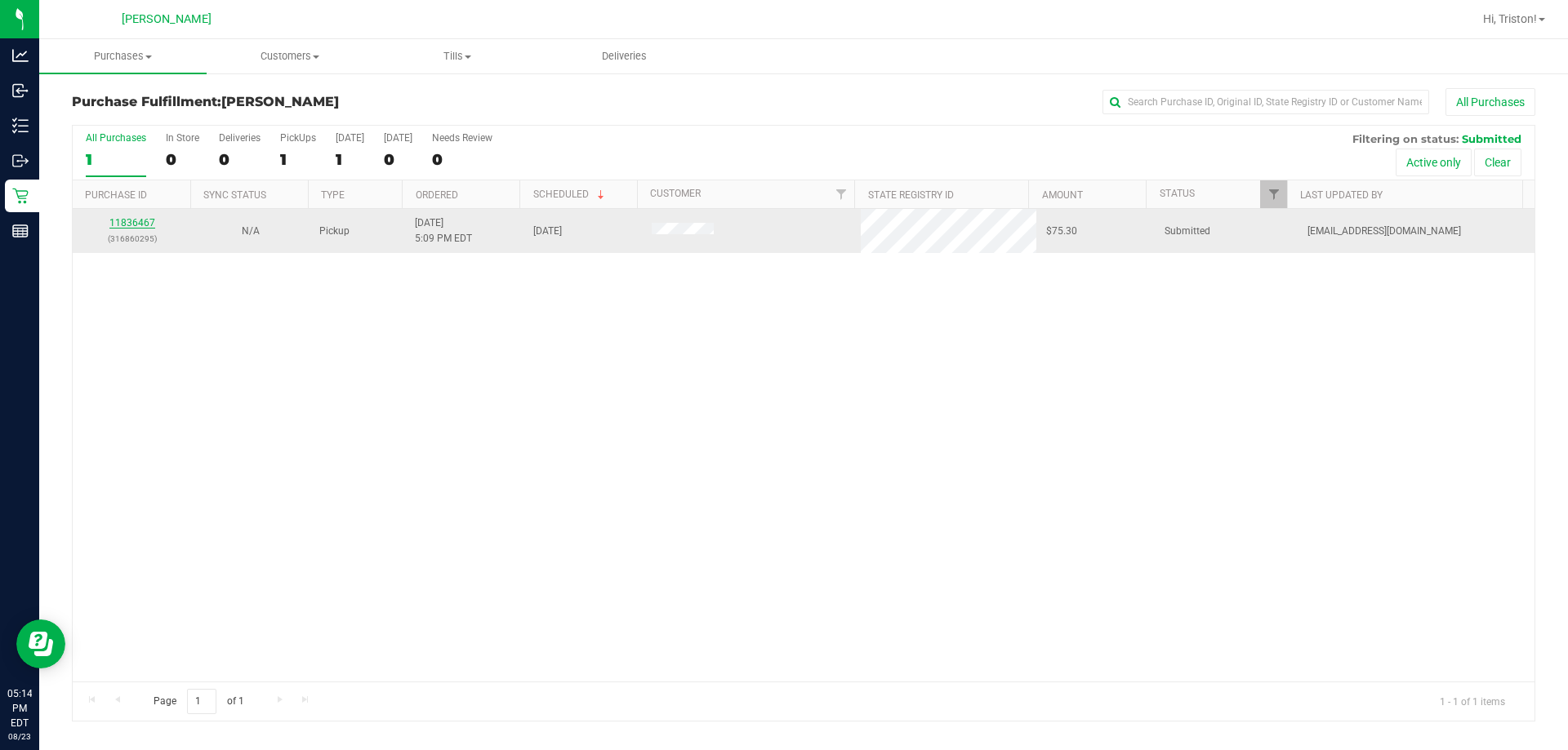
click at [136, 221] on link "11836467" at bounding box center [132, 223] width 46 height 11
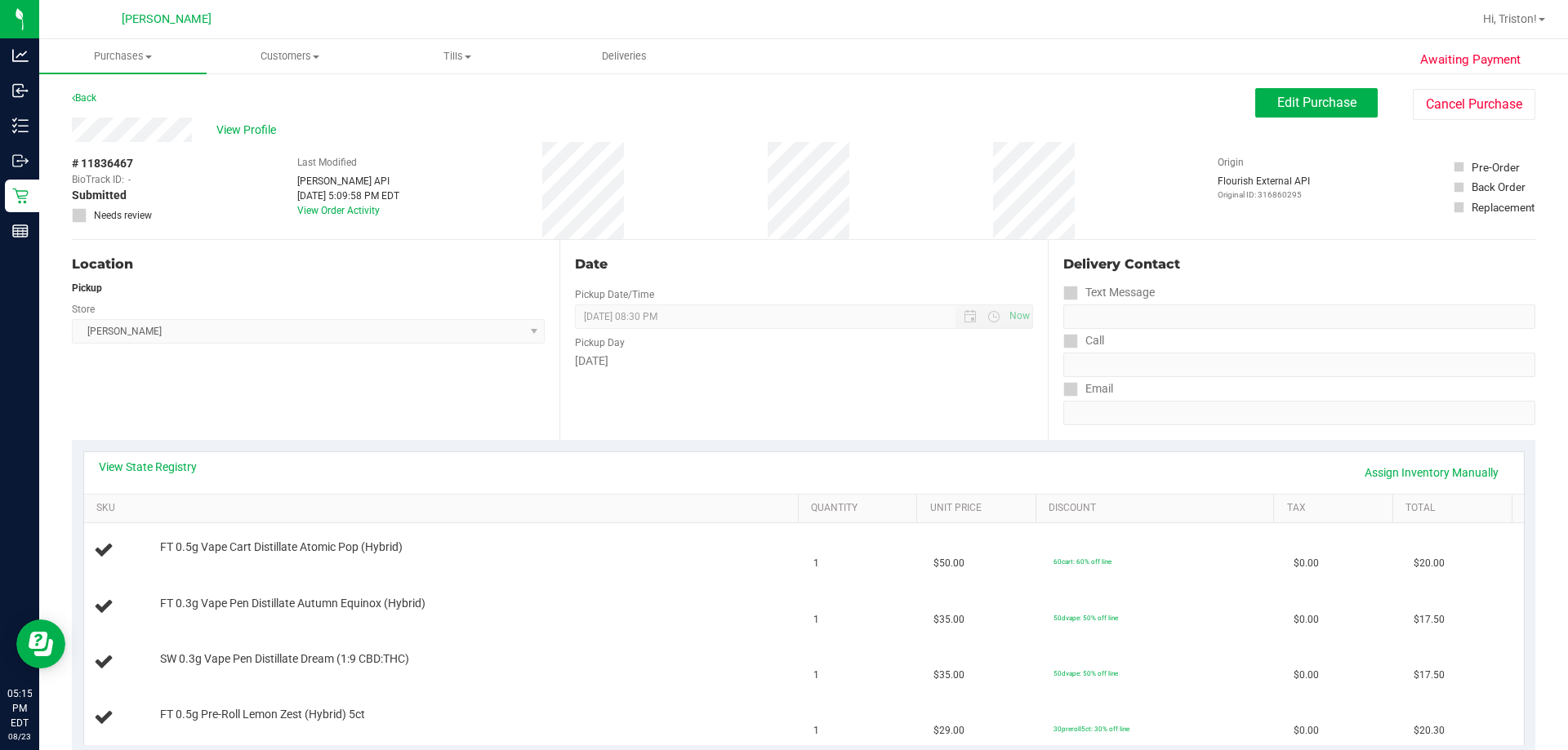
scroll to position [82, 0]
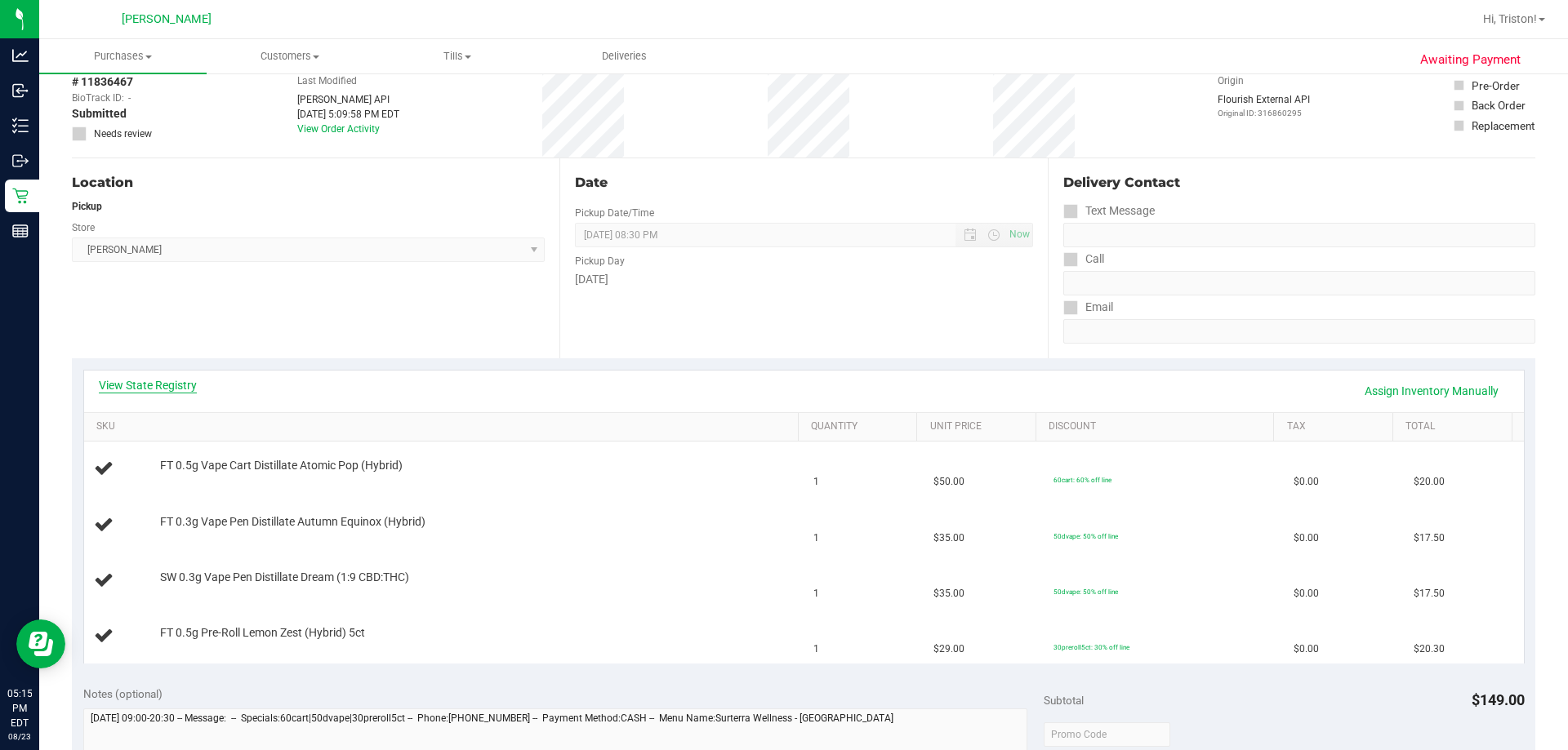
click at [185, 379] on link "View State Registry" at bounding box center [148, 385] width 98 height 16
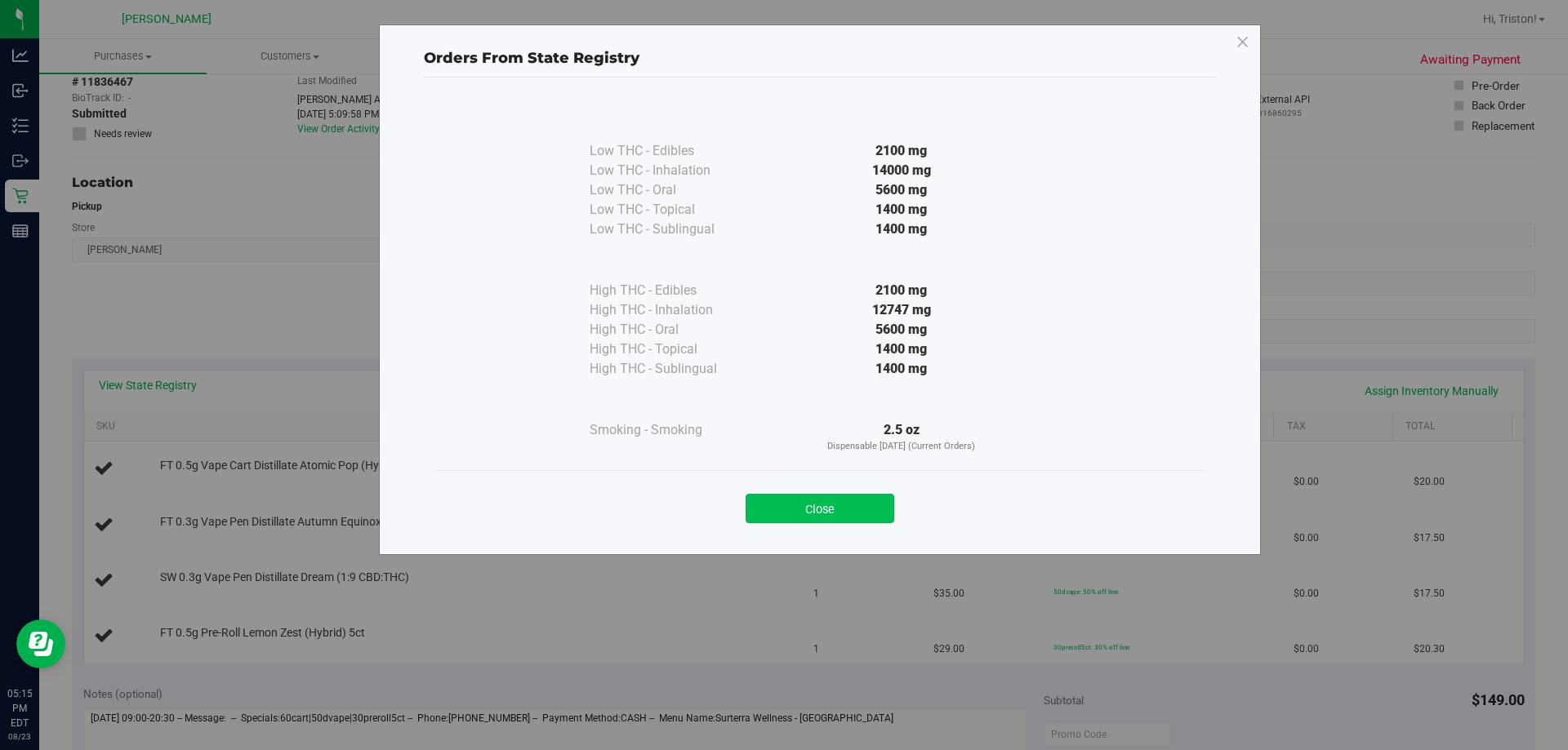
click at [782, 522] on button "Close" at bounding box center [820, 508] width 149 height 30
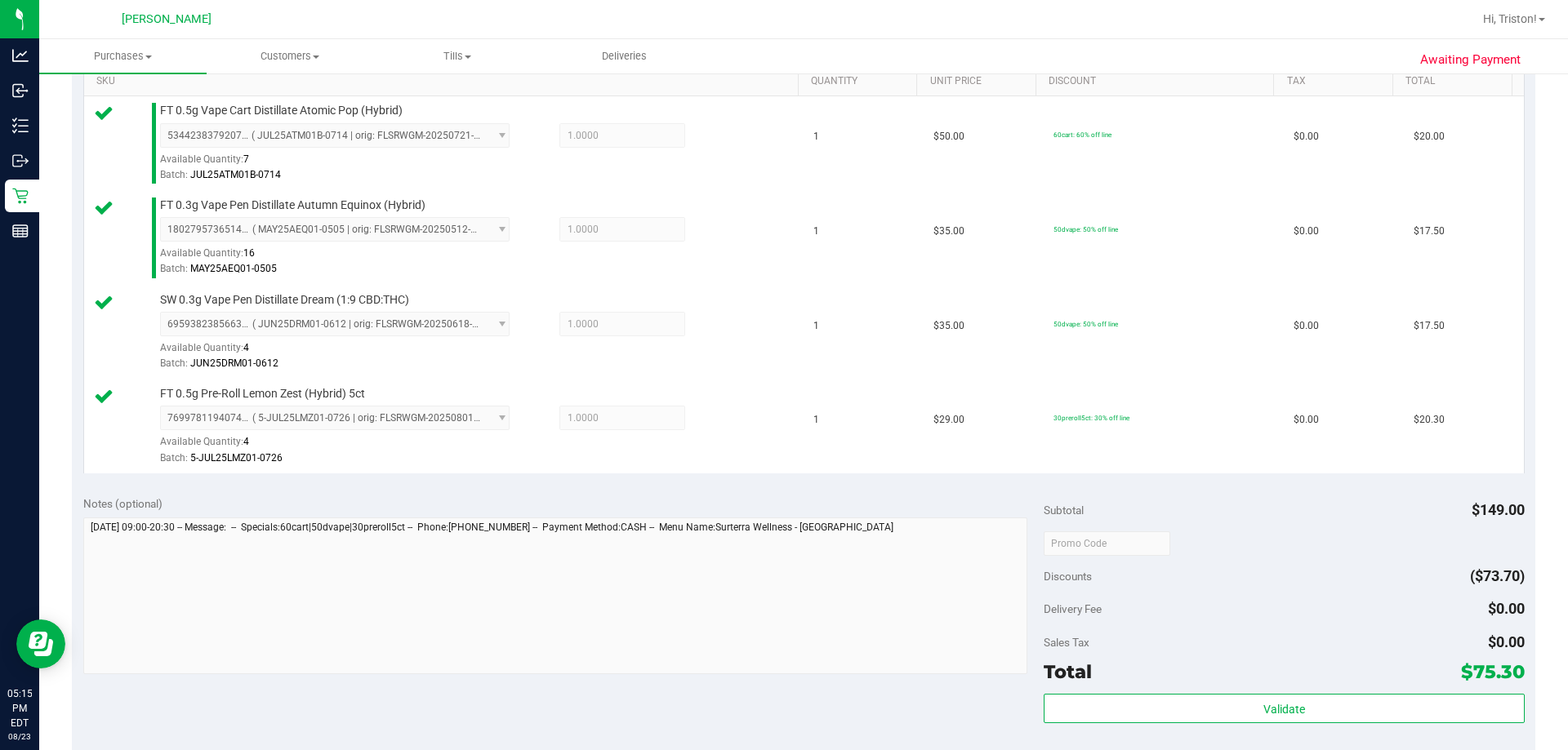
scroll to position [572, 0]
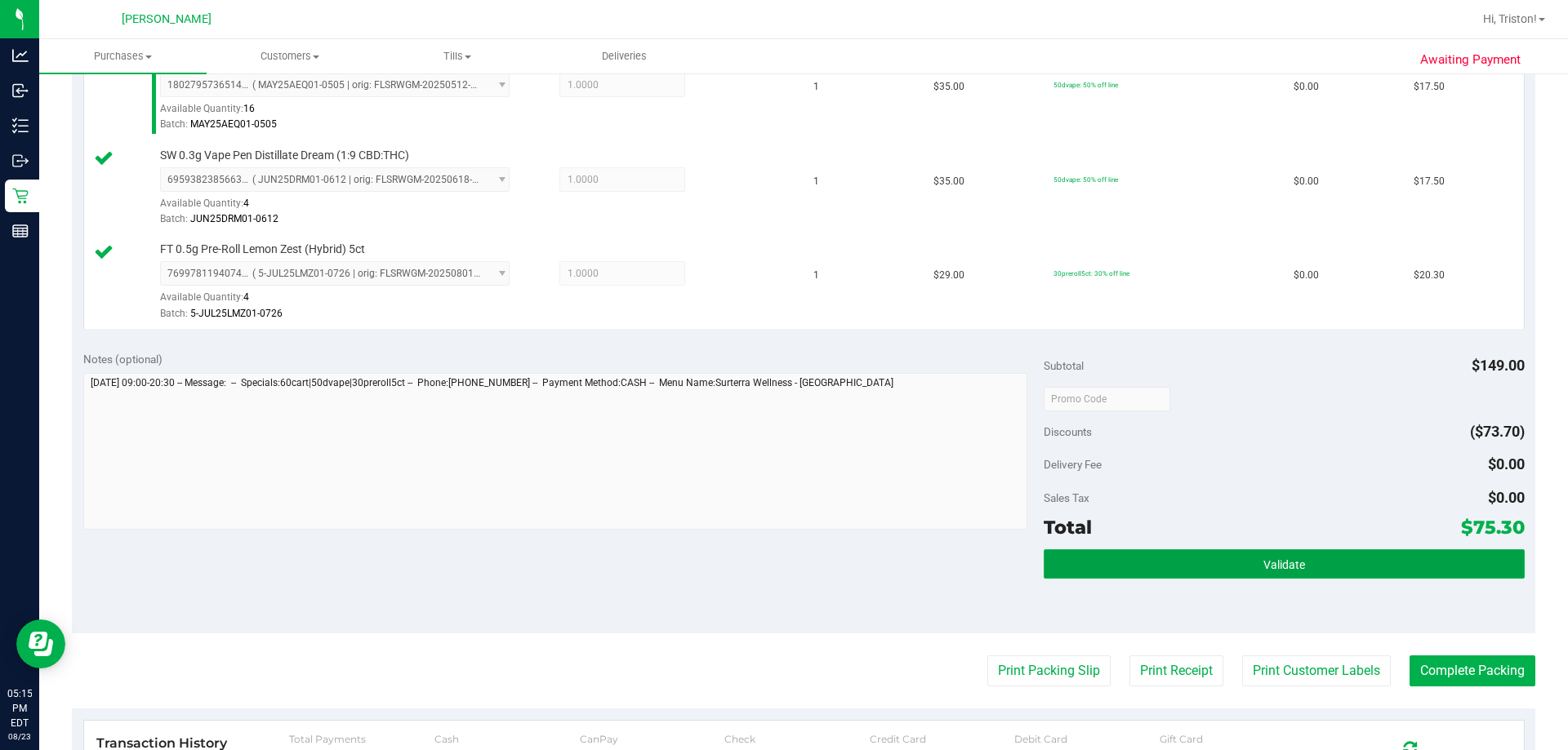
click at [782, 558] on button "Validate" at bounding box center [1284, 564] width 480 height 30
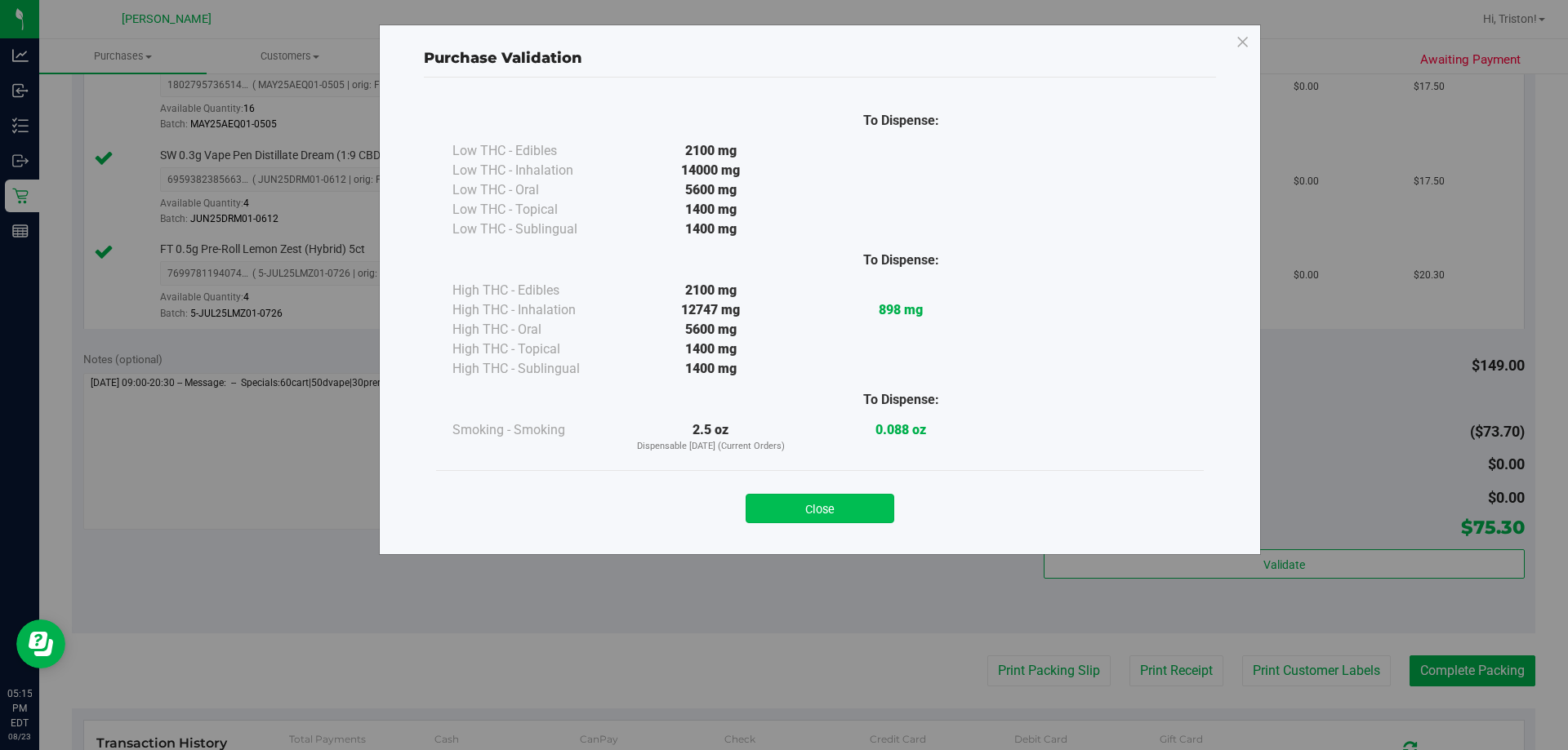
click at [782, 503] on button "Close" at bounding box center [820, 508] width 149 height 30
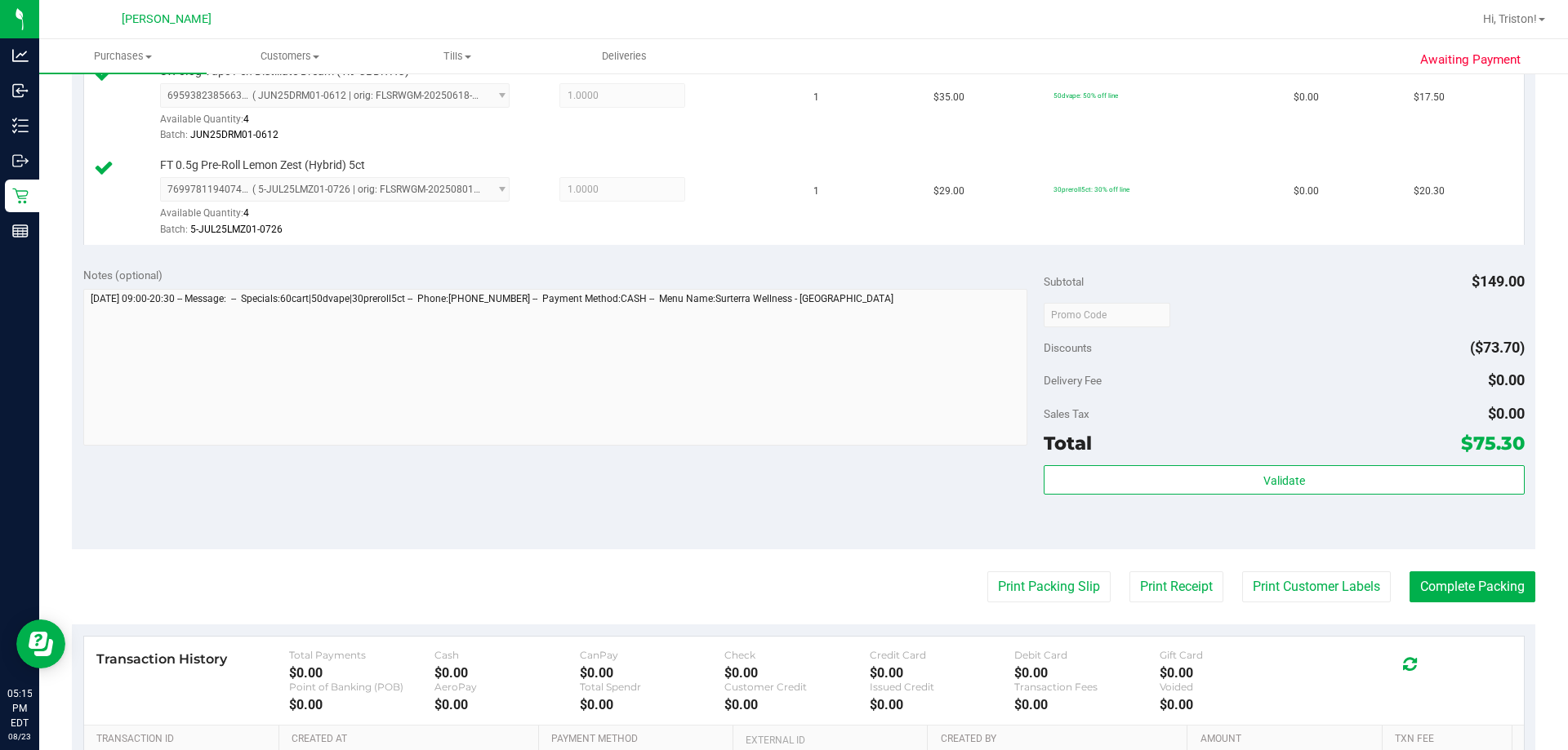
scroll to position [735, 0]
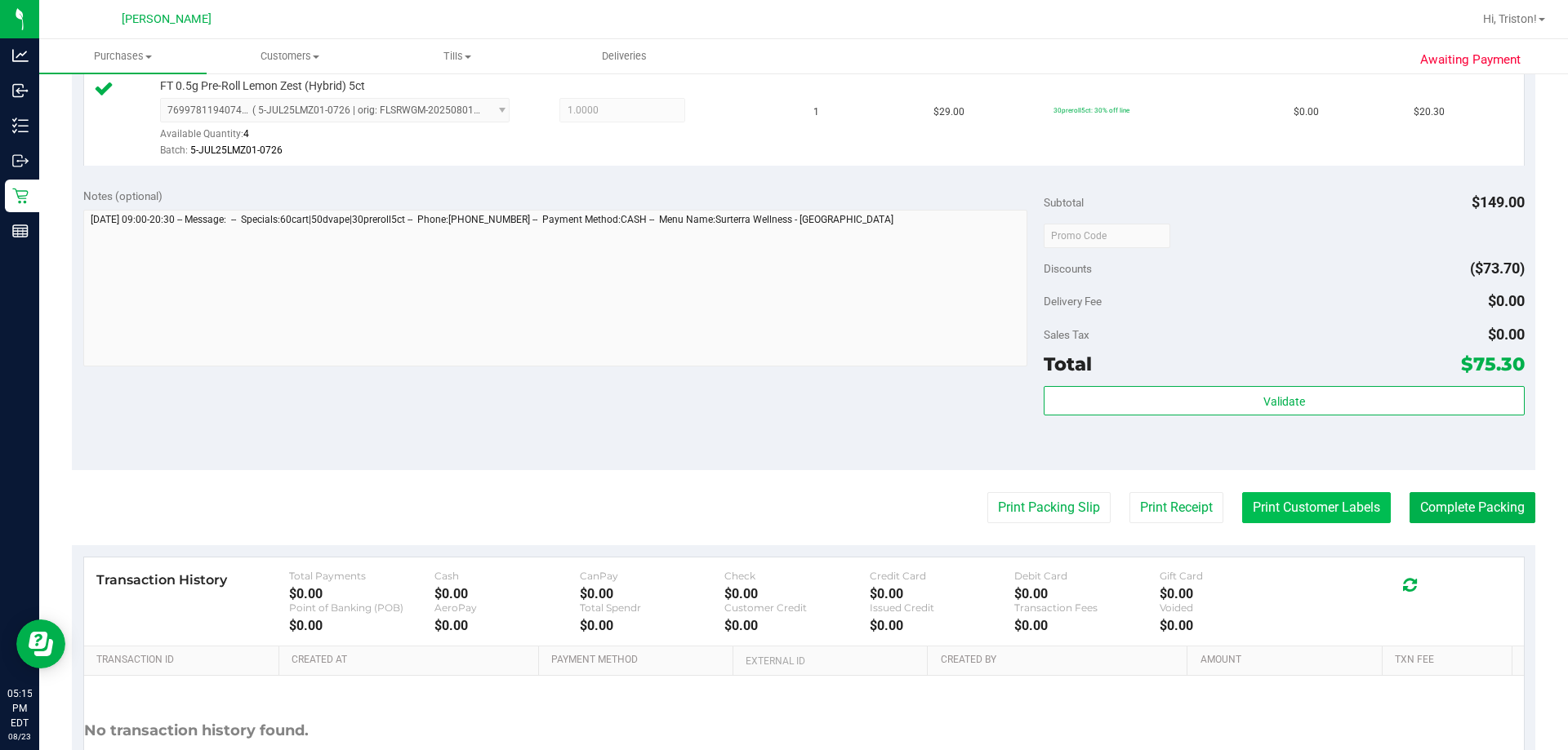
click at [782, 514] on button "Print Customer Labels" at bounding box center [1316, 508] width 149 height 31
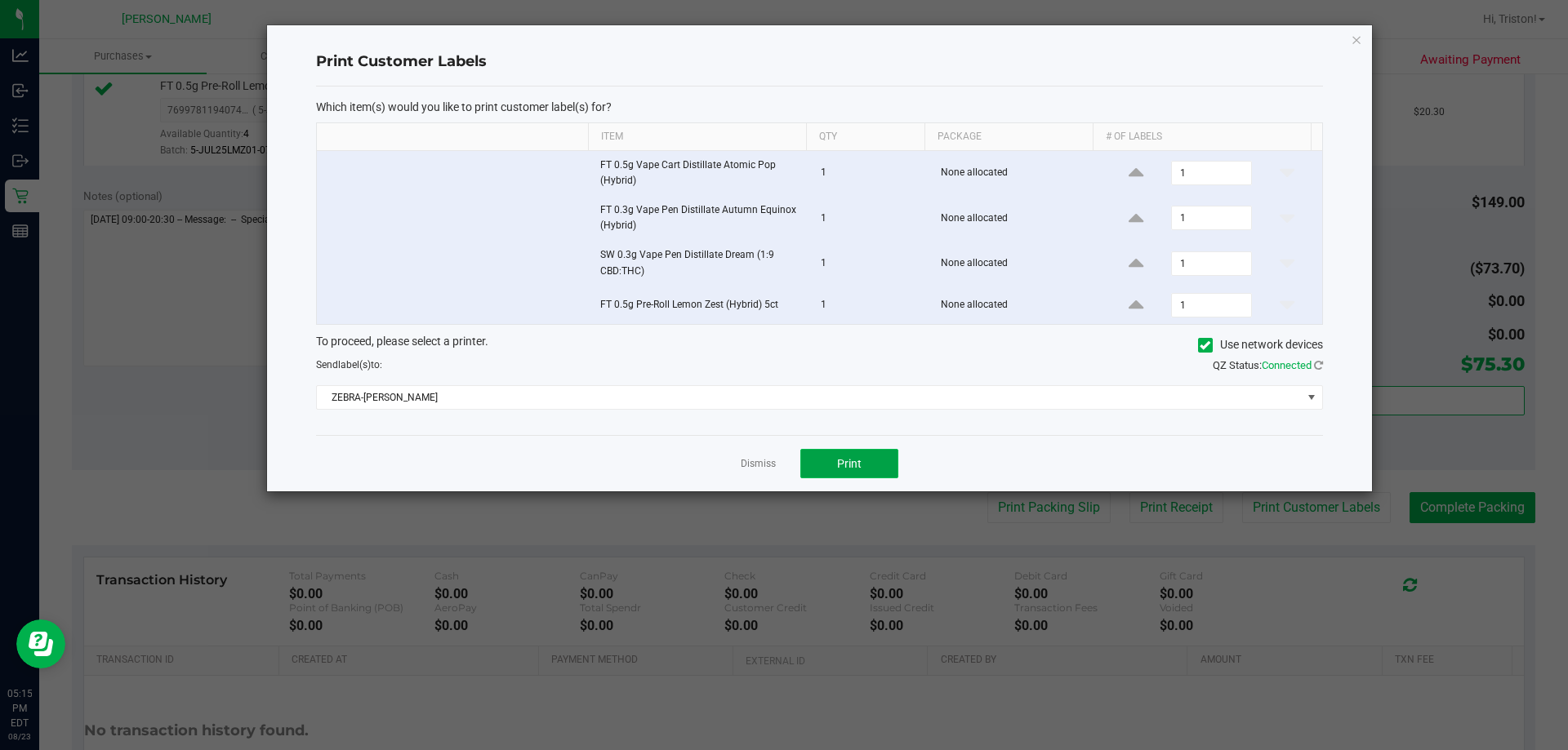
click at [782, 471] on button "Print" at bounding box center [849, 463] width 98 height 30
click at [743, 456] on app-cancel-button "Dismiss" at bounding box center [758, 464] width 35 height 17
click at [747, 460] on link "Dismiss" at bounding box center [758, 464] width 35 height 14
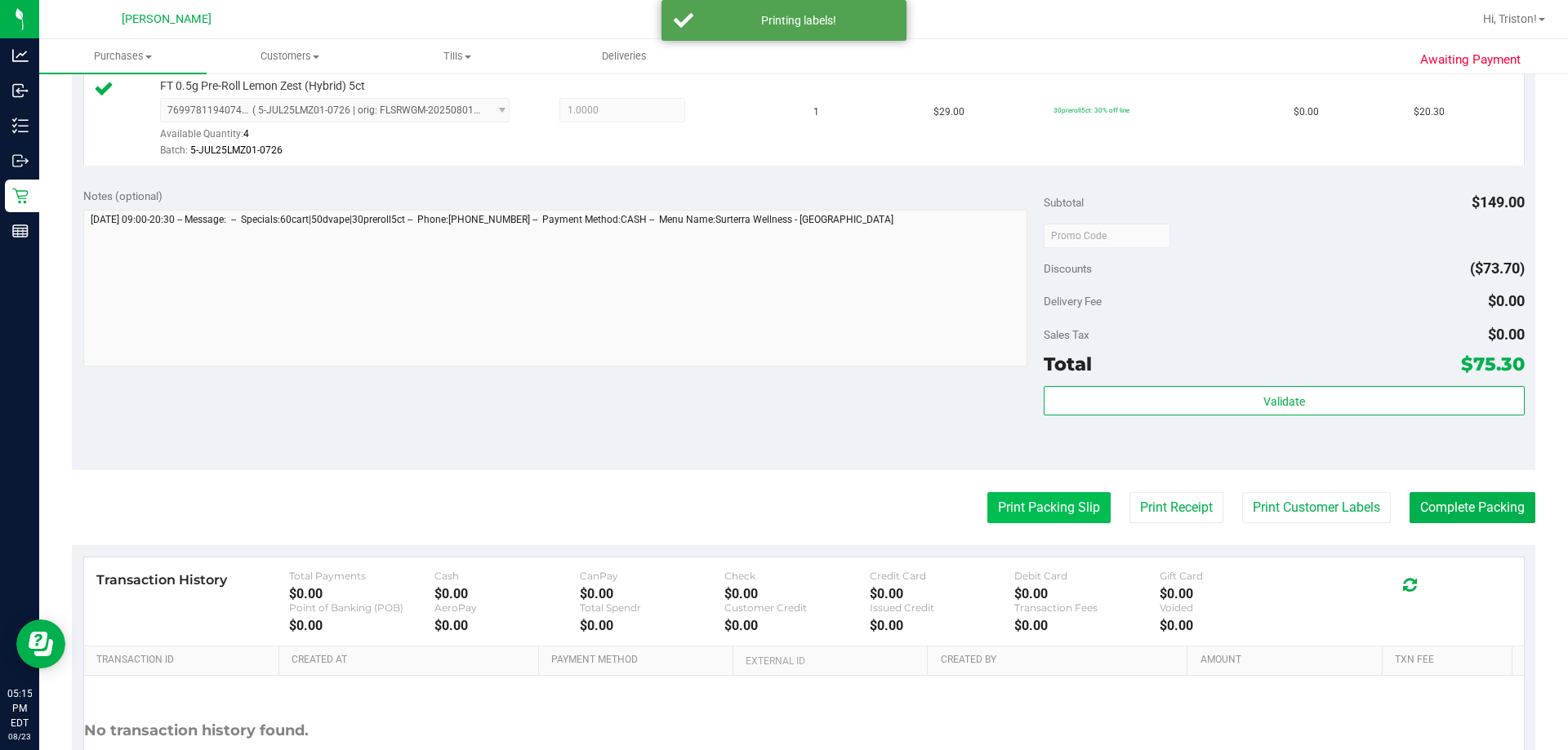
click at [782, 505] on button "Print Packing Slip" at bounding box center [1049, 508] width 123 height 31
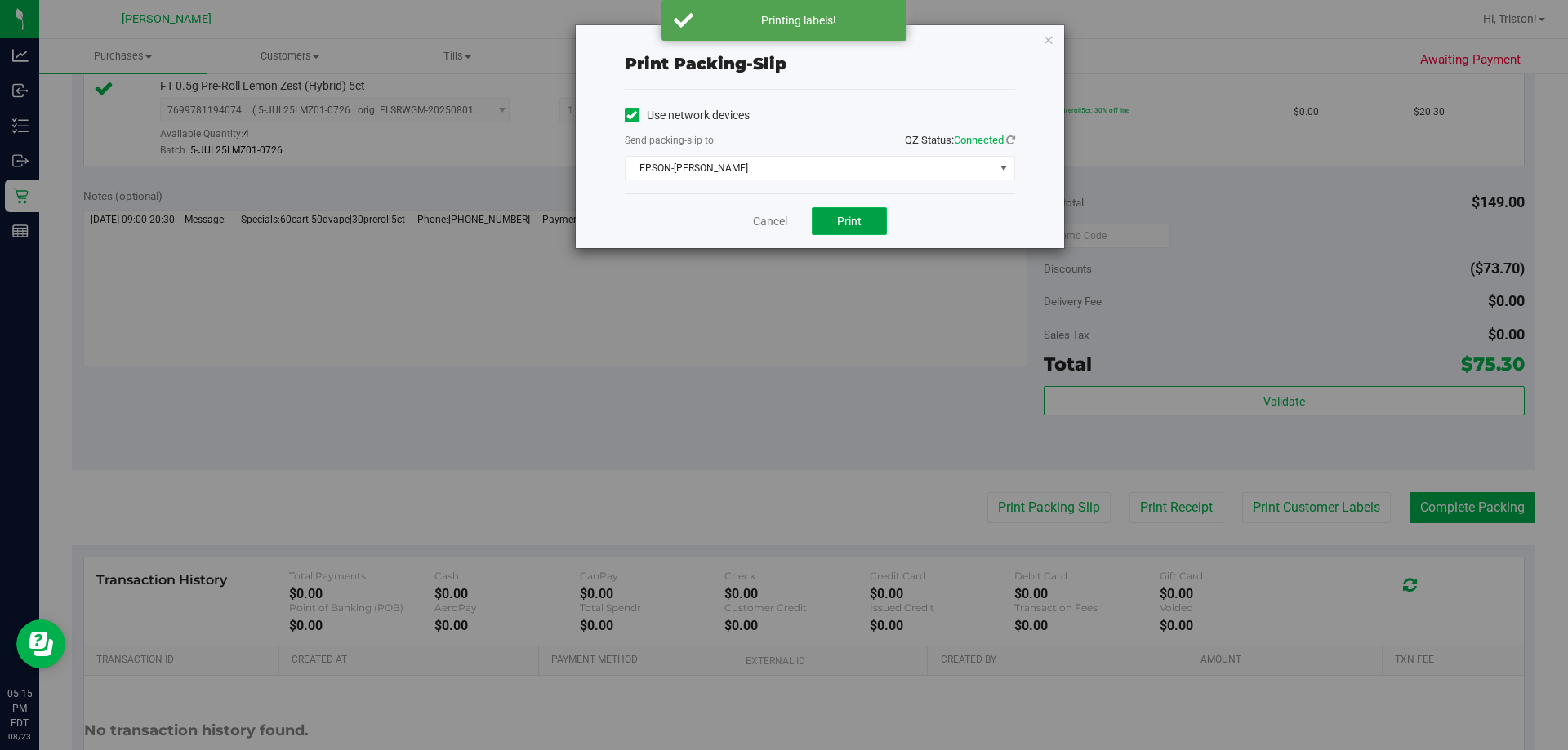
click at [782, 229] on button "Print" at bounding box center [849, 221] width 75 height 28
click at [768, 225] on link "Cancel" at bounding box center [770, 222] width 34 height 17
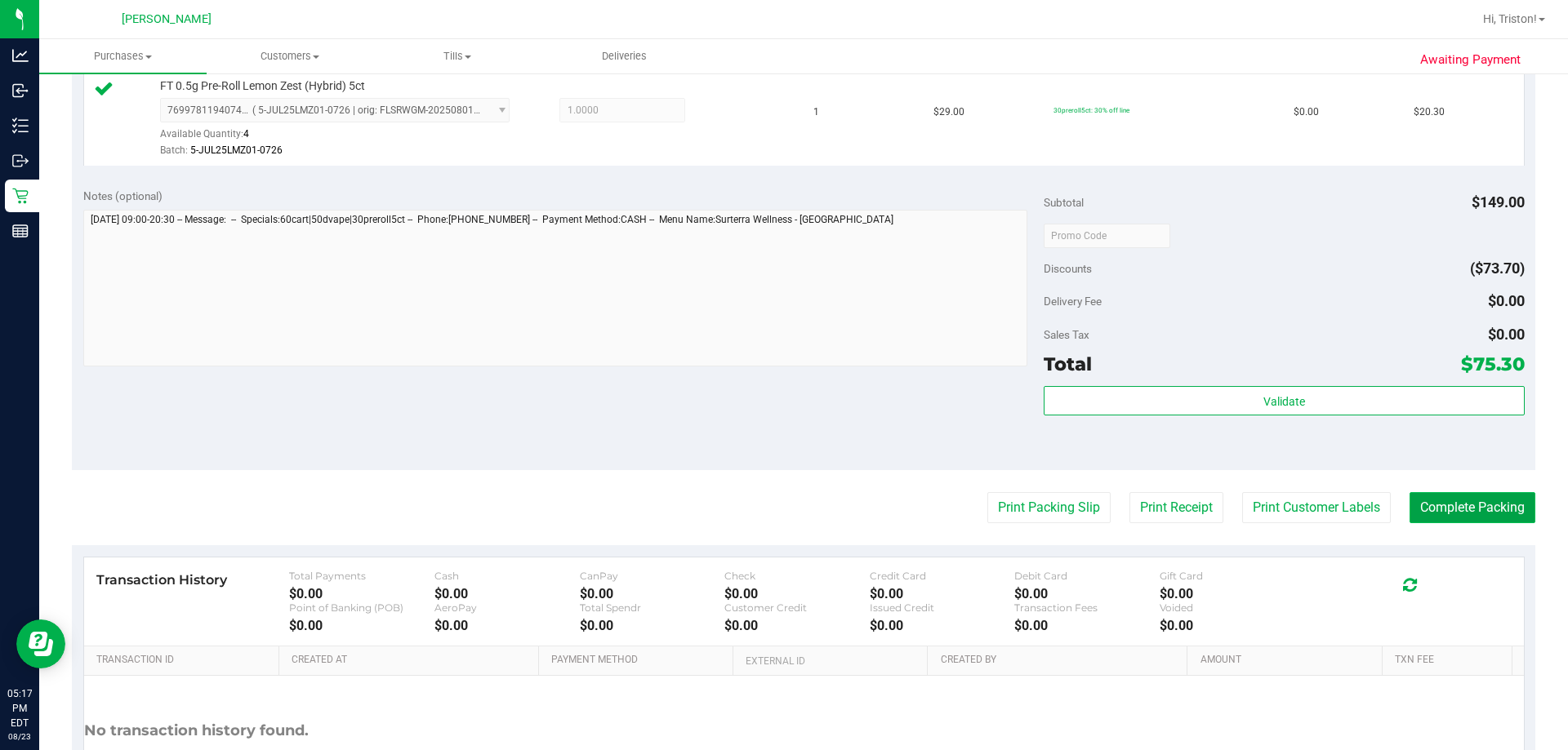
click at [782, 499] on button "Complete Packing" at bounding box center [1473, 508] width 126 height 31
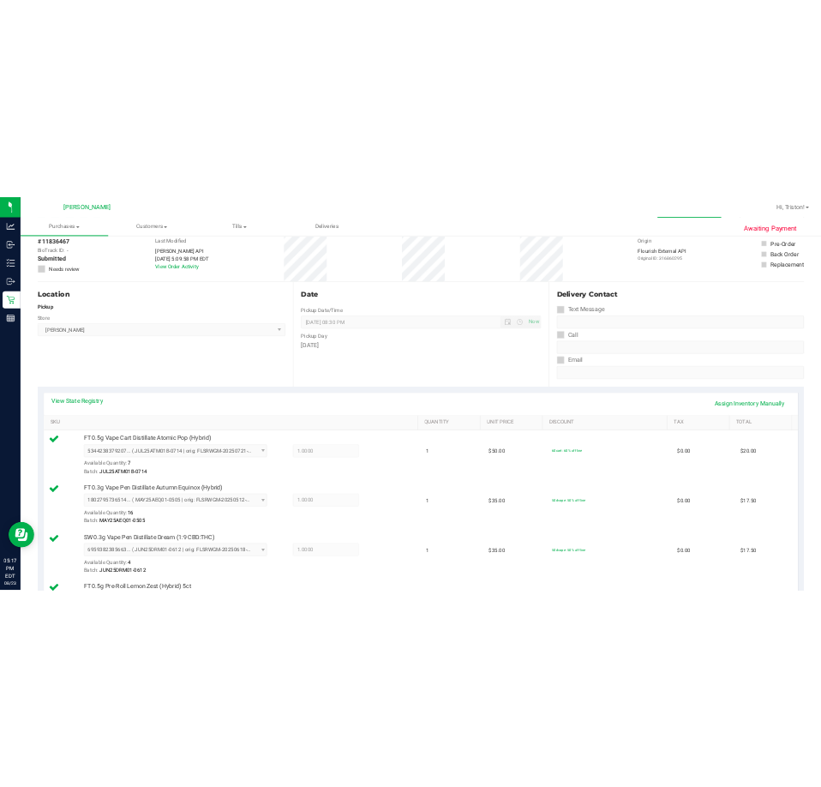
scroll to position [0, 0]
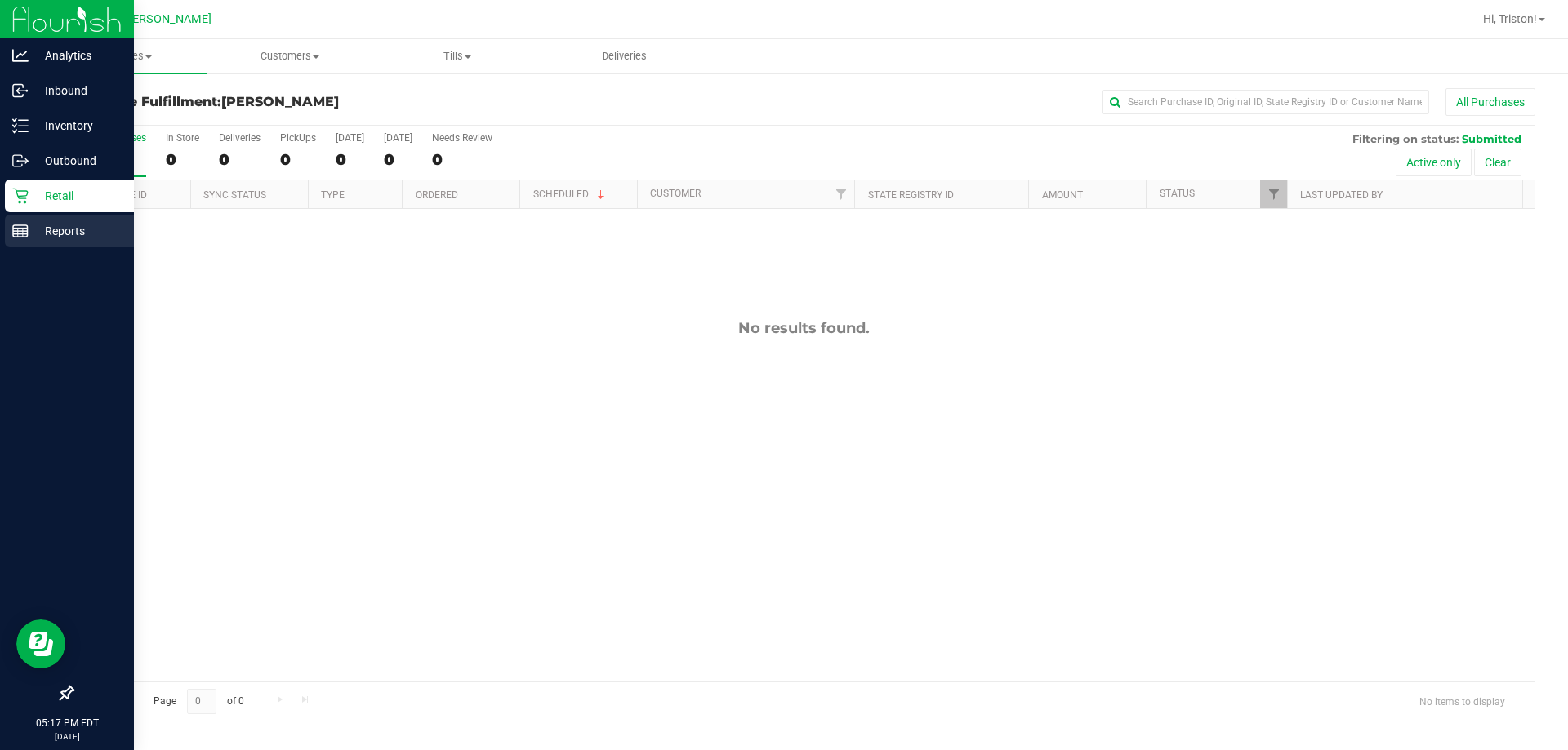
click at [54, 225] on p "Reports" at bounding box center [77, 231] width 98 height 20
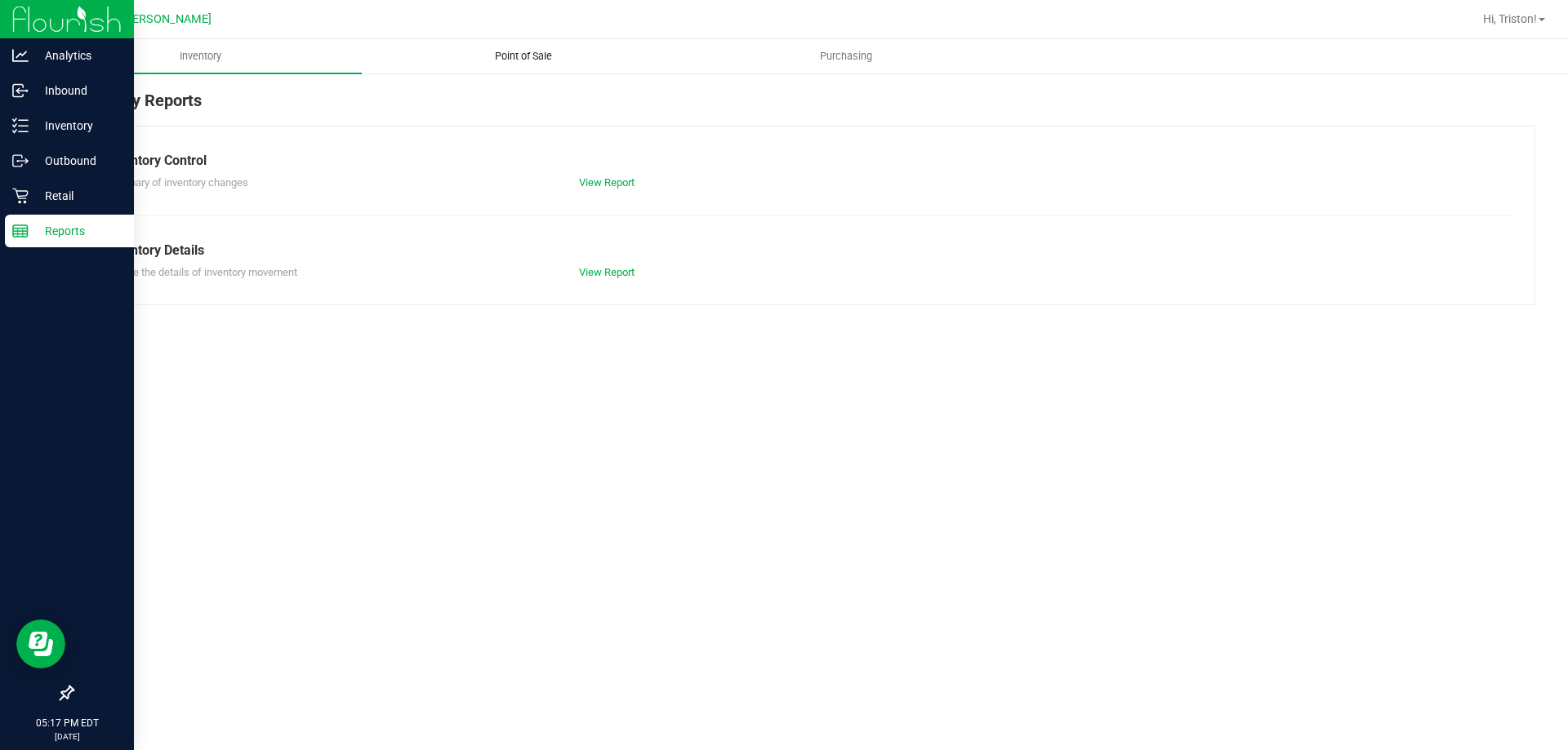
click at [517, 49] on uib-tab-heading "Point of Sale" at bounding box center [522, 56] width 321 height 32
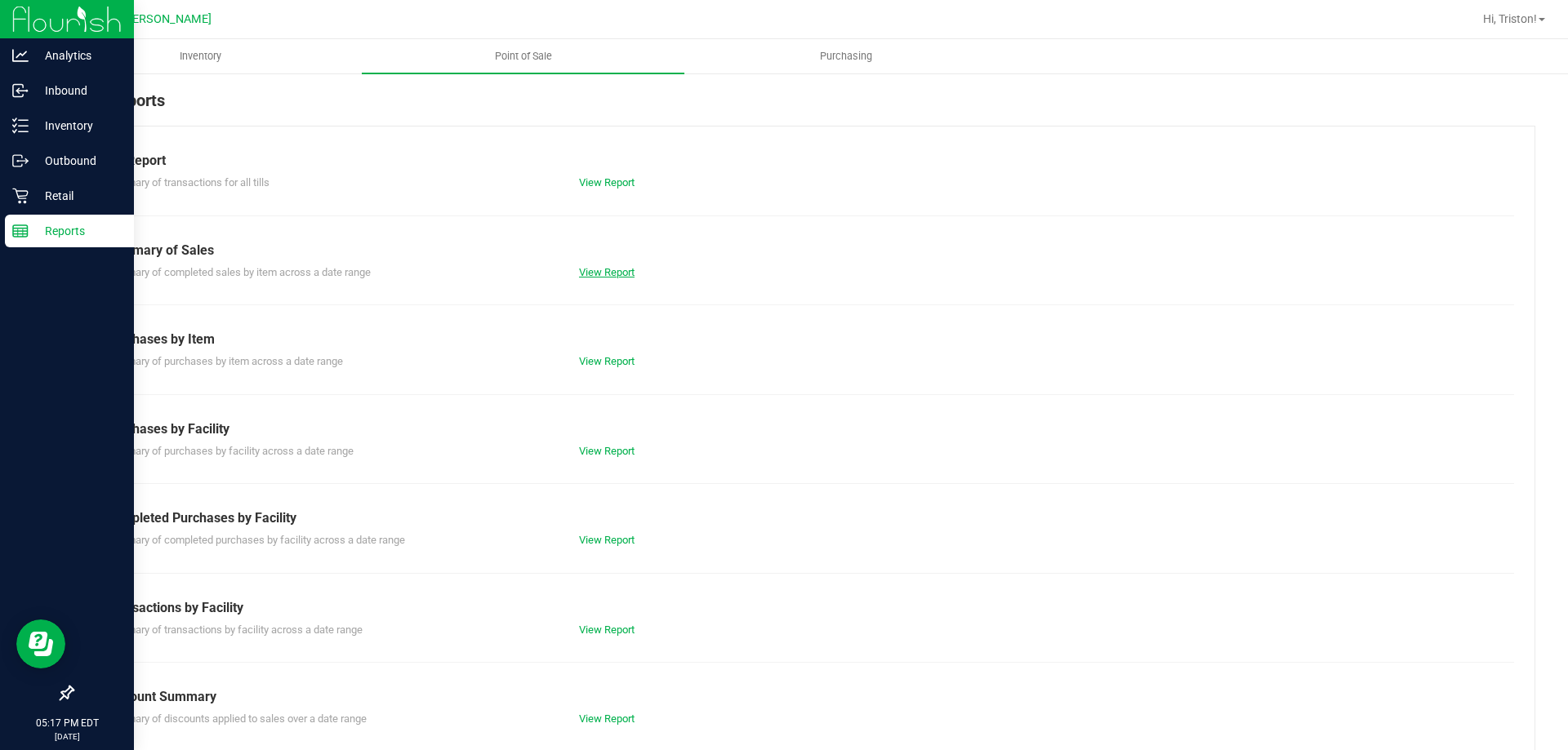
click at [607, 271] on link "View Report" at bounding box center [607, 272] width 55 height 12
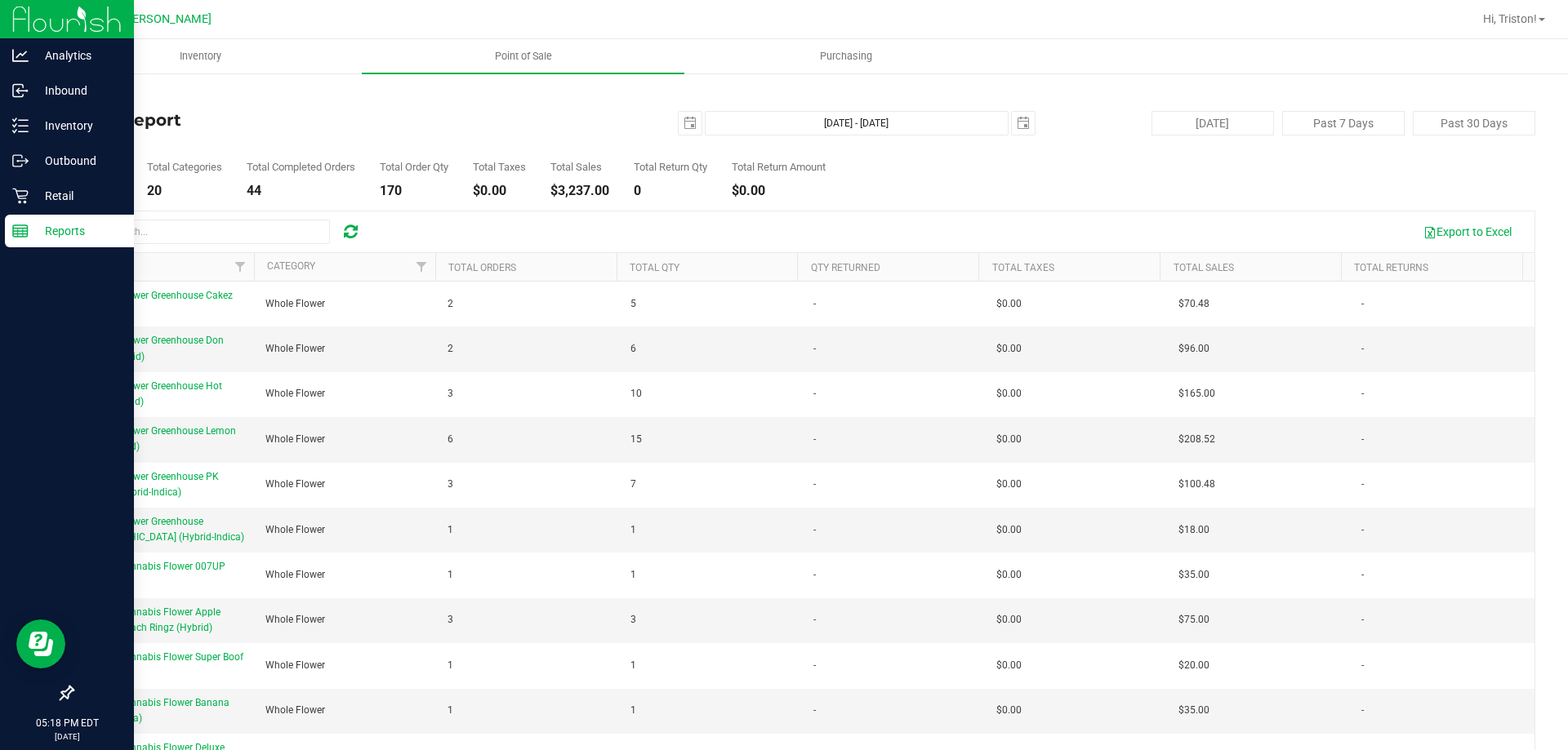
drag, startPoint x: 612, startPoint y: 186, endPoint x: 568, endPoint y: 188, distance: 44.0
click at [568, 188] on div "$3,237.00" at bounding box center [580, 192] width 59 height 13
drag, startPoint x: 567, startPoint y: 189, endPoint x: 647, endPoint y: 198, distance: 80.5
click at [647, 198] on div "Back Sales Report [DATE] [DATE] - [DATE] [DATE] [DATE] Past 7 Days Past 30 Days…" at bounding box center [804, 441] width 1464 height 706
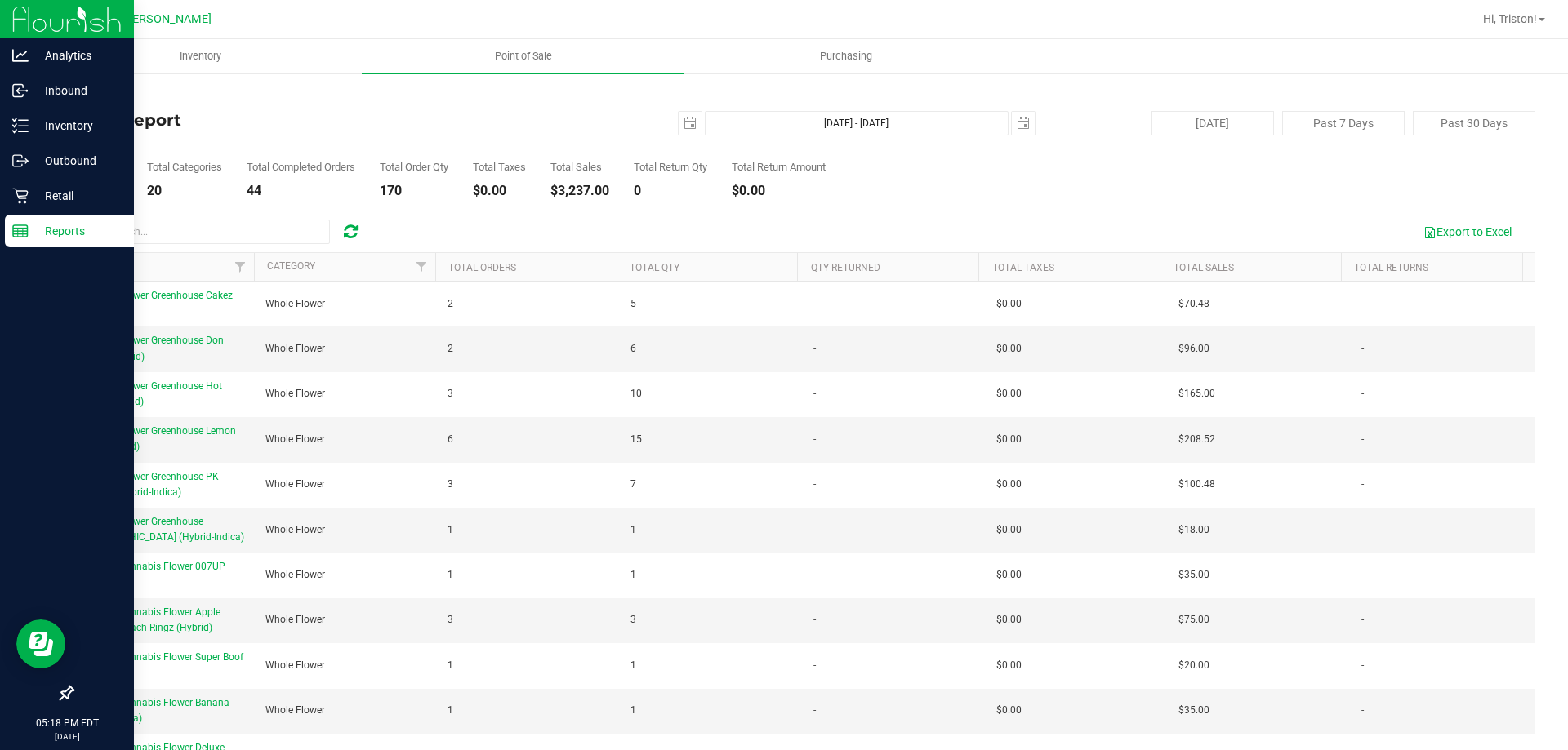
click at [625, 198] on div "Back Sales Report [DATE] [DATE] - [DATE] [DATE] [DATE] Past 7 Days Past 30 Days…" at bounding box center [804, 441] width 1464 height 706
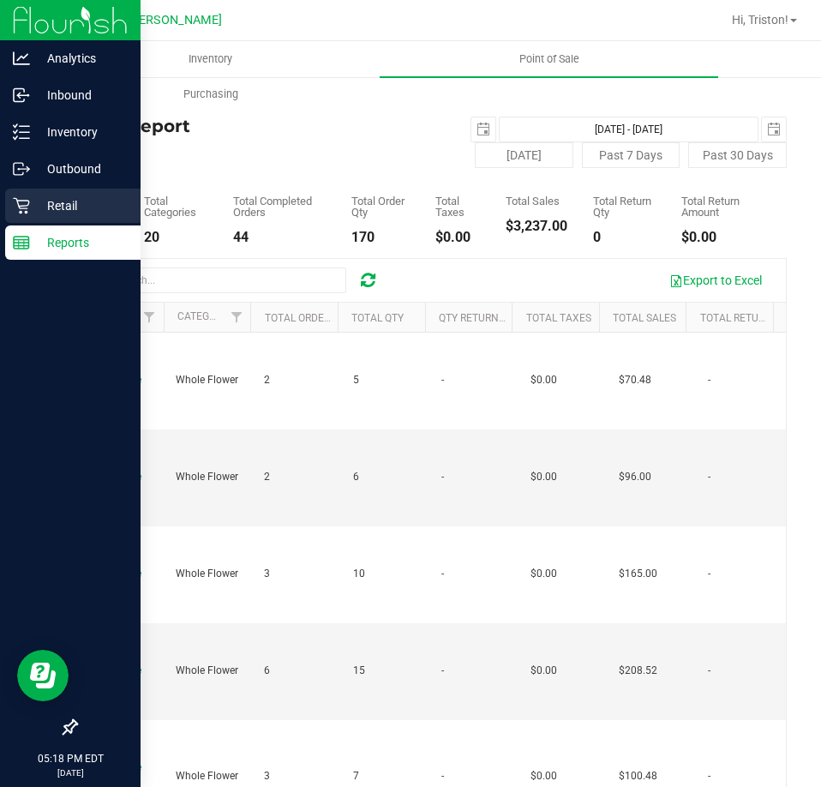
click at [31, 207] on p "Retail" at bounding box center [81, 205] width 103 height 21
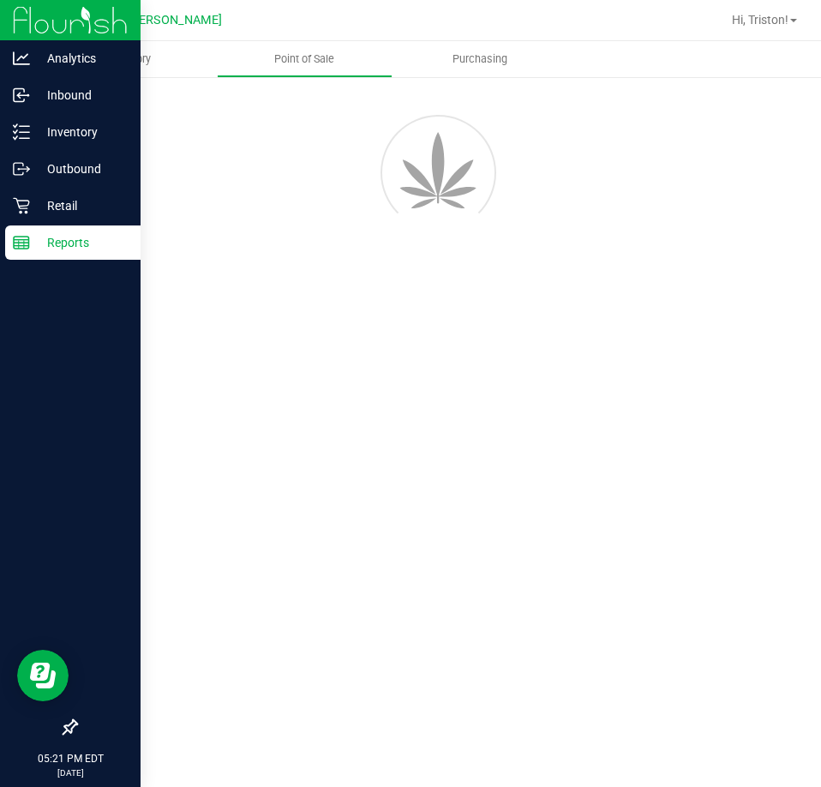
click at [344, 352] on div "Inventory Point of Sale Purchasing" at bounding box center [431, 414] width 780 height 746
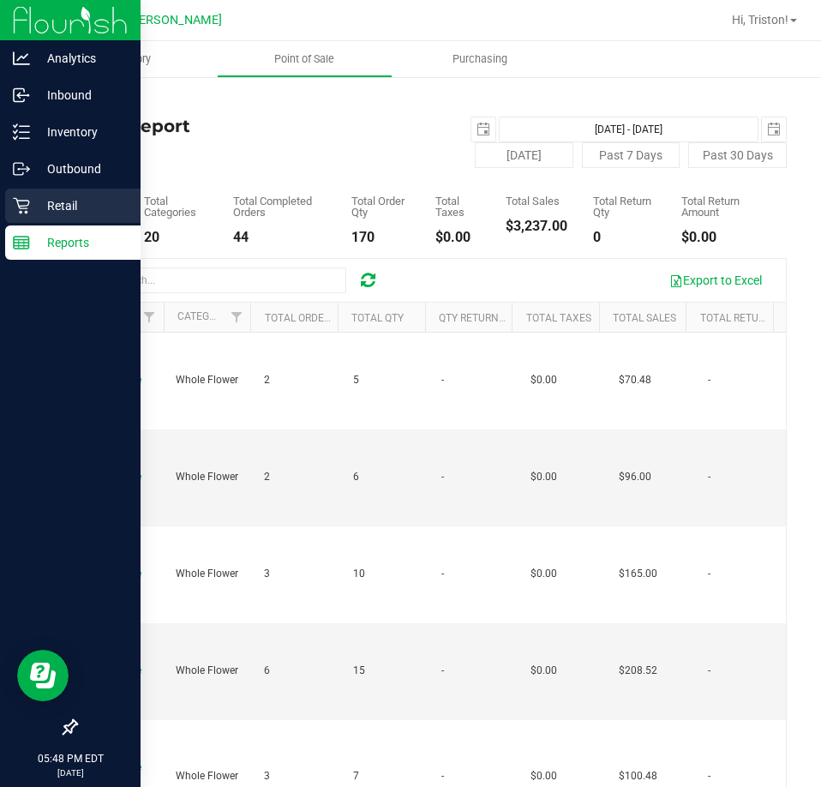
click at [39, 207] on p "Retail" at bounding box center [81, 205] width 103 height 21
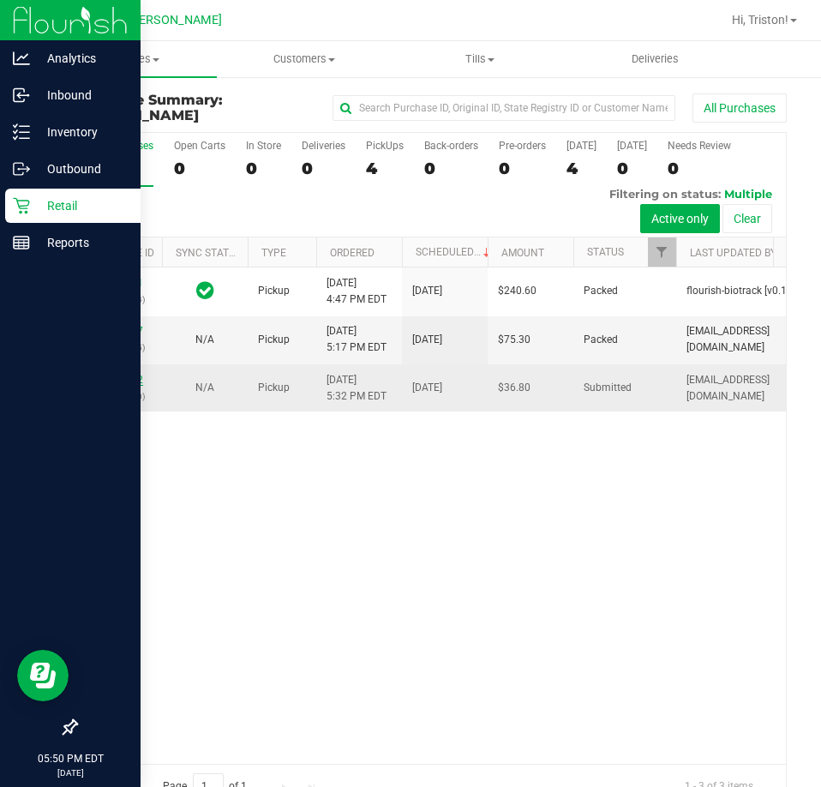
click at [129, 374] on link "11836612" at bounding box center [119, 380] width 48 height 12
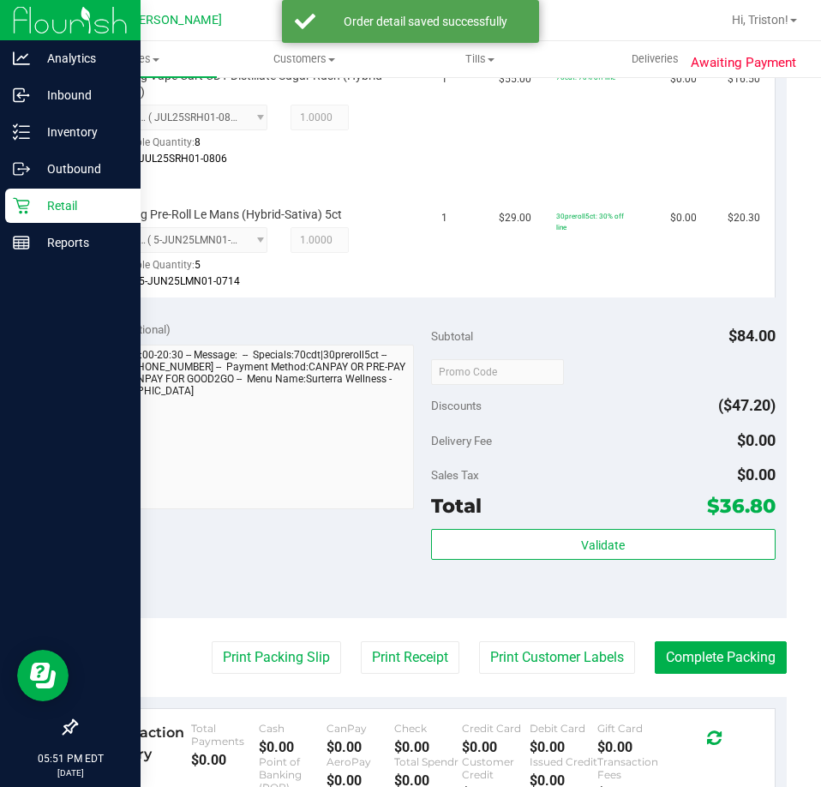
scroll to position [514, 0]
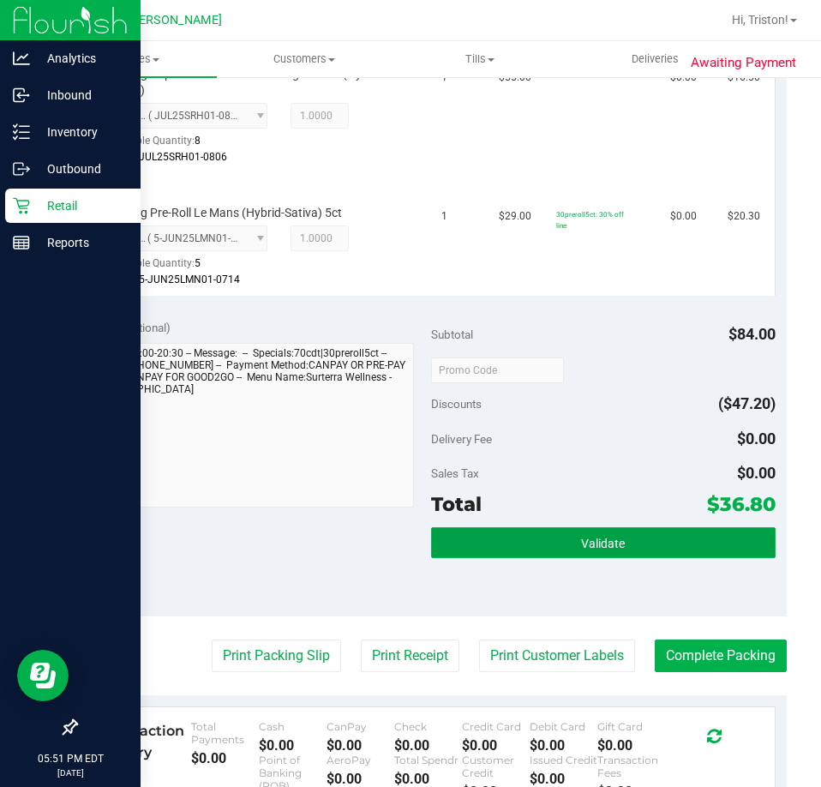
click at [592, 535] on button "Validate" at bounding box center [603, 542] width 344 height 31
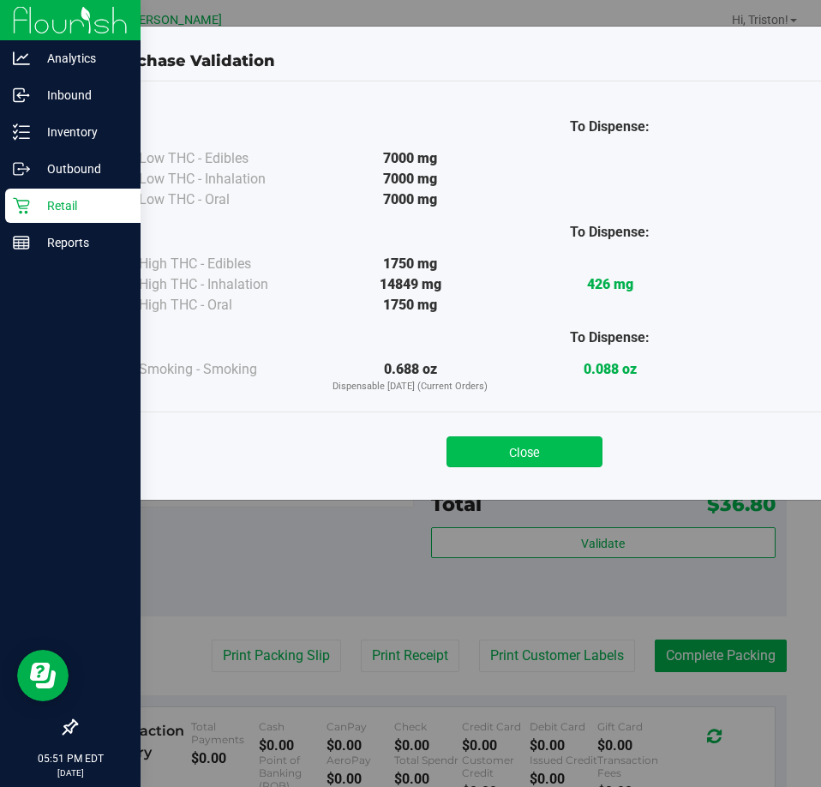
click at [541, 443] on button "Close" at bounding box center [524, 451] width 156 height 31
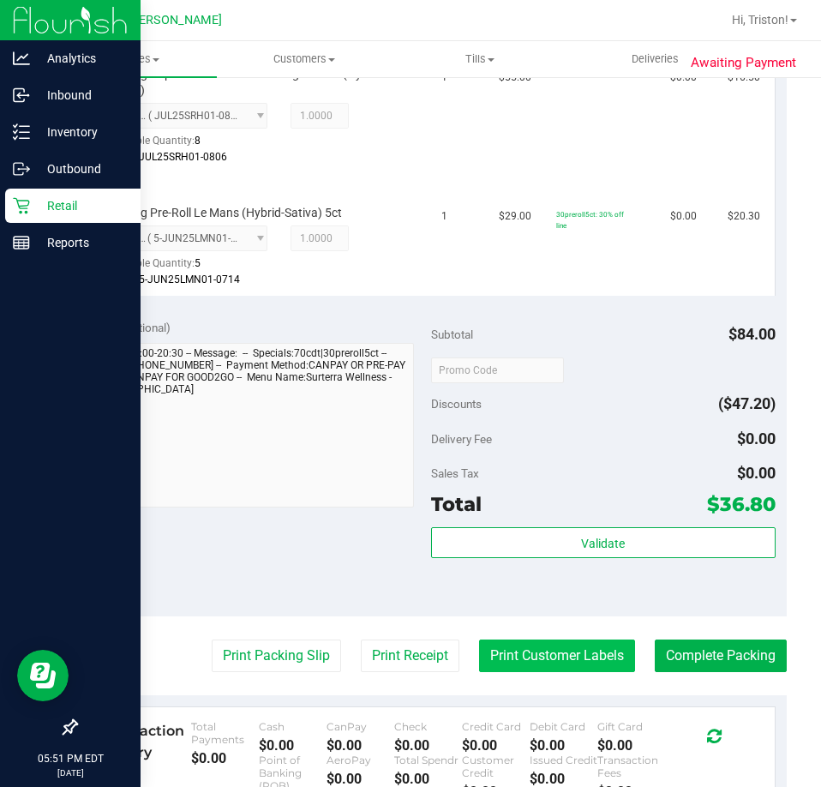
click at [569, 655] on button "Print Customer Labels" at bounding box center [557, 655] width 156 height 33
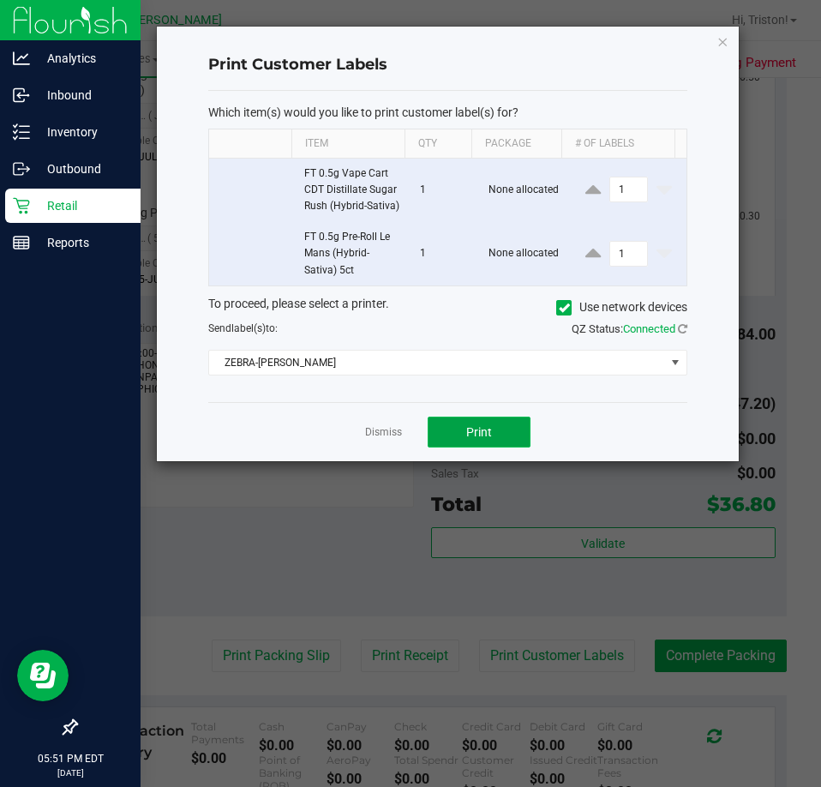
click at [482, 439] on span "Print" at bounding box center [479, 432] width 26 height 14
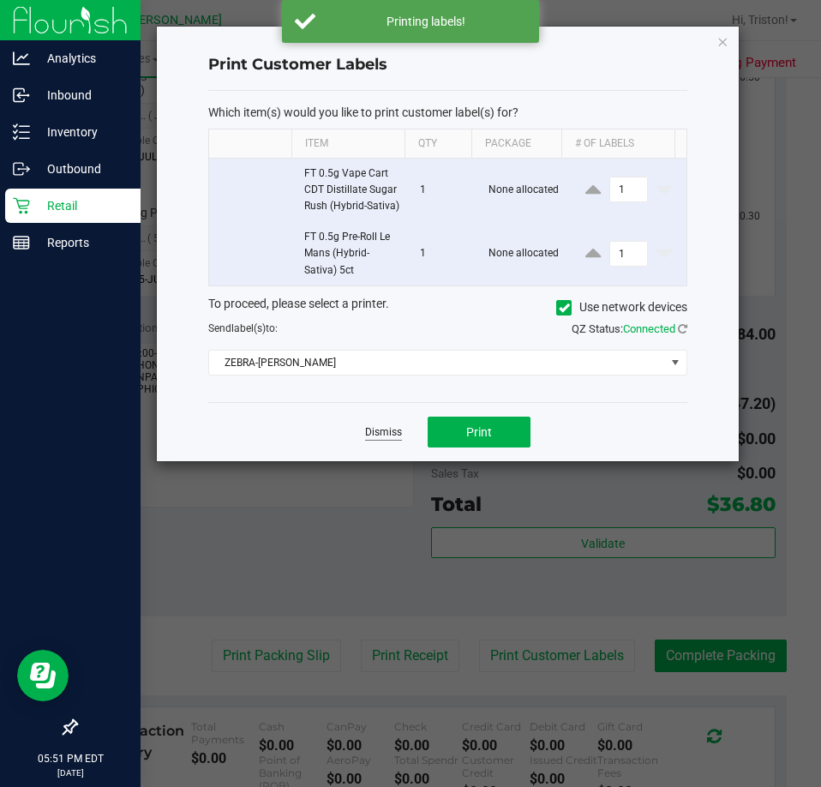
click at [371, 440] on link "Dismiss" at bounding box center [383, 432] width 37 height 15
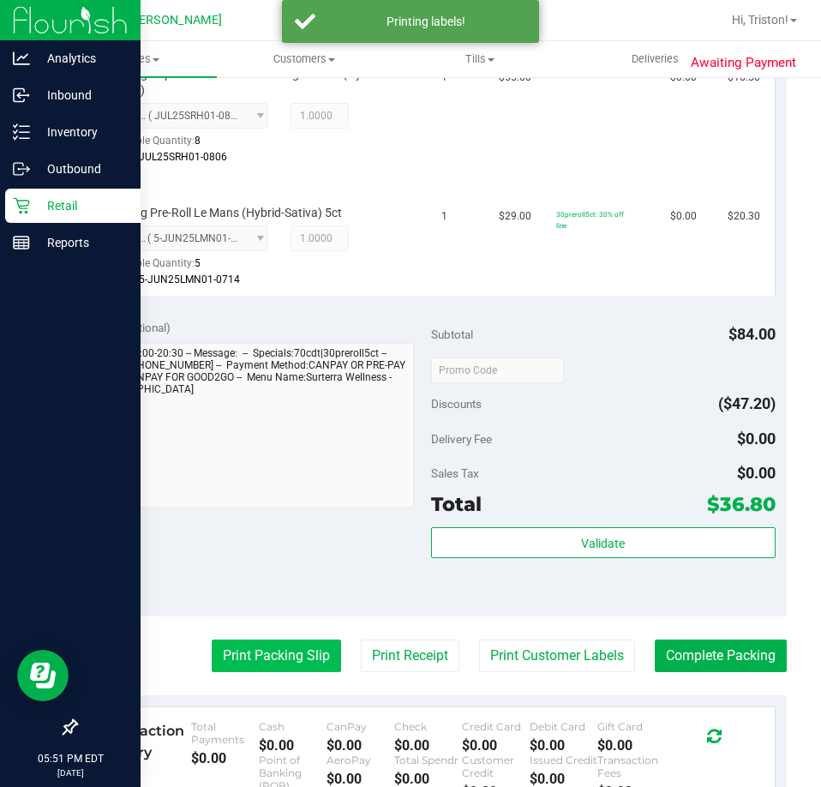
click at [278, 658] on button "Print Packing Slip" at bounding box center [276, 655] width 129 height 33
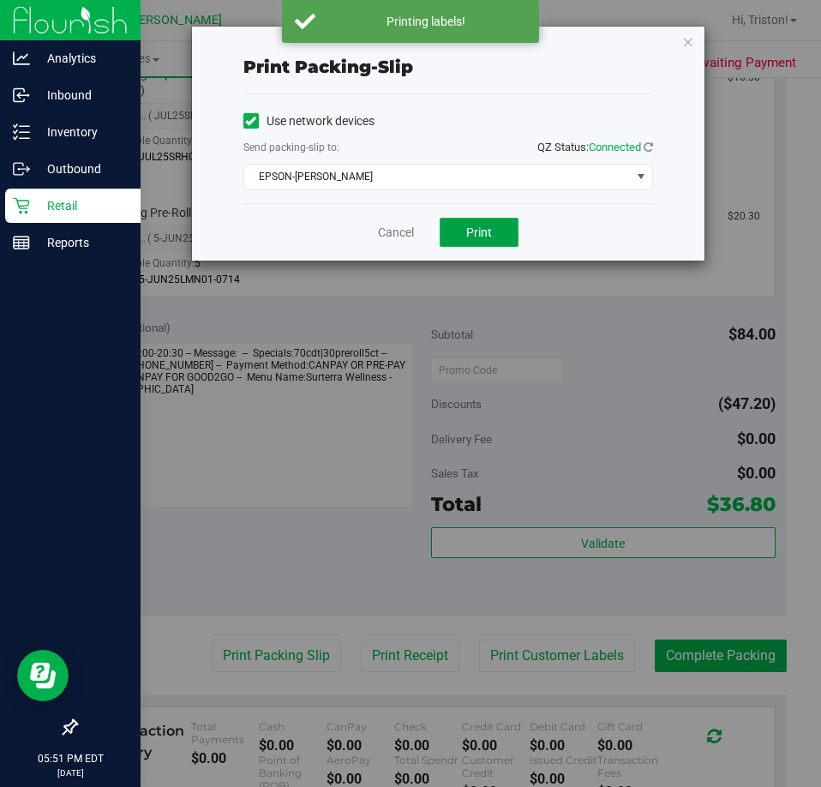
click at [497, 222] on button "Print" at bounding box center [479, 232] width 79 height 29
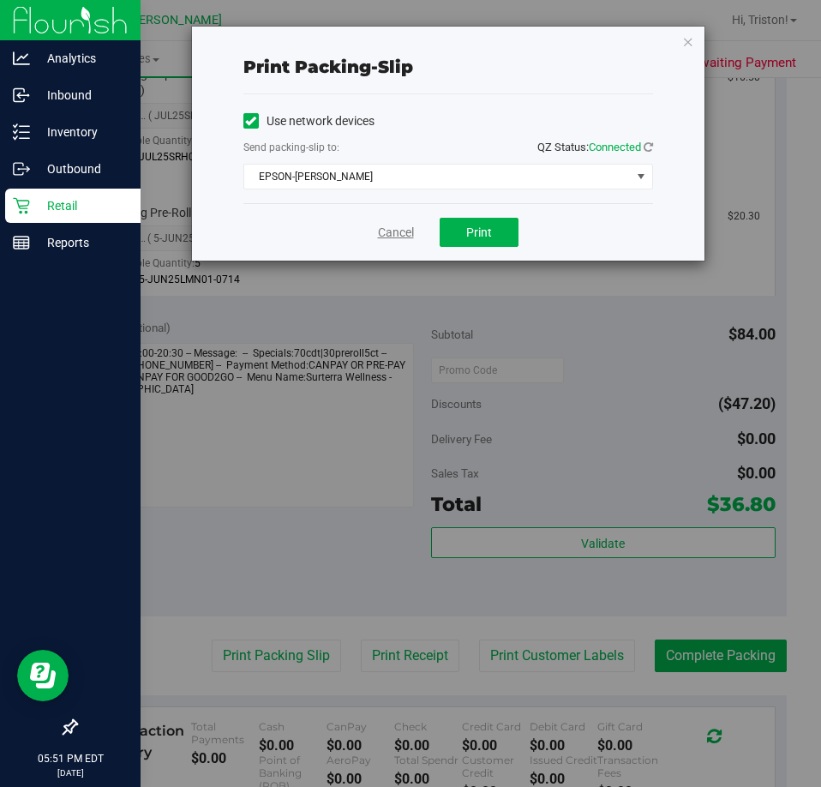
click at [389, 231] on link "Cancel" at bounding box center [396, 233] width 36 height 18
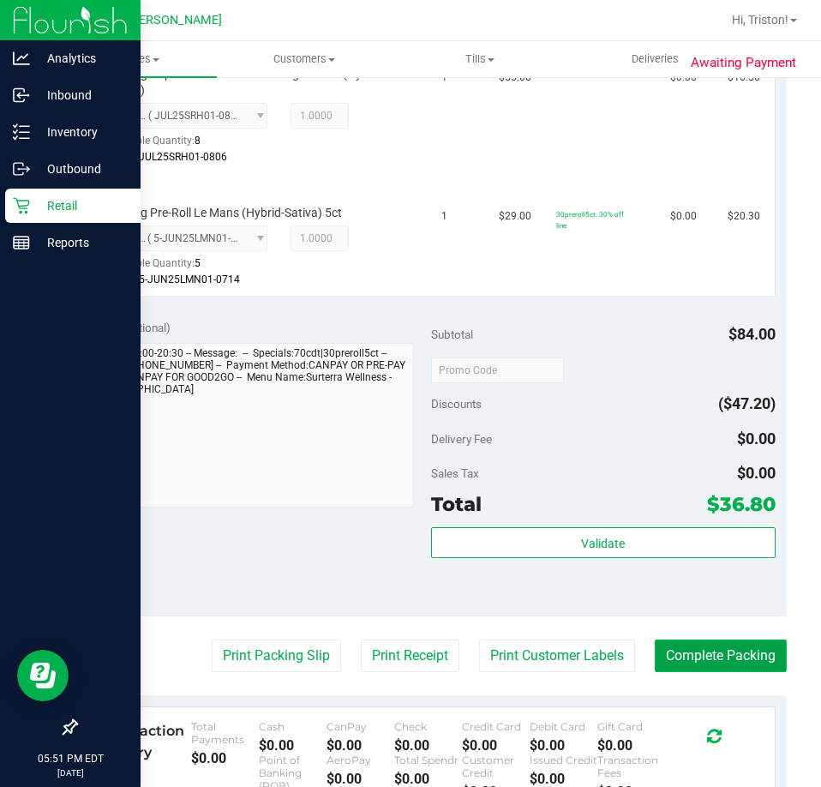
click at [713, 644] on button "Complete Packing" at bounding box center [721, 655] width 132 height 33
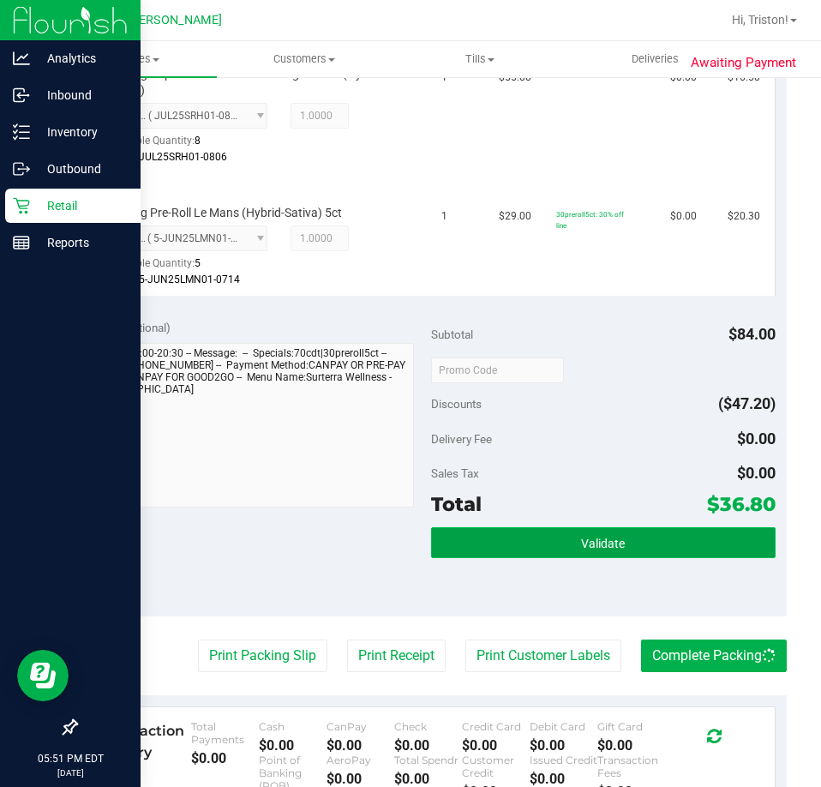
click at [599, 536] on span "Validate" at bounding box center [603, 543] width 44 height 14
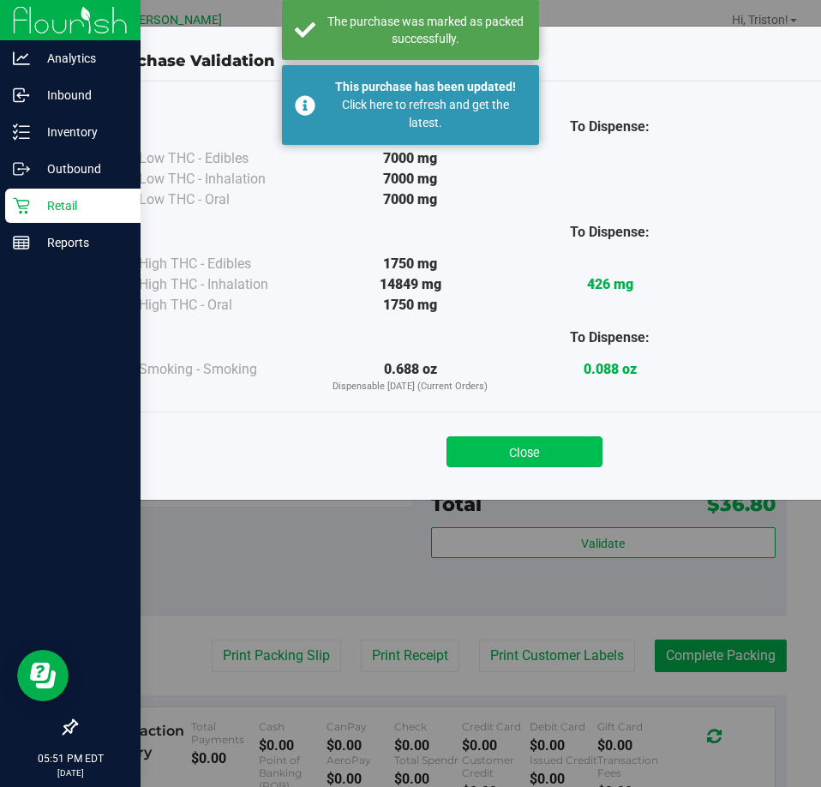
click at [524, 455] on button "Close" at bounding box center [524, 451] width 156 height 31
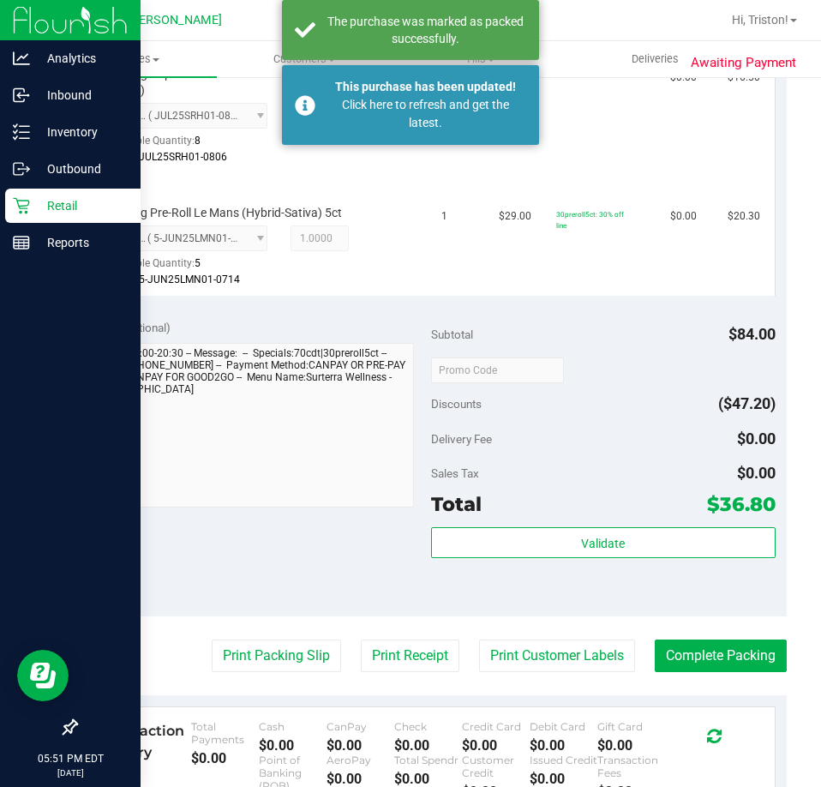
click at [602, 446] on div "Delivery Fee $0.00" at bounding box center [603, 438] width 344 height 31
